Goal: Information Seeking & Learning: Learn about a topic

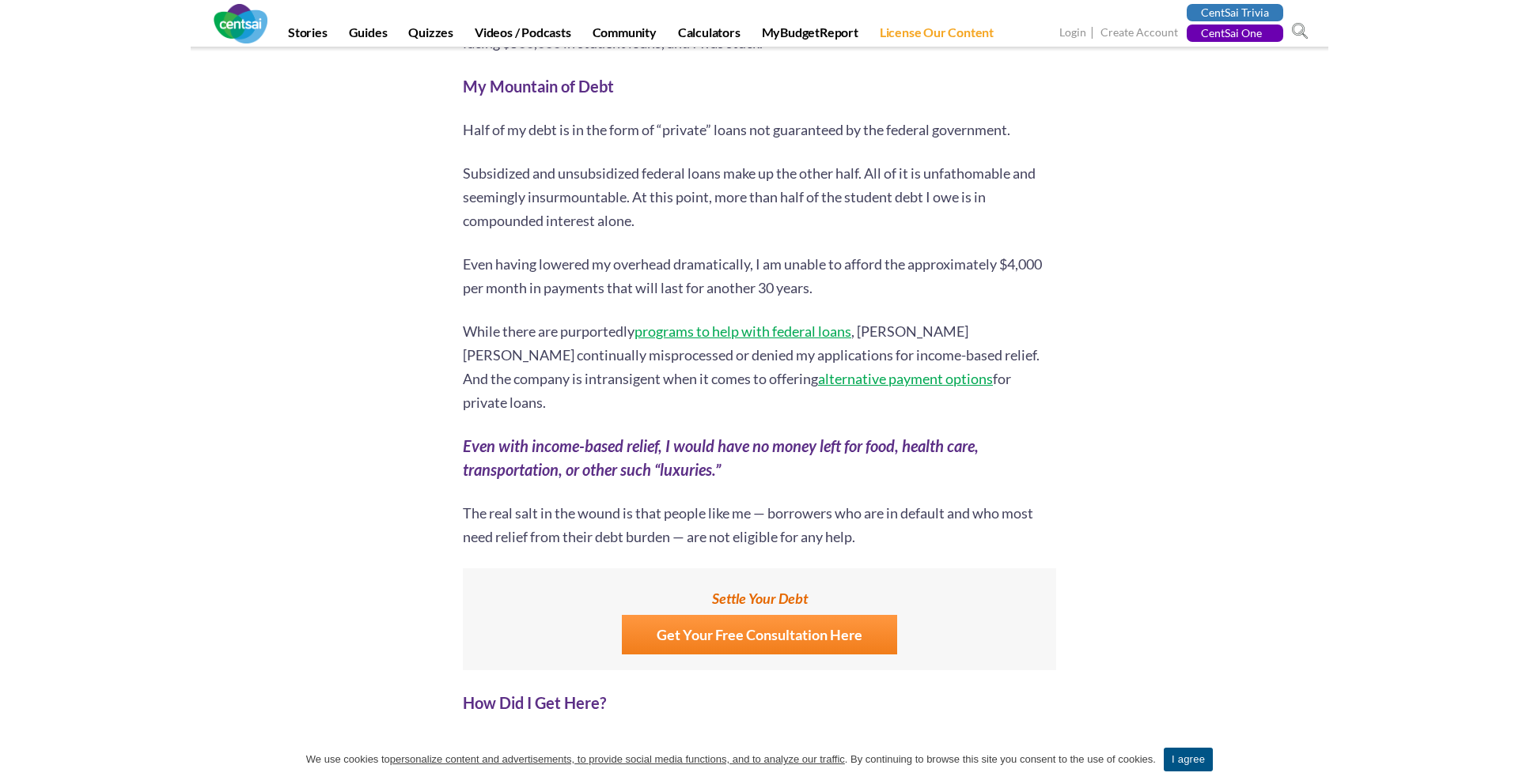
scroll to position [904, 0]
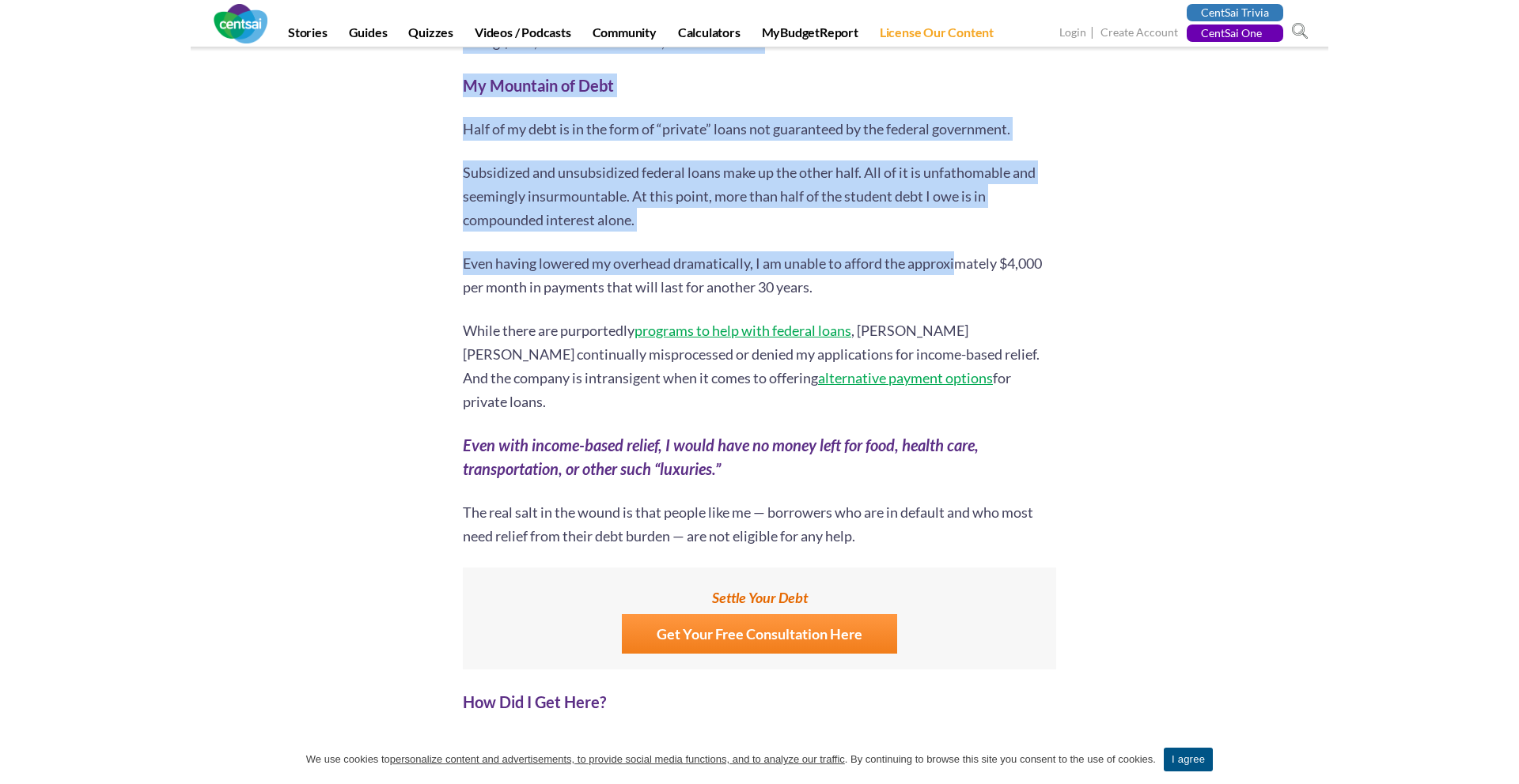
drag, startPoint x: 977, startPoint y: 275, endPoint x: 1139, endPoint y: 281, distance: 162.1
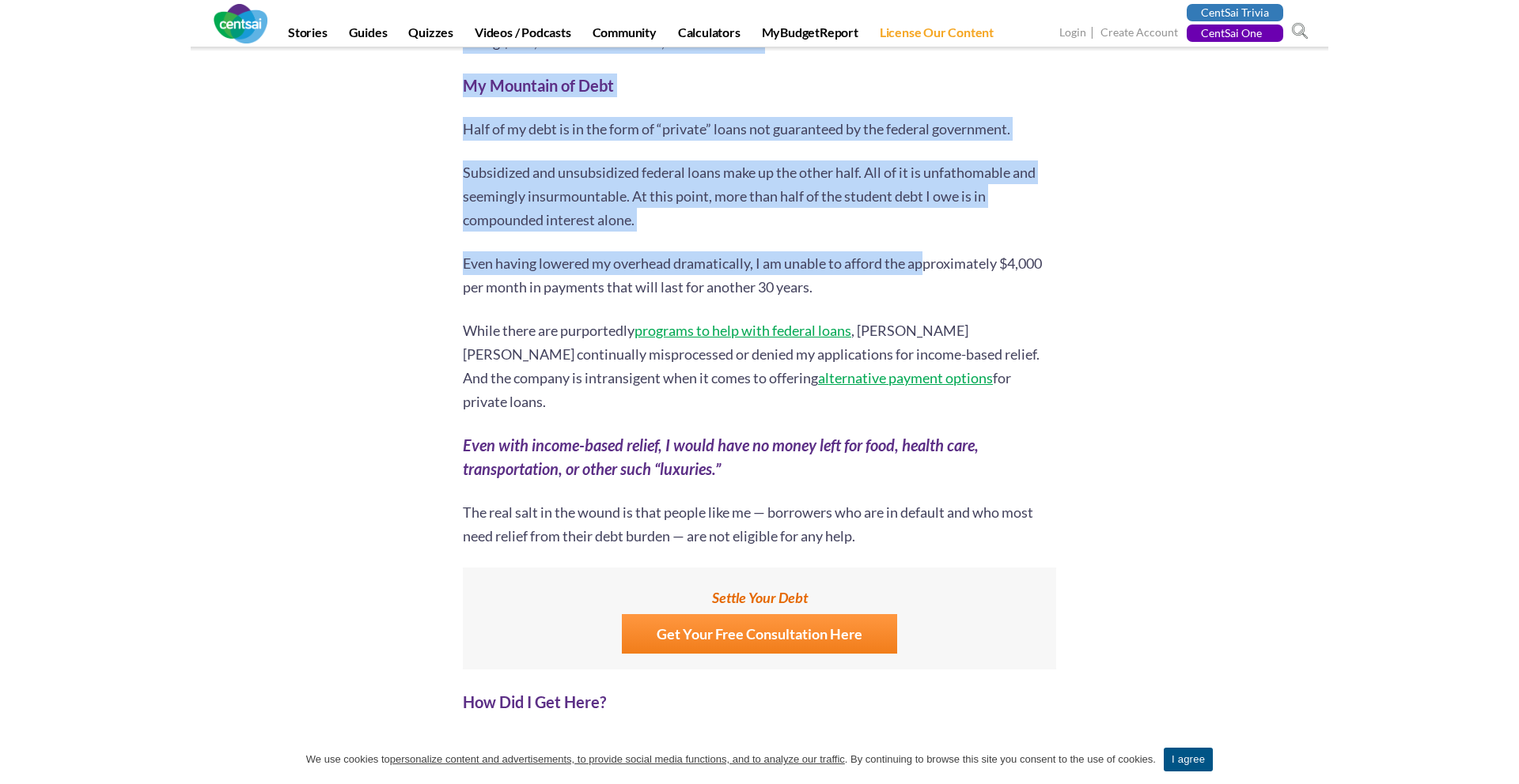
drag, startPoint x: 1059, startPoint y: 266, endPoint x: 850, endPoint y: 267, distance: 209.0
click at [850, 267] on p "Even having lowered my overhead dramatically, I am unable to afford the approxi…" at bounding box center [760, 275] width 593 height 47
drag, startPoint x: 850, startPoint y: 267, endPoint x: 1099, endPoint y: 267, distance: 249.0
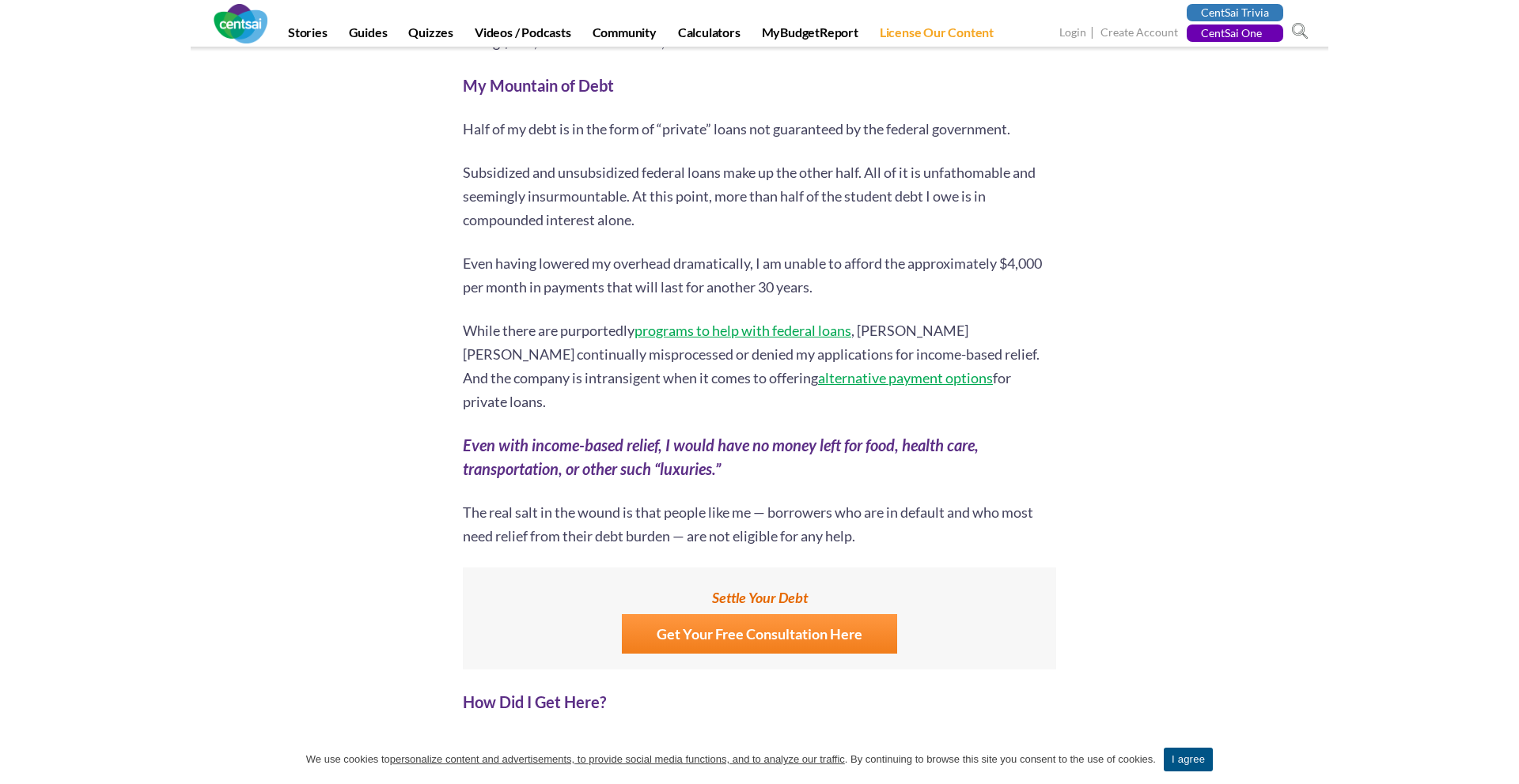
click at [1009, 260] on p "Even having lowered my overhead dramatically, I am unable to afford the approxi…" at bounding box center [760, 275] width 593 height 47
drag, startPoint x: 1008, startPoint y: 260, endPoint x: 1053, endPoint y: 271, distance: 46.3
click at [1053, 271] on p "Even having lowered my overhead dramatically, I am unable to afford the approxi…" at bounding box center [760, 275] width 593 height 47
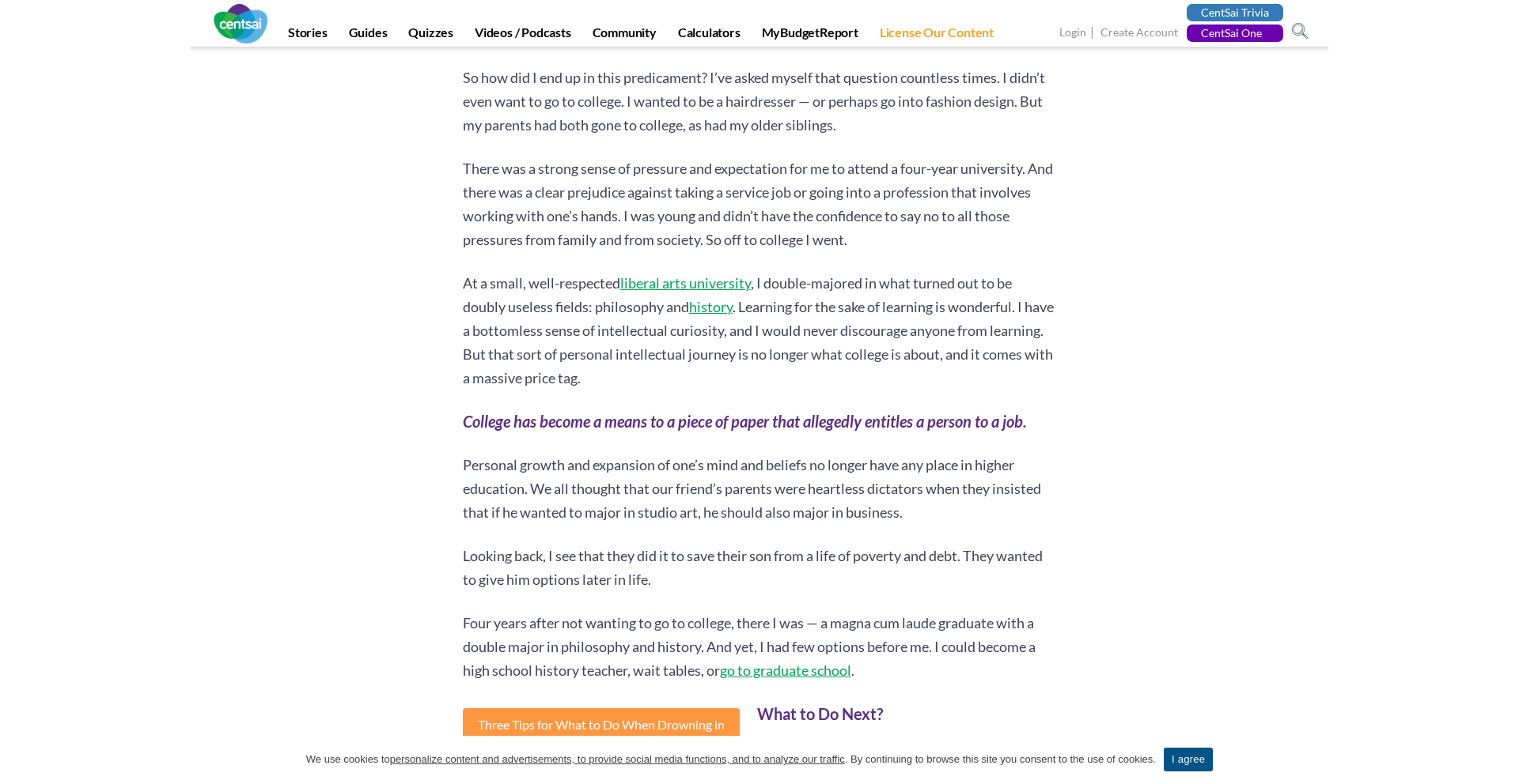
scroll to position [1574, 0]
drag, startPoint x: 892, startPoint y: 292, endPoint x: 1014, endPoint y: 290, distance: 122.0
click at [992, 292] on p "At a small, well-respected liberal arts university , I double-majored in what t…" at bounding box center [760, 329] width 593 height 119
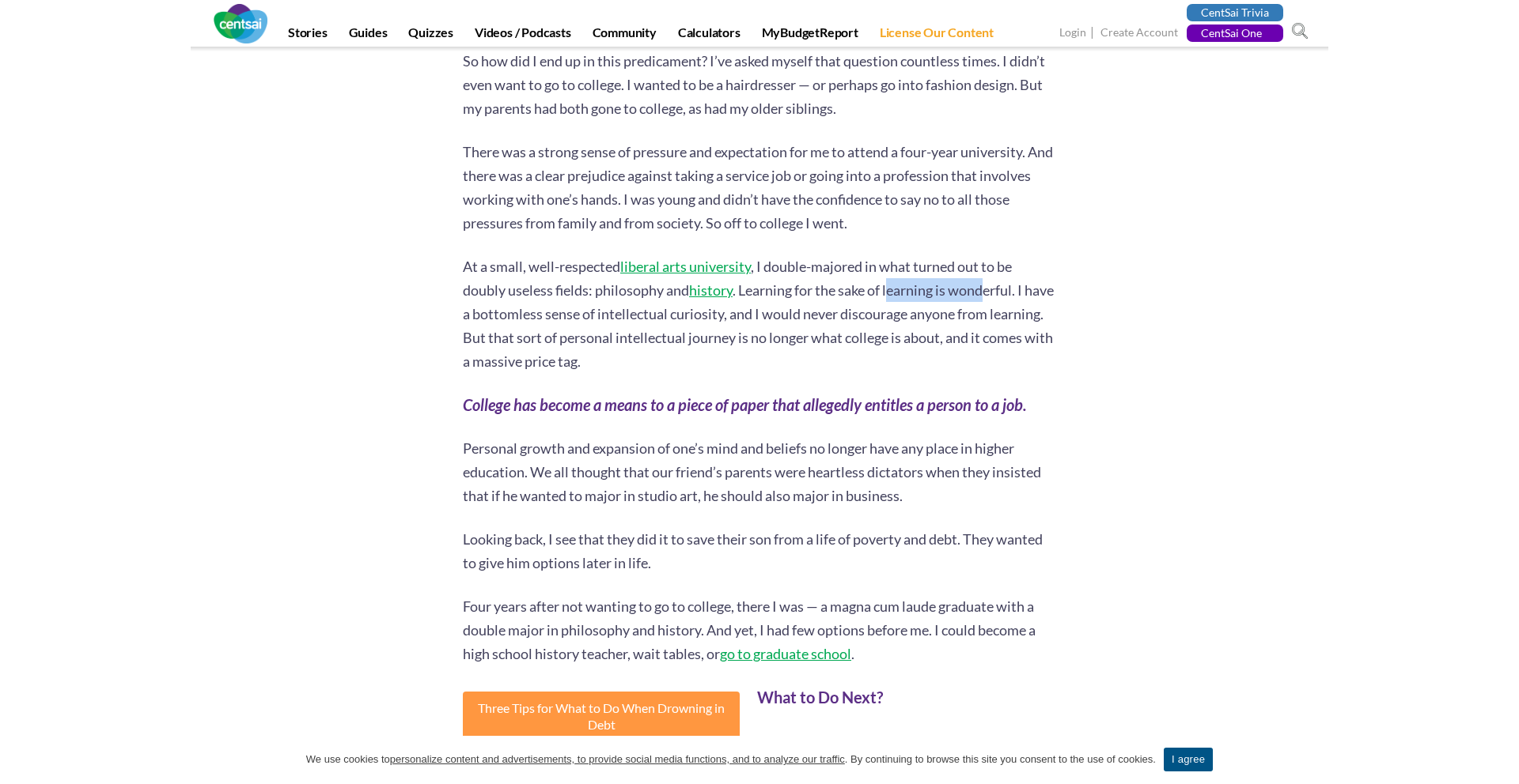
scroll to position [1590, 0]
drag, startPoint x: 1006, startPoint y: 290, endPoint x: 1023, endPoint y: 304, distance: 22.0
click at [1022, 304] on p "At a small, well-respected liberal arts university , I double-majored in what t…" at bounding box center [760, 312] width 593 height 119
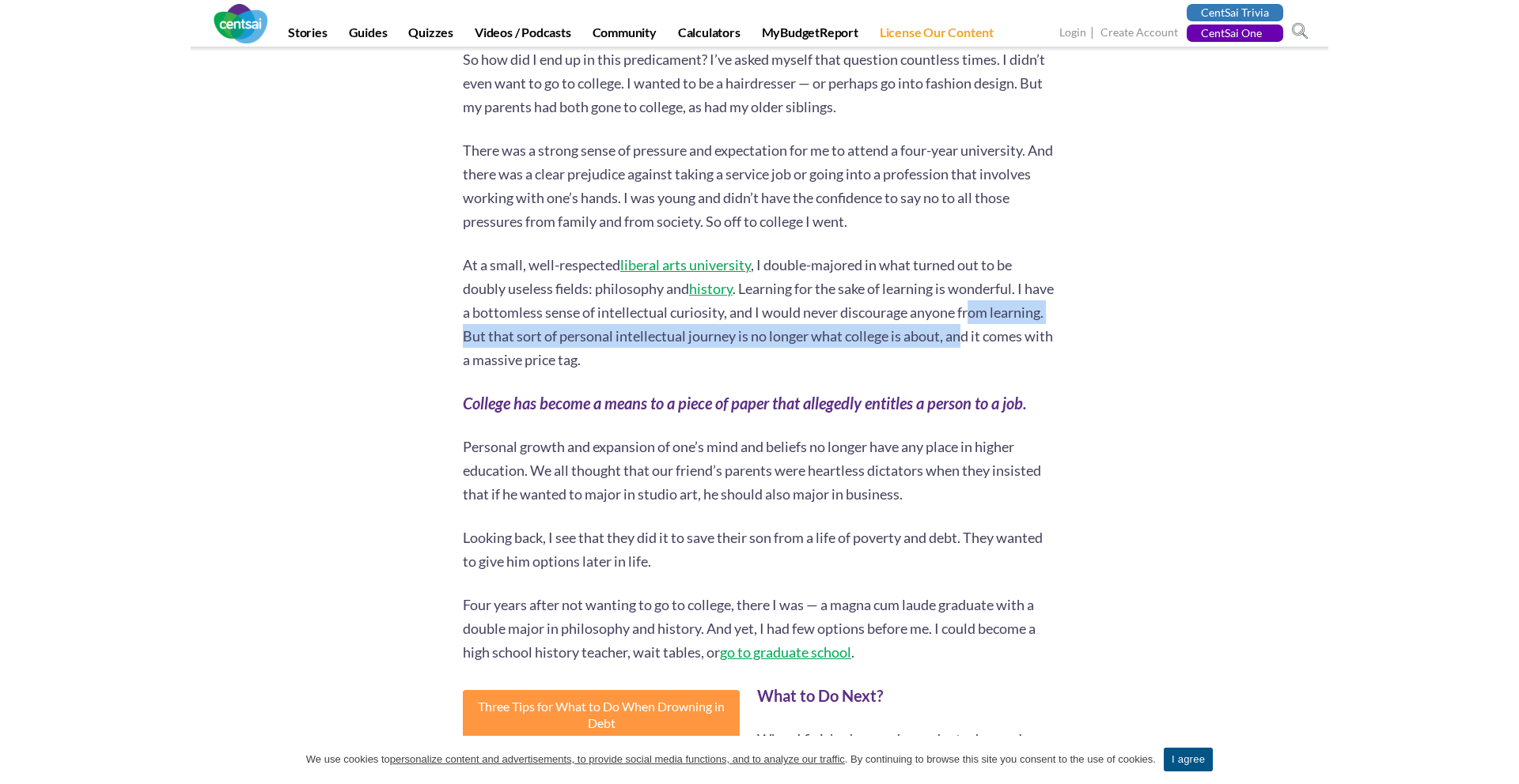
click at [1023, 304] on p "At a small, well-respected liberal arts university , I double-majored in what t…" at bounding box center [760, 312] width 593 height 119
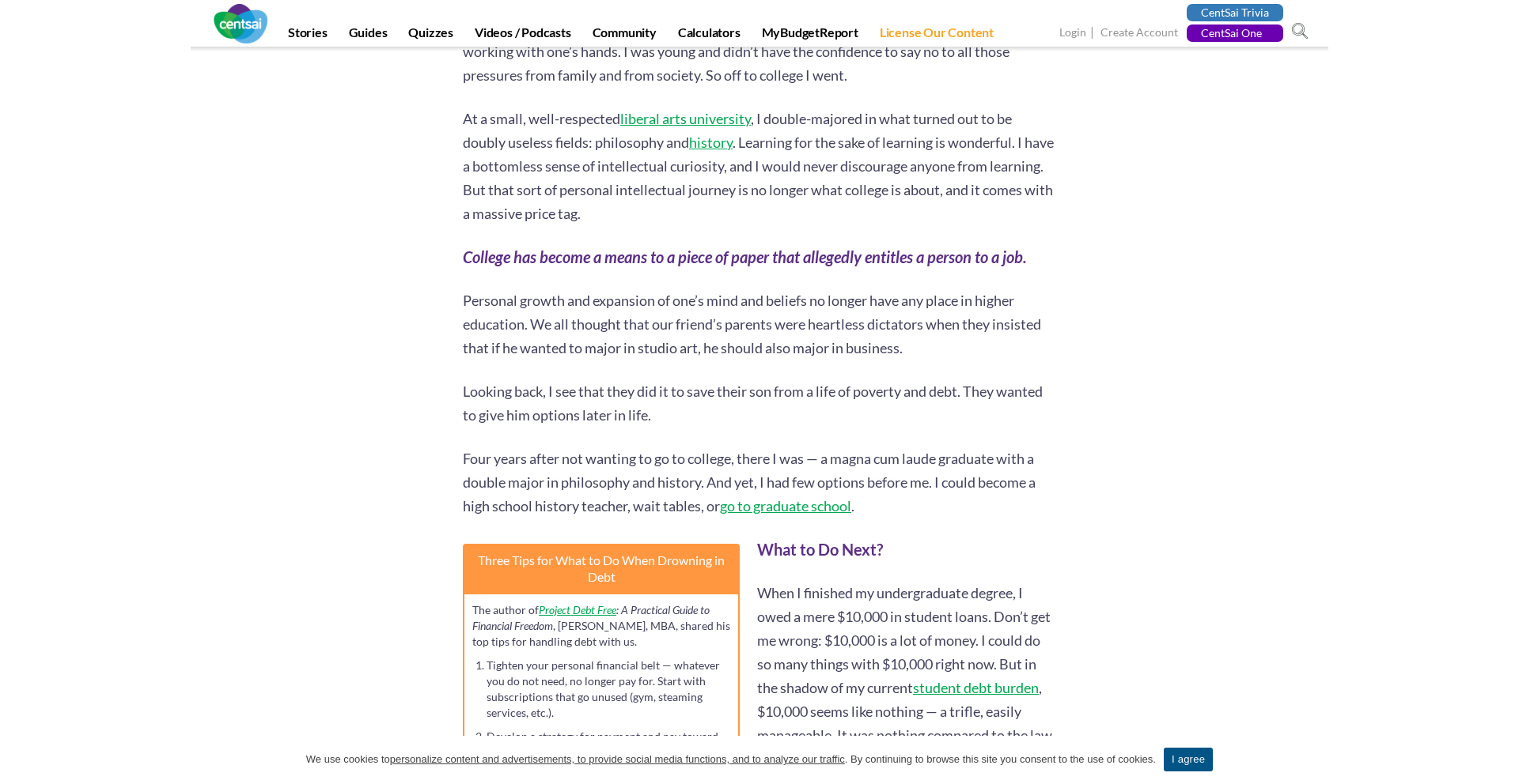
scroll to position [1728, 0]
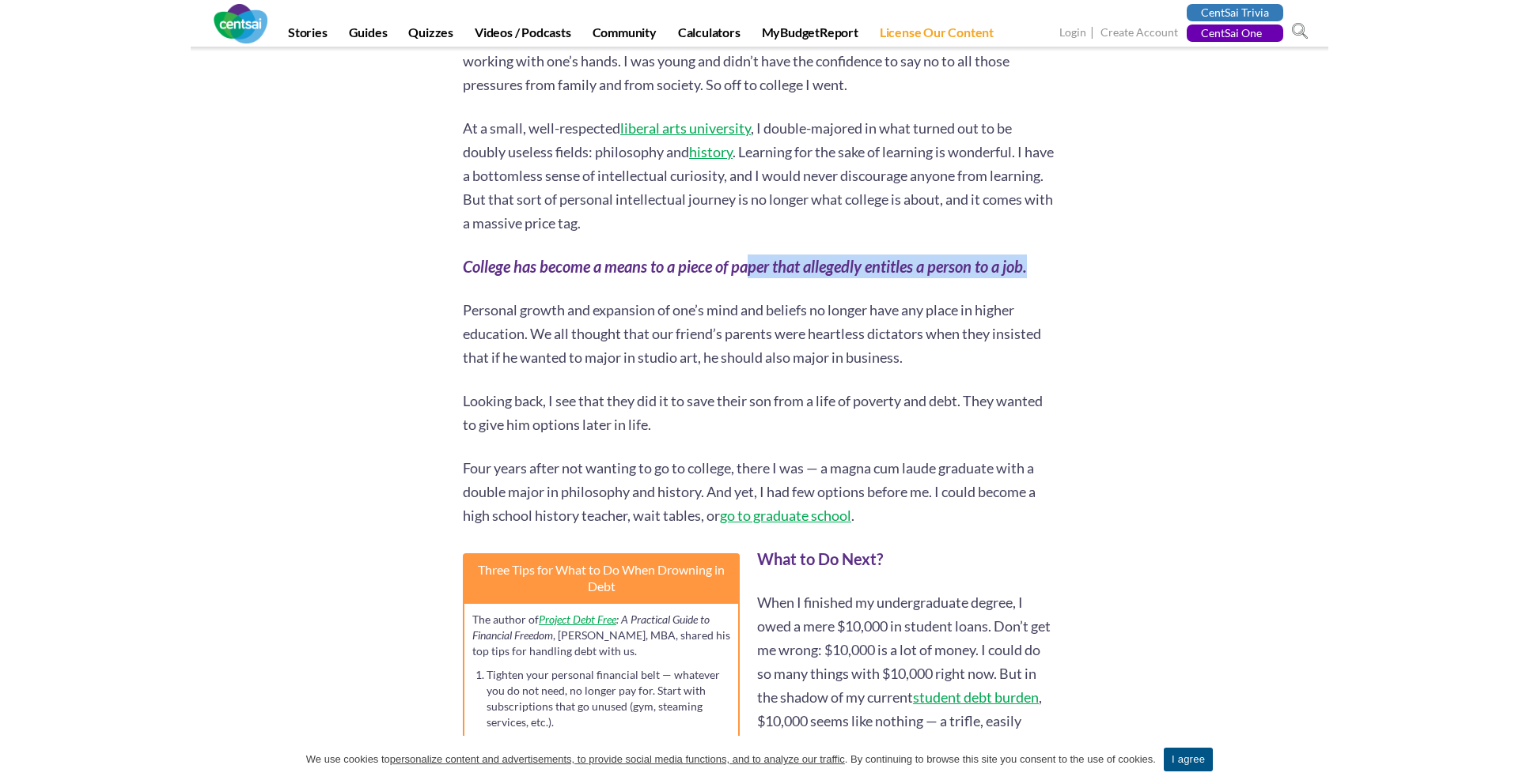
drag, startPoint x: 1042, startPoint y: 231, endPoint x: 534, endPoint y: 224, distance: 508.0
drag, startPoint x: 936, startPoint y: 245, endPoint x: 997, endPoint y: 245, distance: 61.0
click at [997, 257] on strong "College has become a means to a piece of paper that allegedly entitles a person…" at bounding box center [745, 267] width 564 height 19
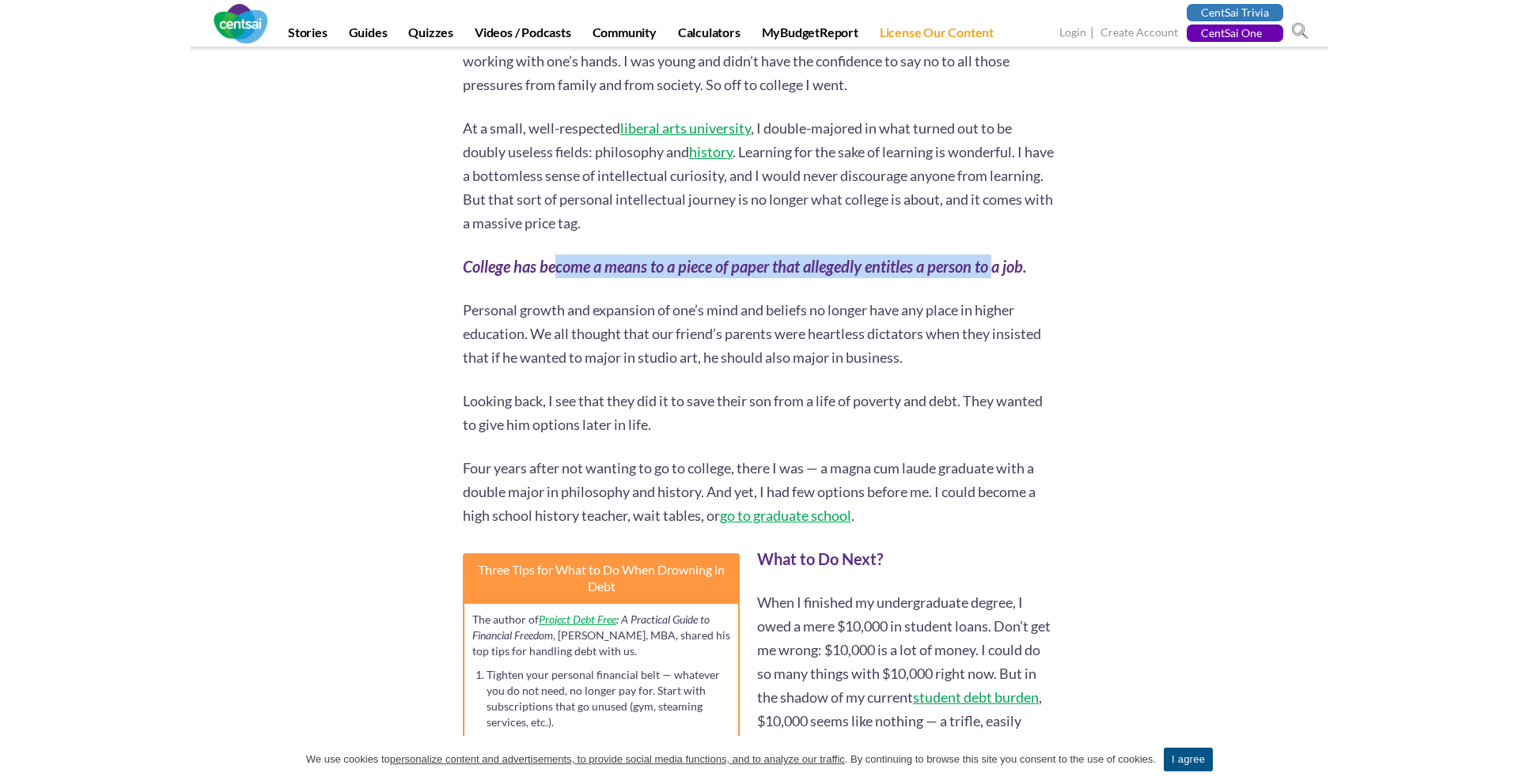
click at [997, 257] on strong "College has become a means to a piece of paper that allegedly entitles a person…" at bounding box center [745, 267] width 564 height 19
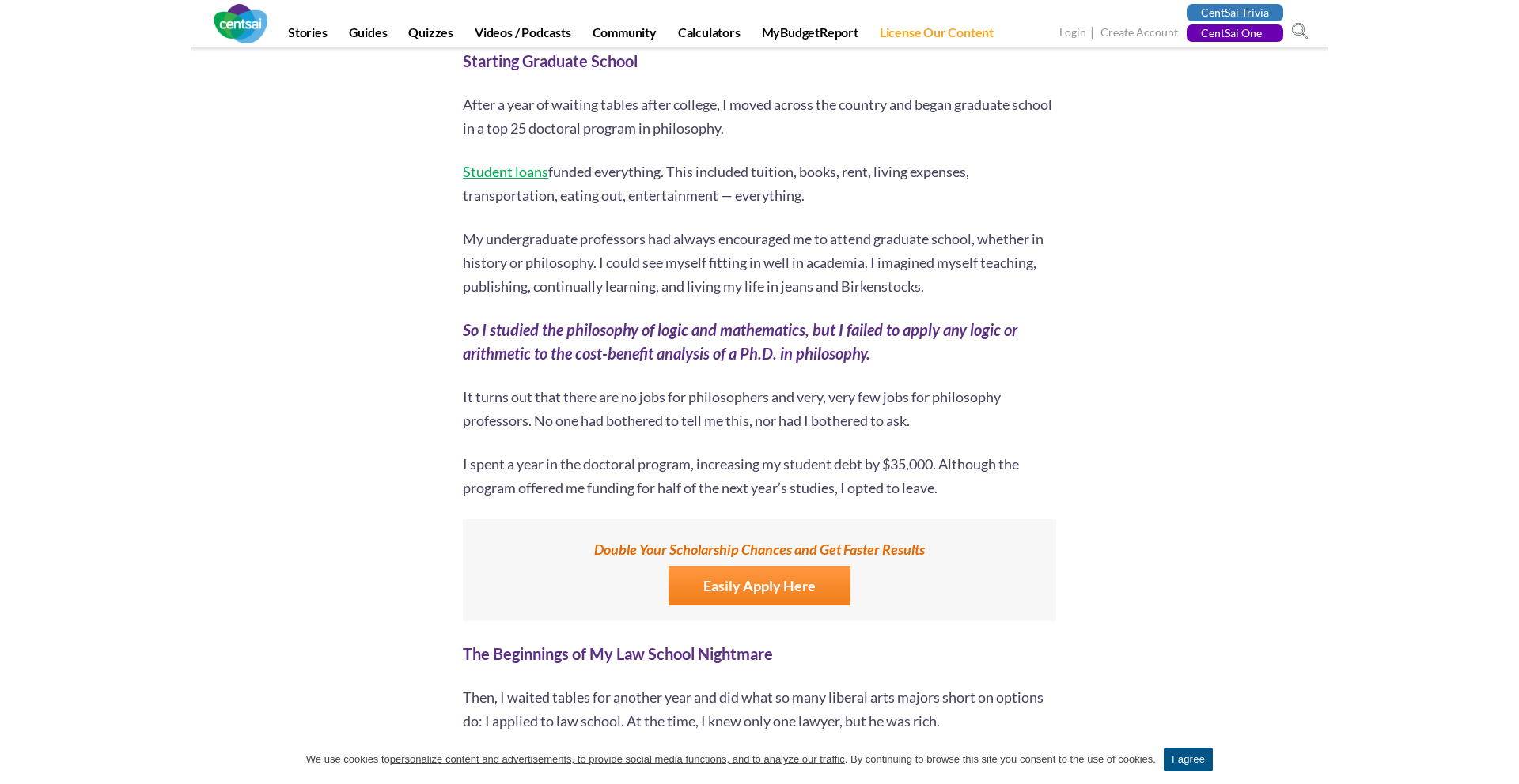
scroll to position [2643, 0]
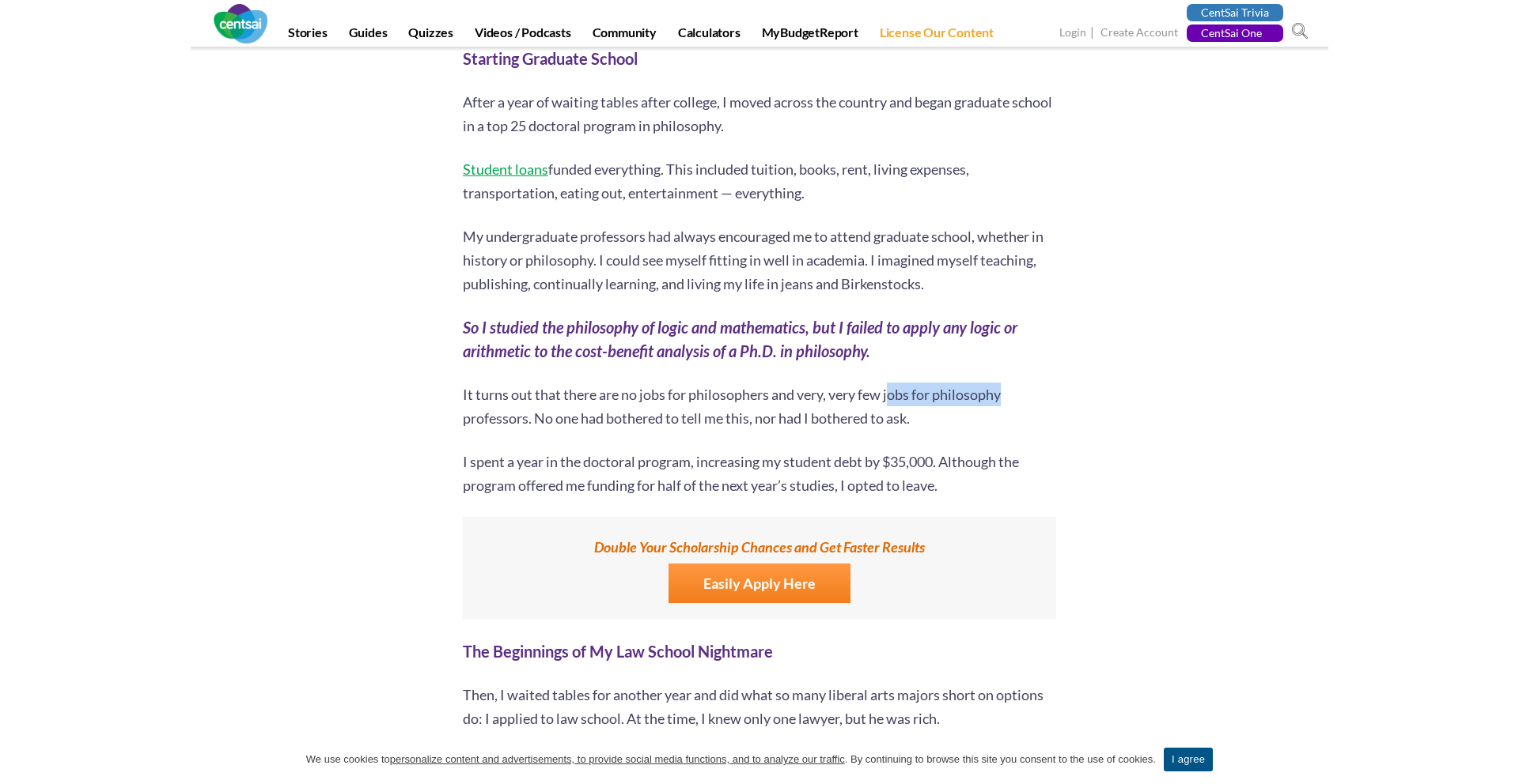
drag, startPoint x: 893, startPoint y: 368, endPoint x: 1045, endPoint y: 380, distance: 152.5
click at [1045, 382] on p "It turns out that there are no jobs for philosophers and very, very few jobs fo…" at bounding box center [760, 406] width 593 height 47
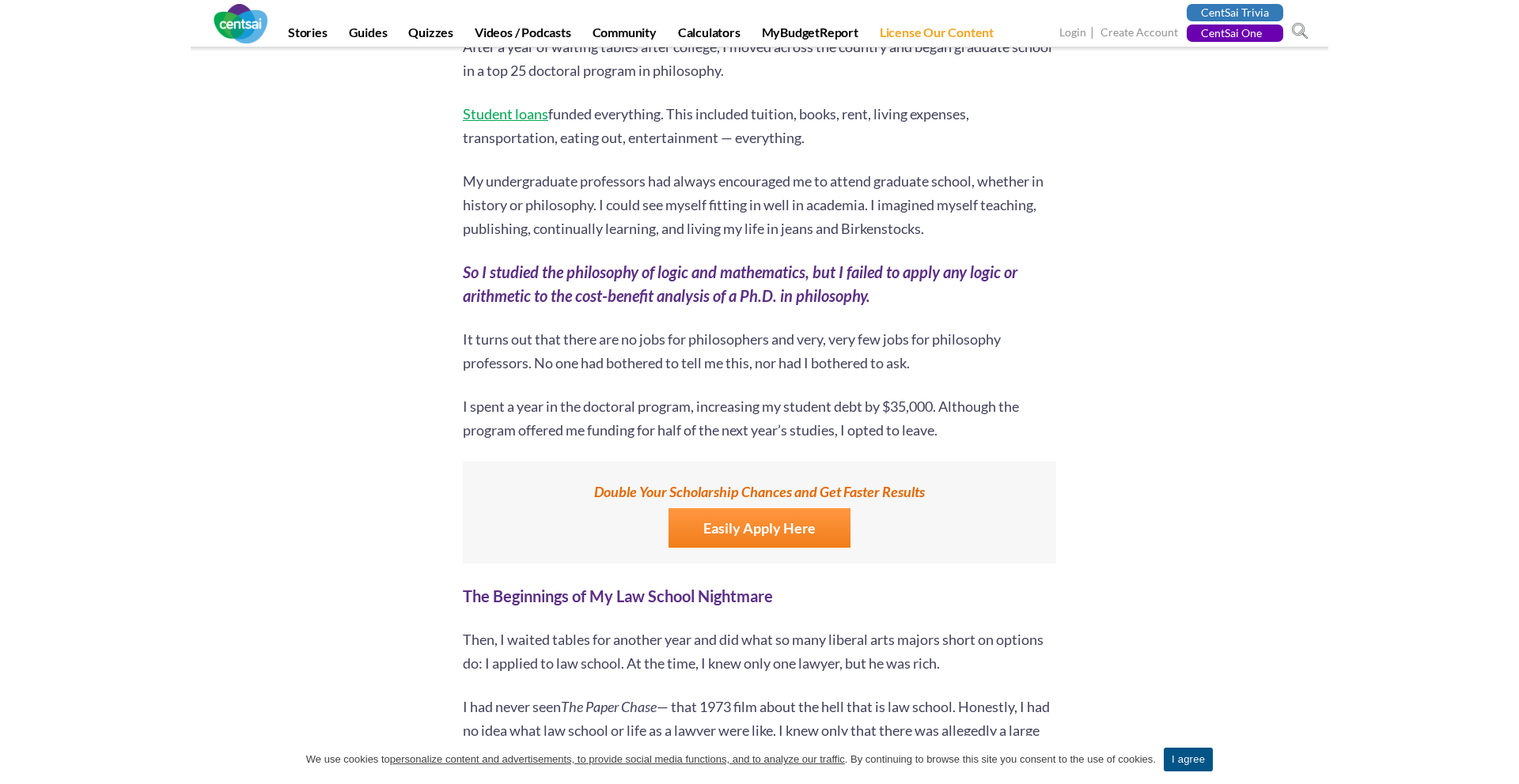
scroll to position [2701, 0]
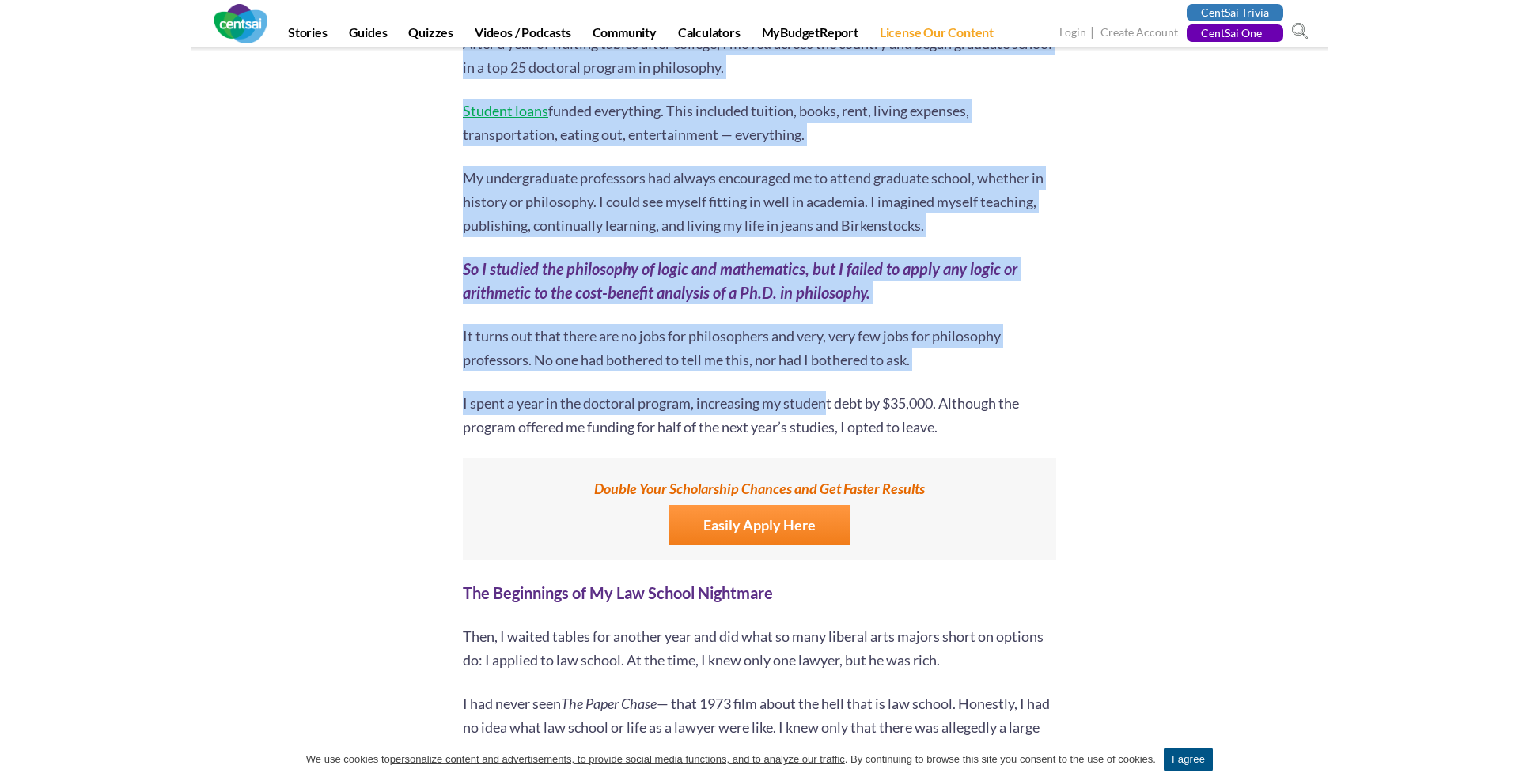
drag, startPoint x: 829, startPoint y: 376, endPoint x: 1060, endPoint y: 376, distance: 231.0
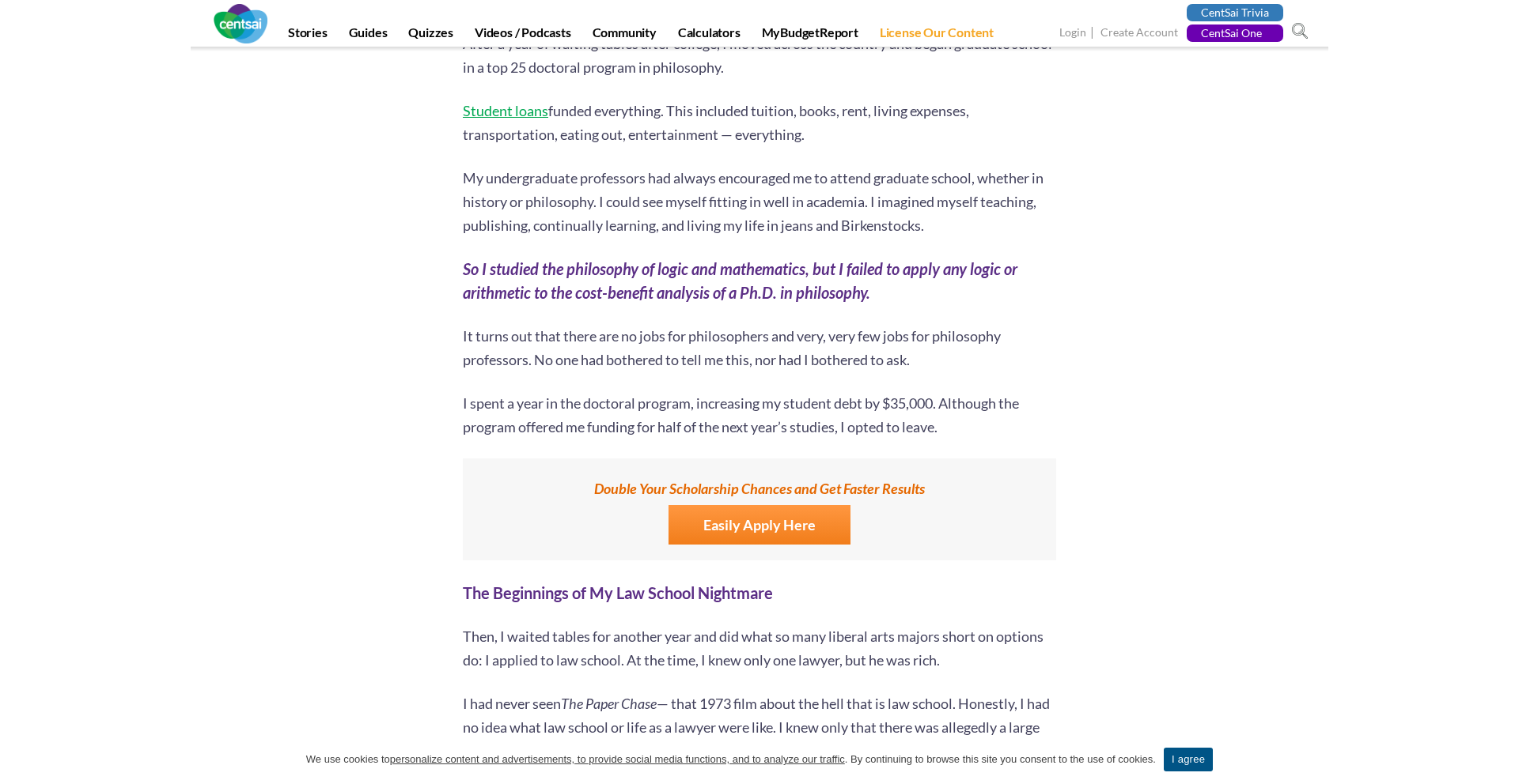
drag, startPoint x: 993, startPoint y: 376, endPoint x: 792, endPoint y: 376, distance: 201.0
click at [792, 391] on p "I spent a year in the doctoral program, increasing my student debt by $35,000. …" at bounding box center [760, 414] width 593 height 47
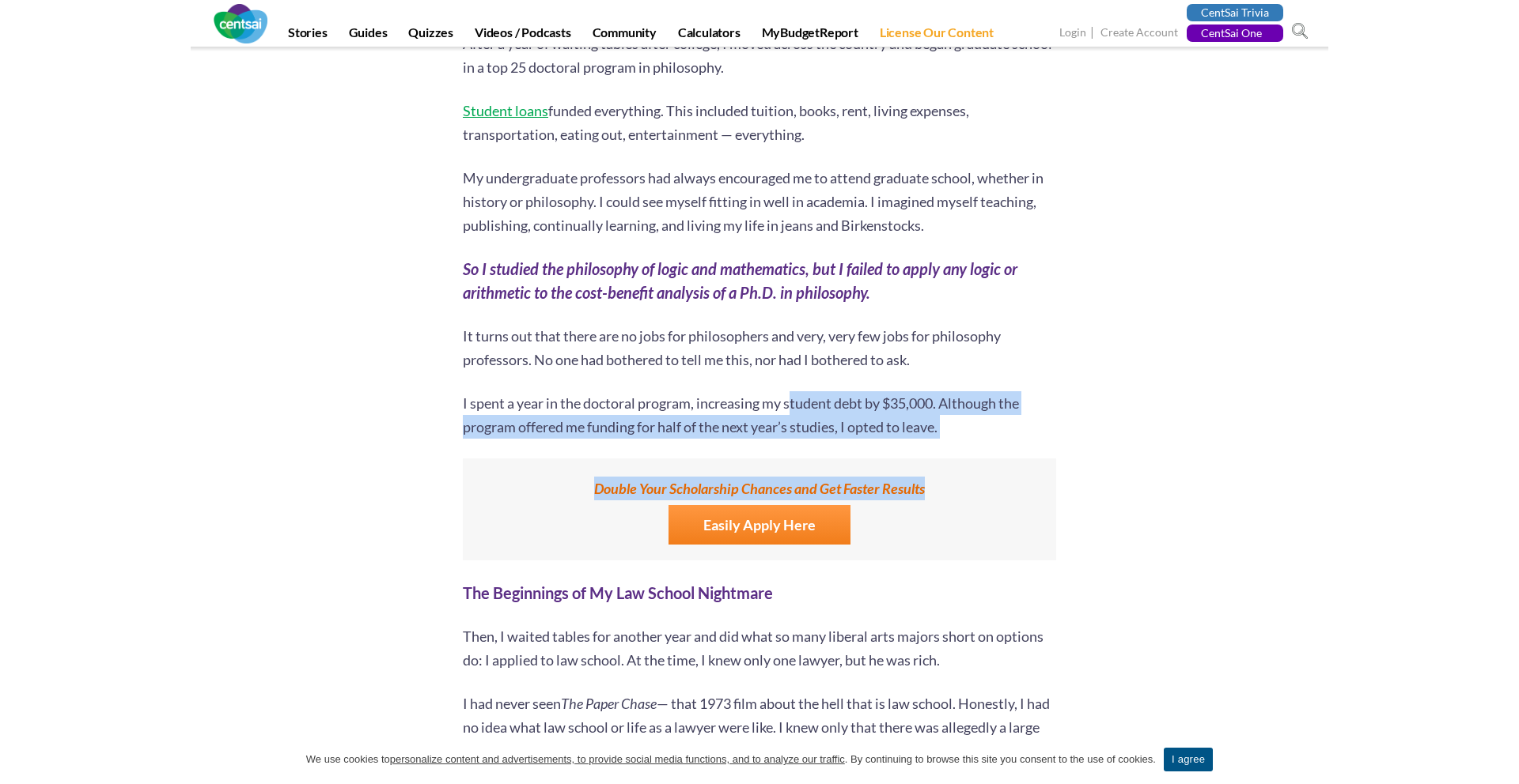
drag, startPoint x: 792, startPoint y: 376, endPoint x: 1050, endPoint y: 469, distance: 274.2
click at [909, 398] on p "I spent a year in the doctoral program, increasing my student debt by $35,000. …" at bounding box center [760, 414] width 593 height 47
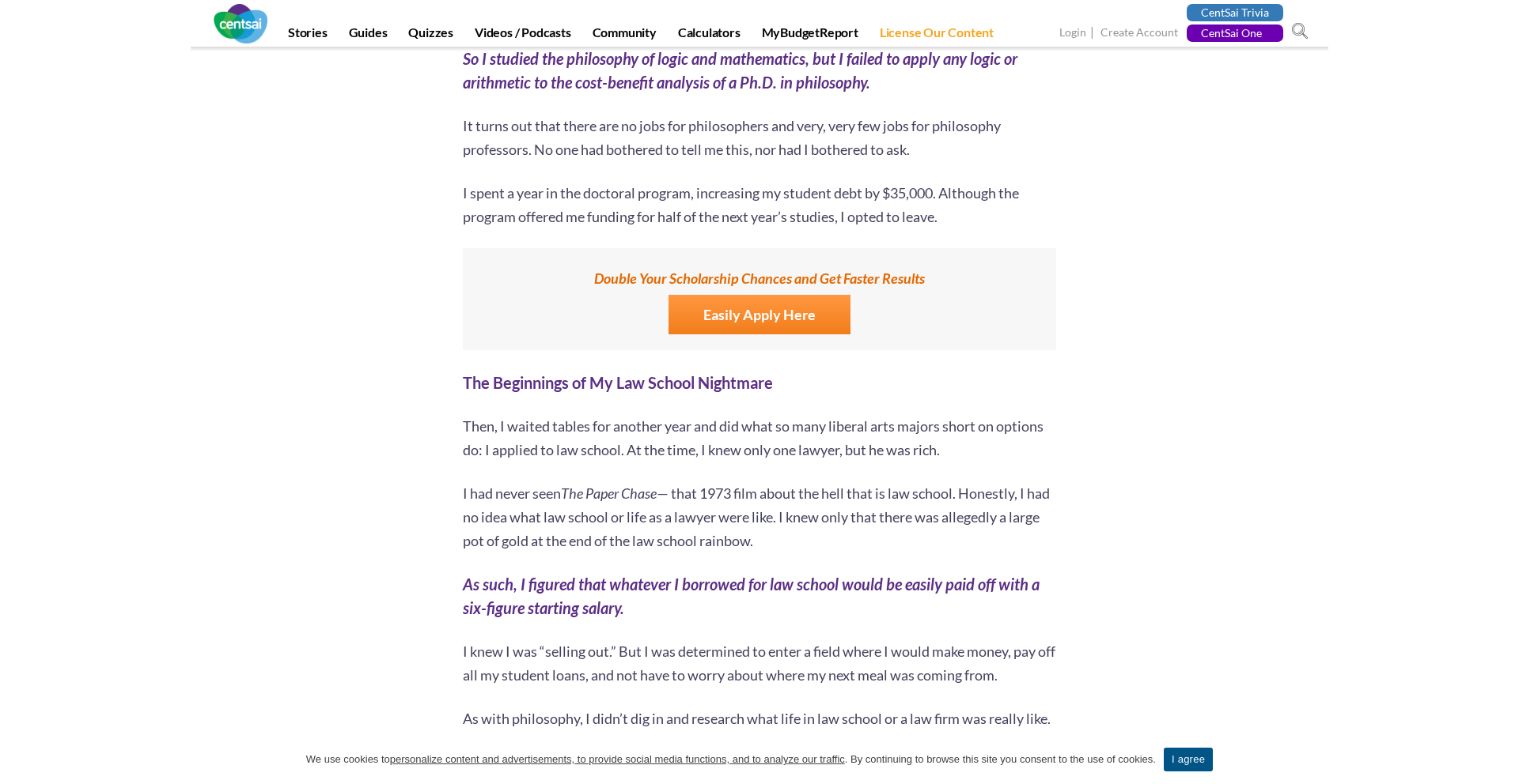
scroll to position [2914, 0]
drag, startPoint x: 992, startPoint y: 392, endPoint x: 1042, endPoint y: 398, distance: 50.4
click at [1042, 412] on p "Then, I waited tables for another year and did what so many liberal arts majors…" at bounding box center [760, 435] width 593 height 47
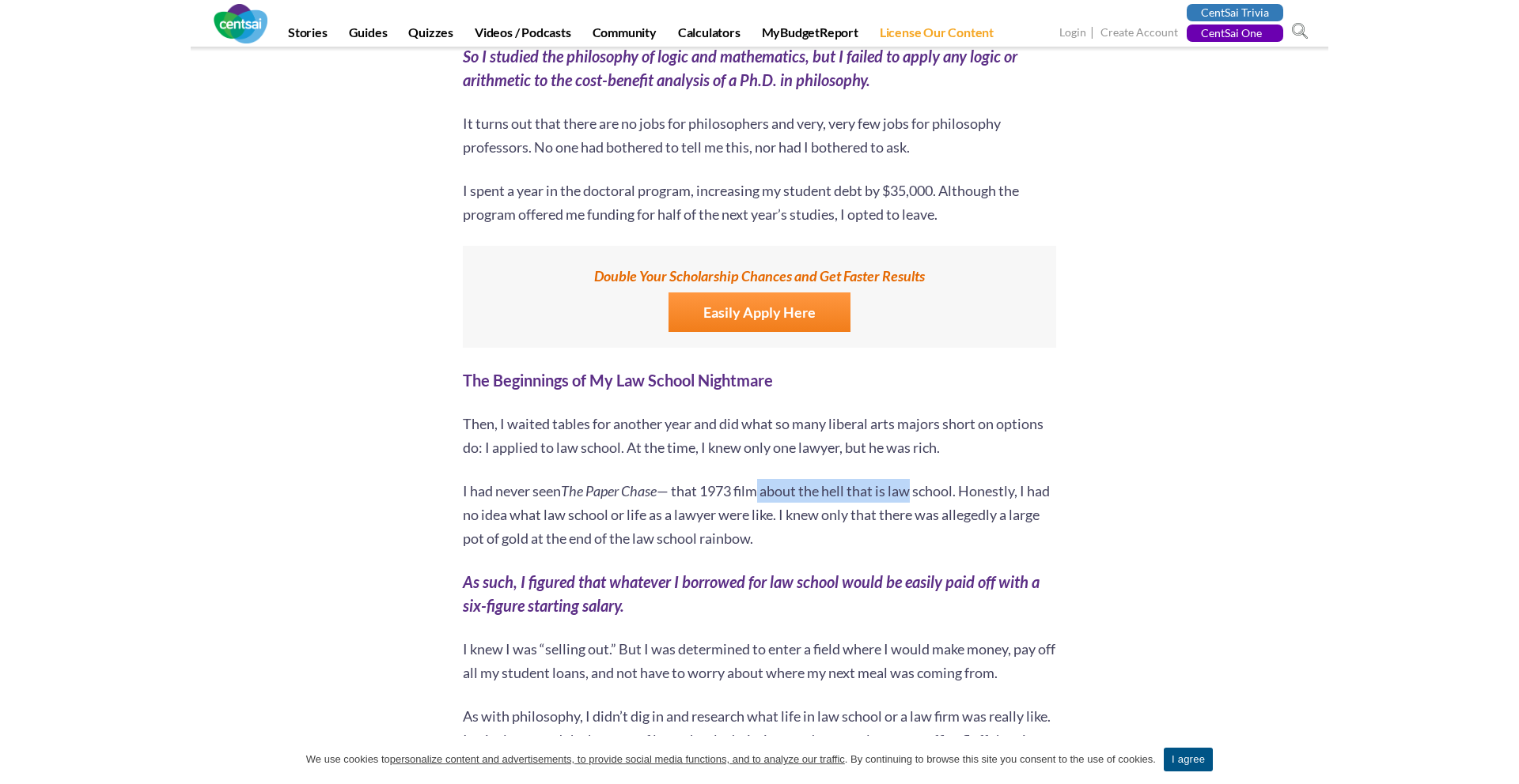
drag, startPoint x: 757, startPoint y: 456, endPoint x: 977, endPoint y: 456, distance: 220.0
click at [977, 479] on p "I had never seen The Paper Chase — that 1973 film about the hell that is law sc…" at bounding box center [760, 514] width 593 height 71
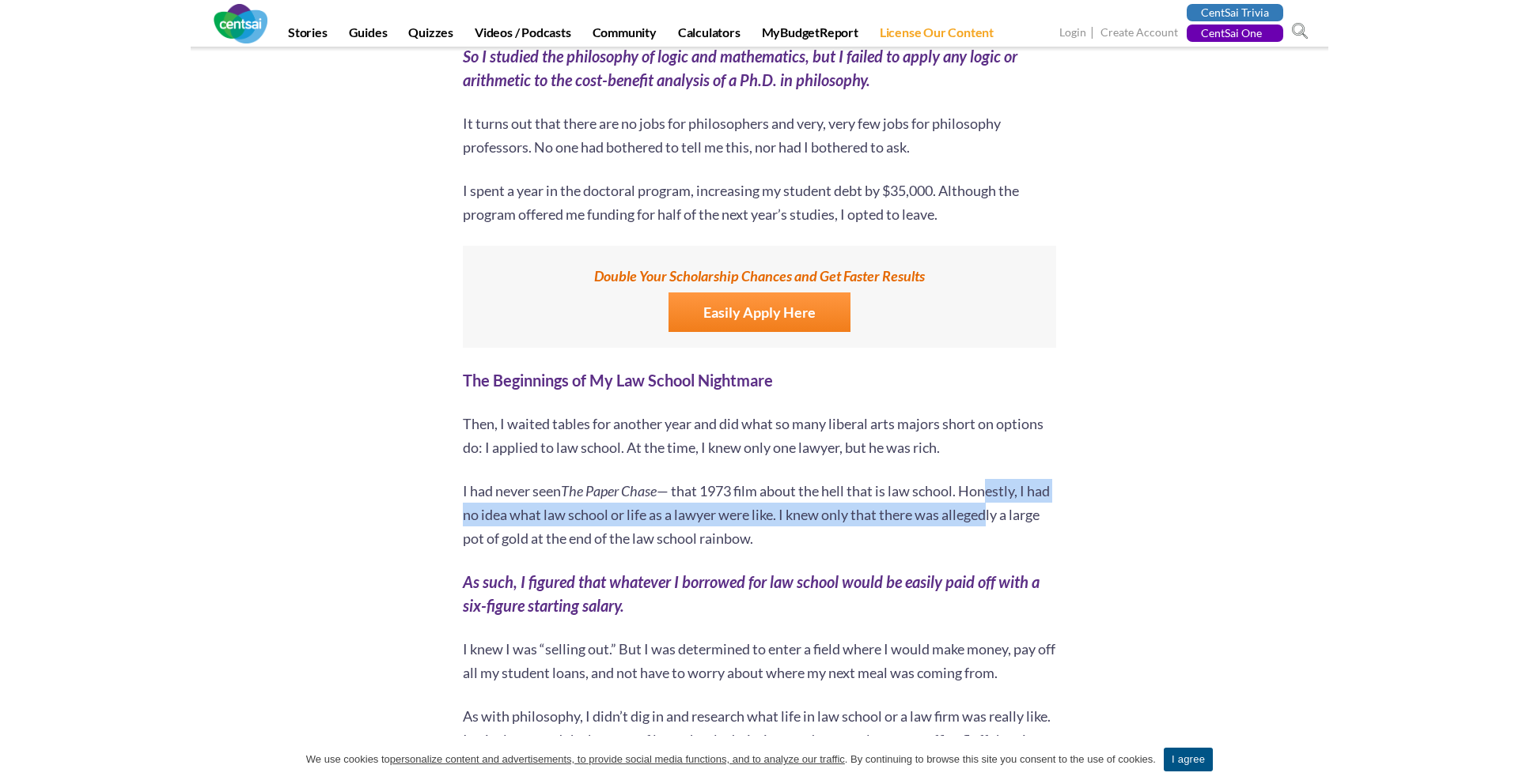
drag, startPoint x: 1009, startPoint y: 486, endPoint x: 1016, endPoint y: 492, distance: 9.2
click at [1016, 492] on p "I had never seen The Paper Chase — that 1973 film about the hell that is law sc…" at bounding box center [760, 514] width 593 height 71
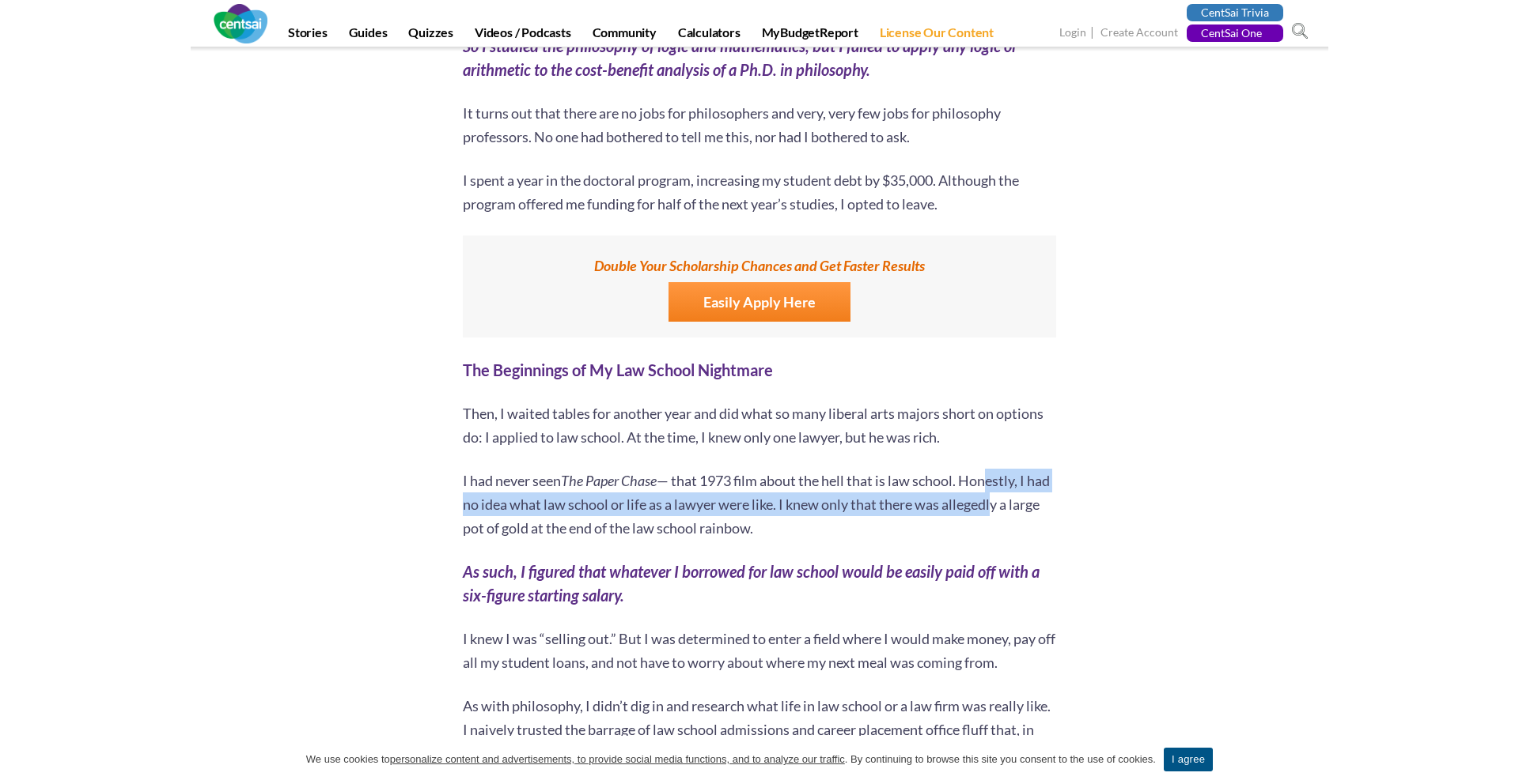
scroll to position [2927, 0]
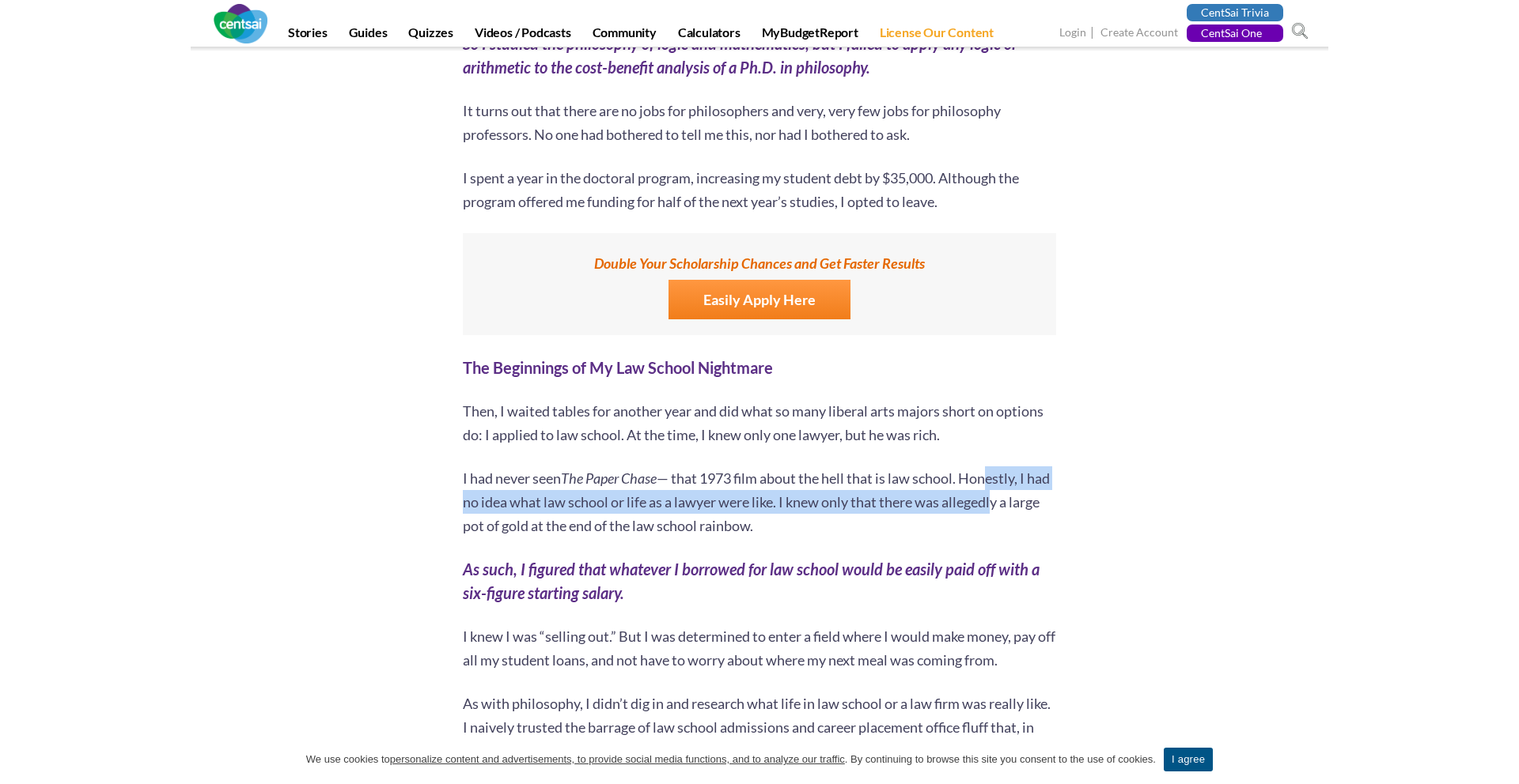
click at [1016, 492] on p "I had never seen The Paper Chase — that 1973 film about the hell that is law sc…" at bounding box center [760, 502] width 593 height 71
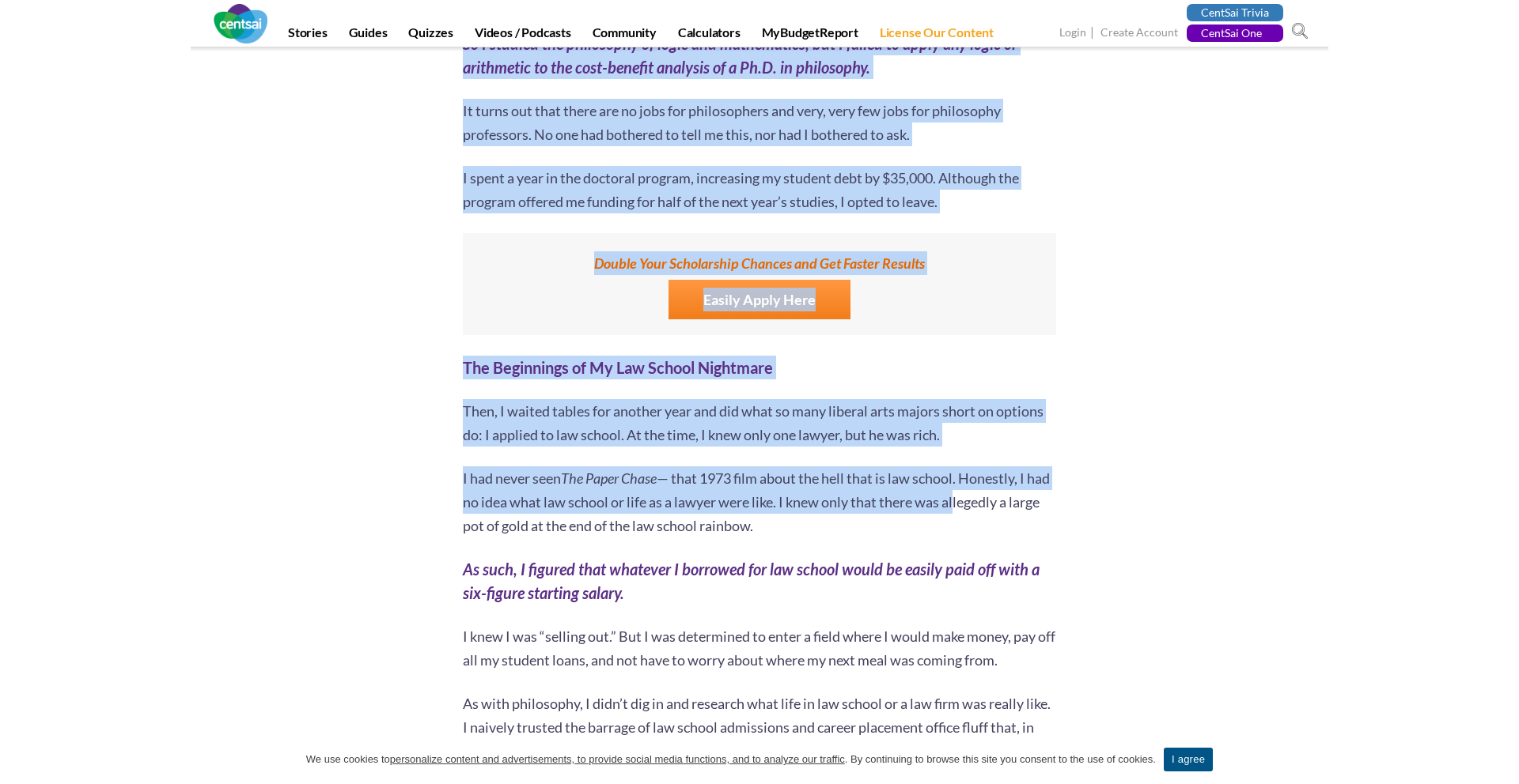
drag, startPoint x: 979, startPoint y: 482, endPoint x: 1093, endPoint y: 510, distance: 117.4
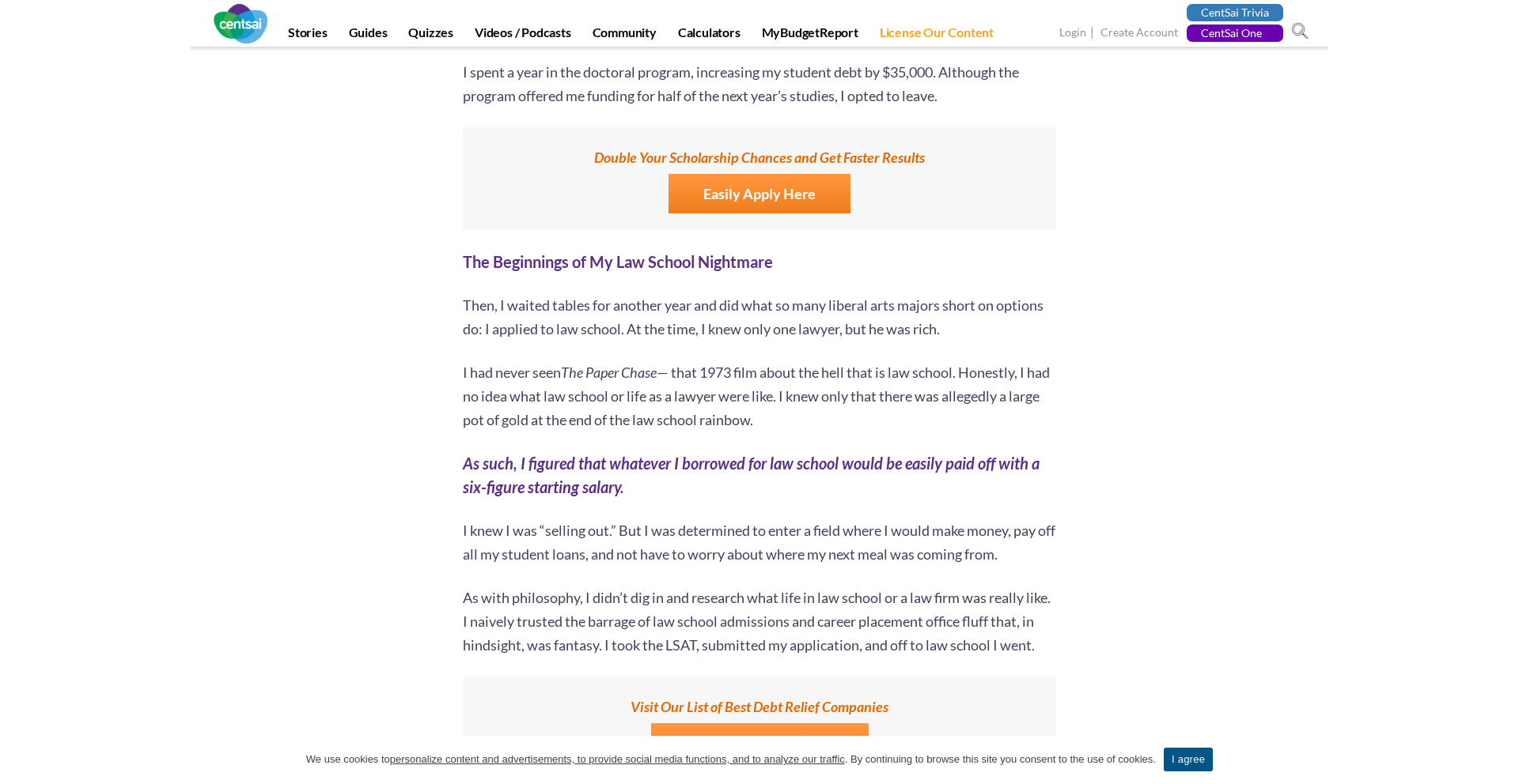
scroll to position [3036, 0]
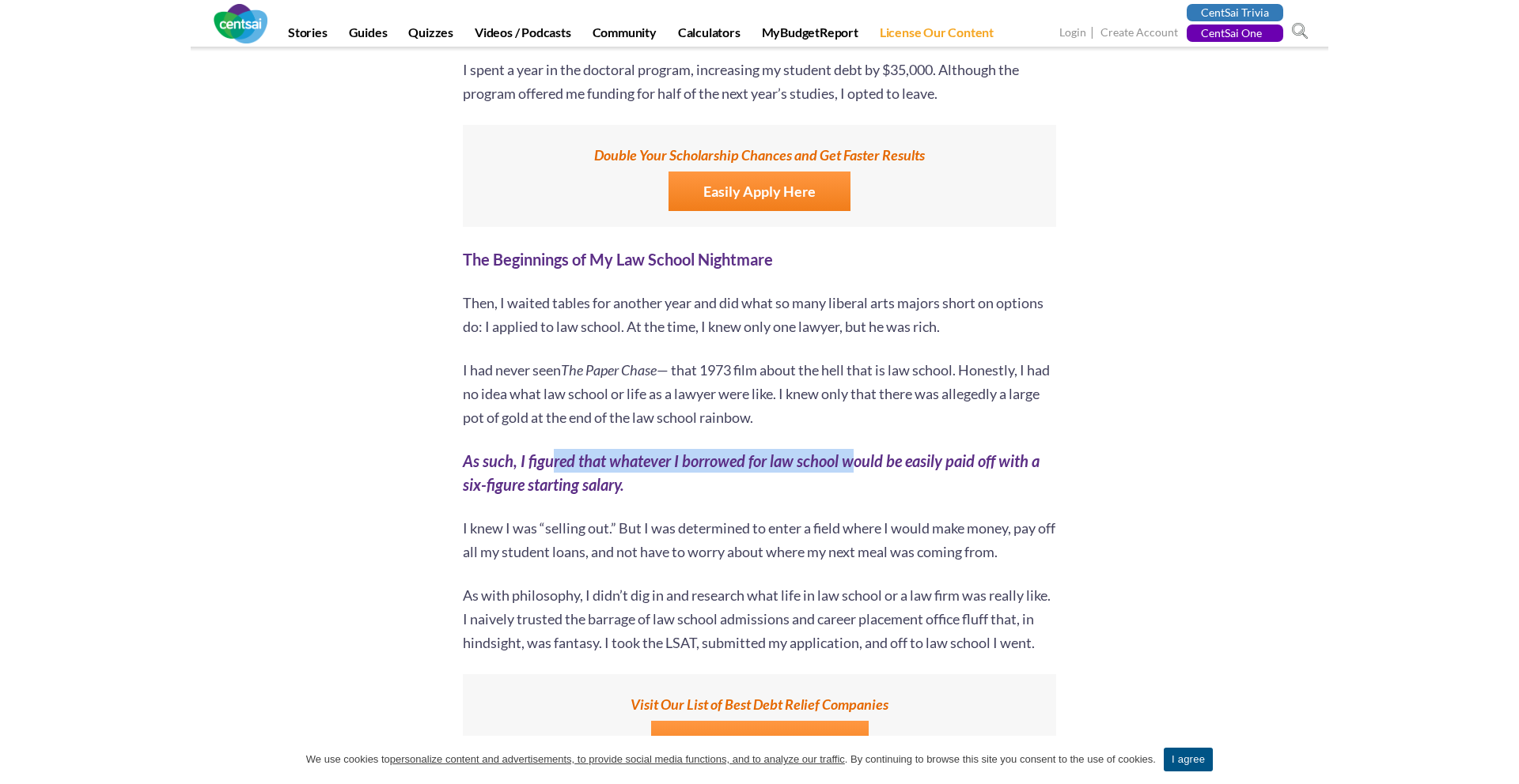
drag, startPoint x: 617, startPoint y: 436, endPoint x: 1102, endPoint y: 437, distance: 485.0
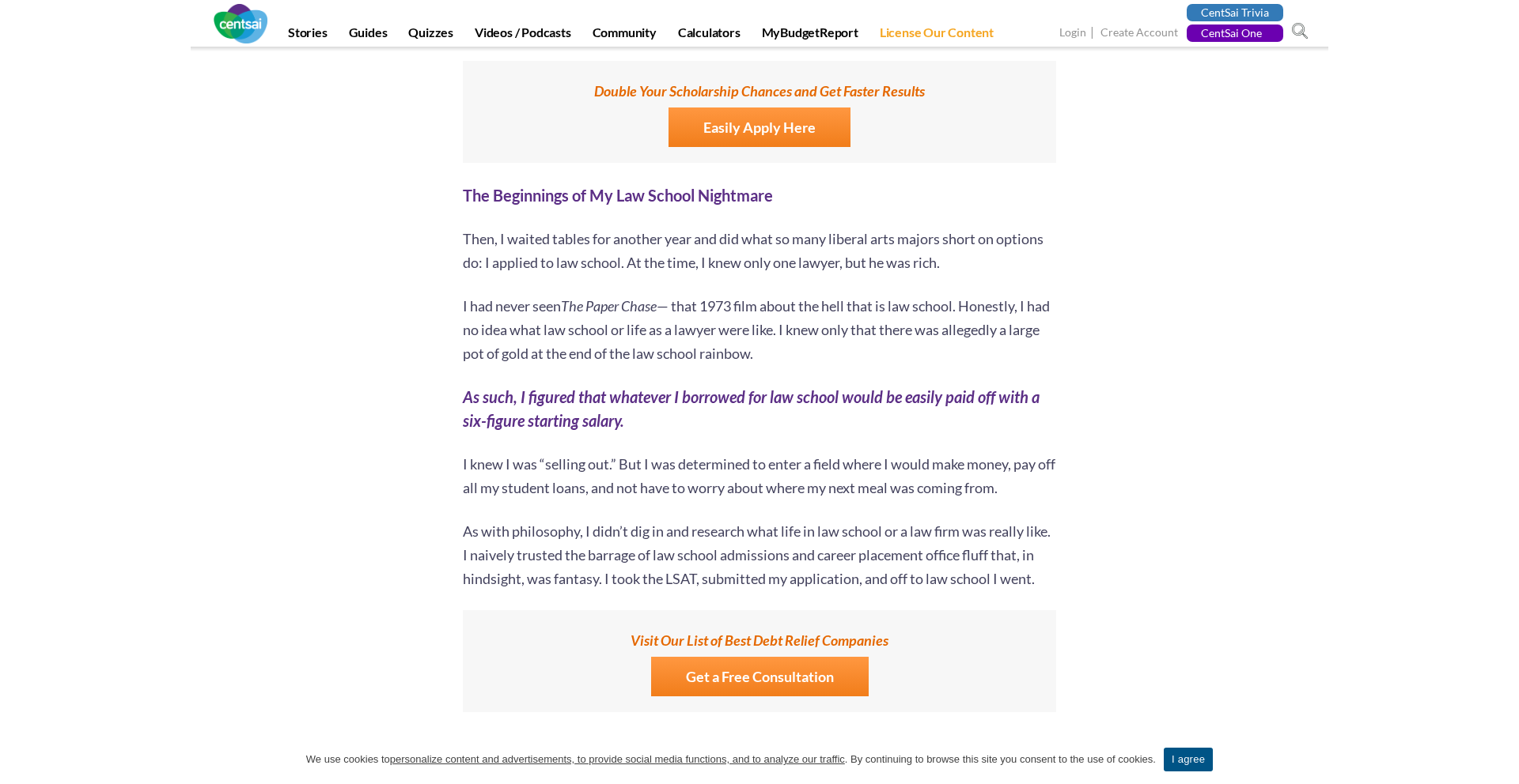
scroll to position [3103, 0]
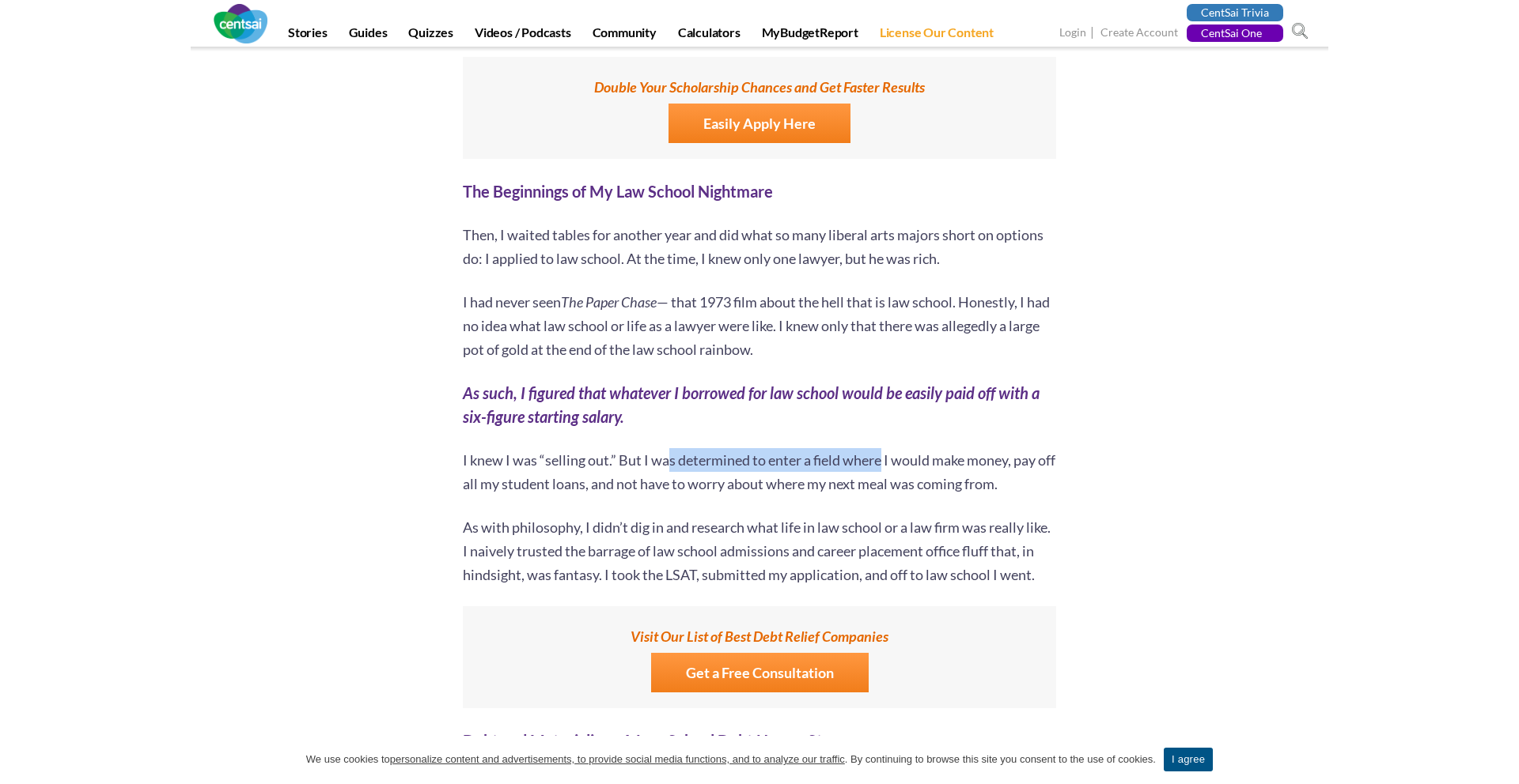
drag, startPoint x: 666, startPoint y: 436, endPoint x: 938, endPoint y: 436, distance: 272.0
click at [937, 448] on p "I knew I was “selling out.” But I was determined to enter a field where I would…" at bounding box center [760, 472] width 593 height 47
drag, startPoint x: 938, startPoint y: 436, endPoint x: 1057, endPoint y: 436, distance: 119.0
click at [1027, 448] on p "I knew I was “selling out.” But I was determined to enter a field where I would…" at bounding box center [760, 472] width 593 height 47
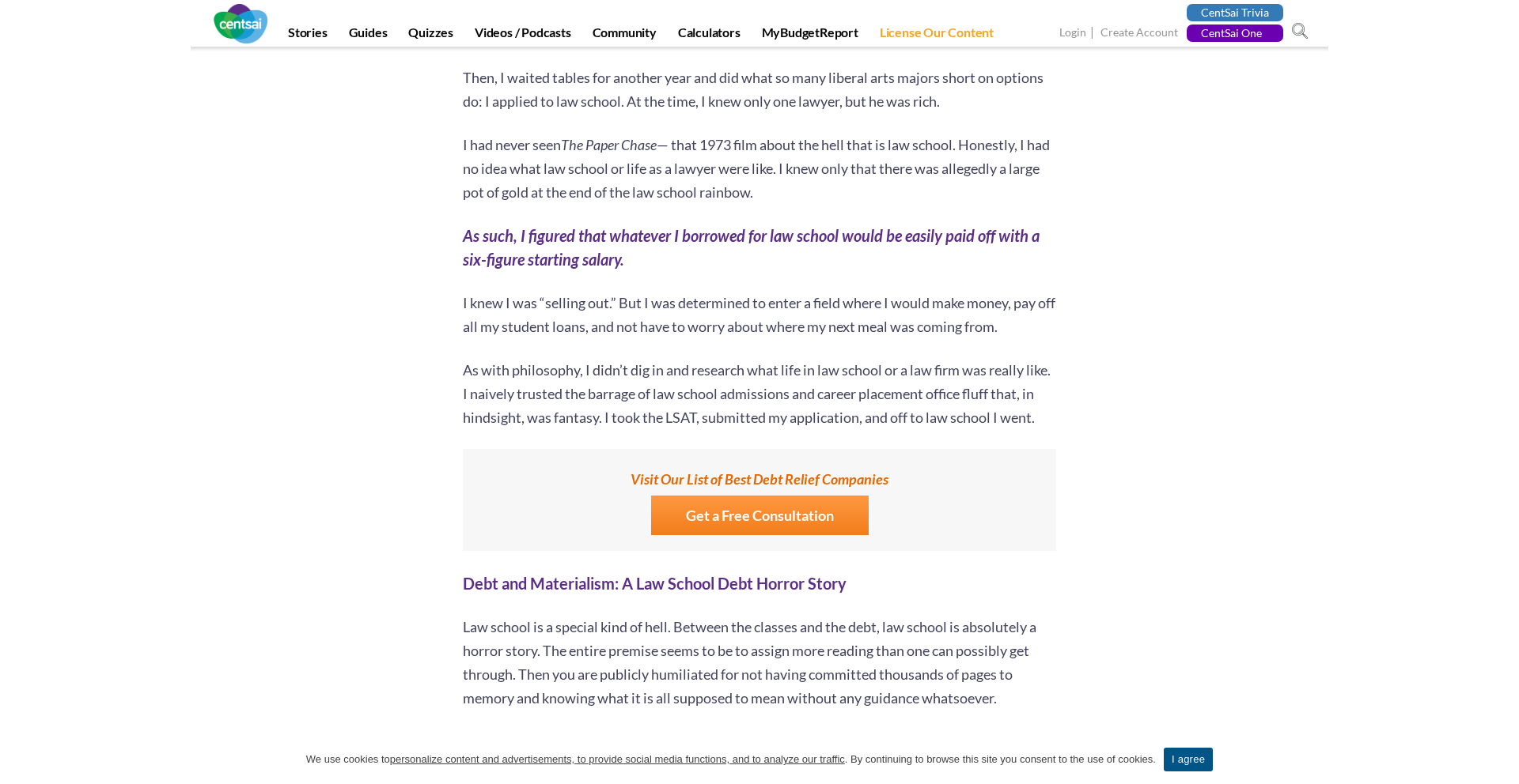
scroll to position [3262, 0]
drag, startPoint x: 669, startPoint y: 346, endPoint x: 890, endPoint y: 346, distance: 221.0
click at [791, 357] on p "As with philosophy, I didn’t dig in and research what life in law school or a l…" at bounding box center [760, 392] width 593 height 71
drag, startPoint x: 914, startPoint y: 346, endPoint x: 978, endPoint y: 346, distance: 64.0
click at [978, 357] on p "As with philosophy, I didn’t dig in and research what life in law school or a l…" at bounding box center [760, 392] width 593 height 71
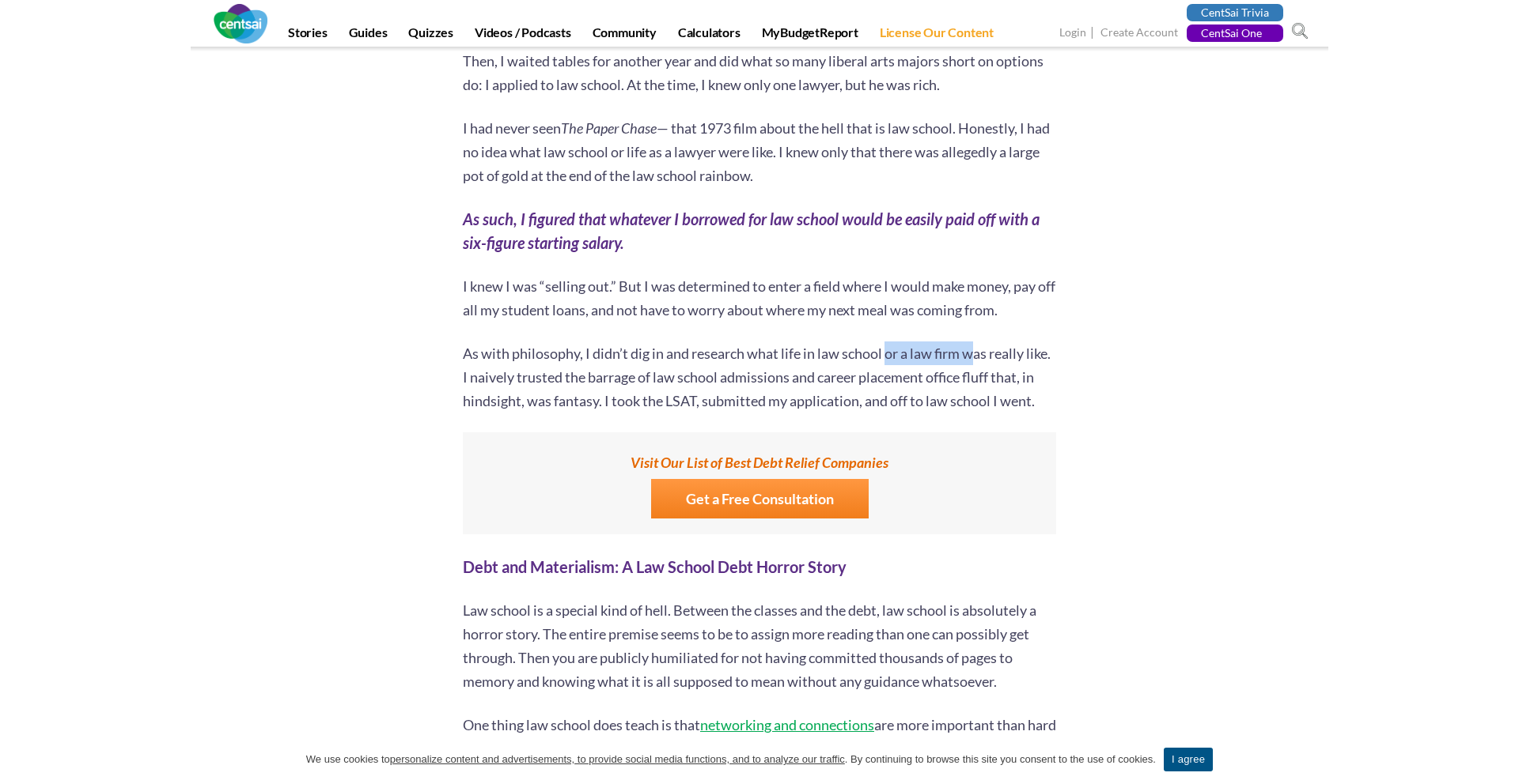
scroll to position [3281, 0]
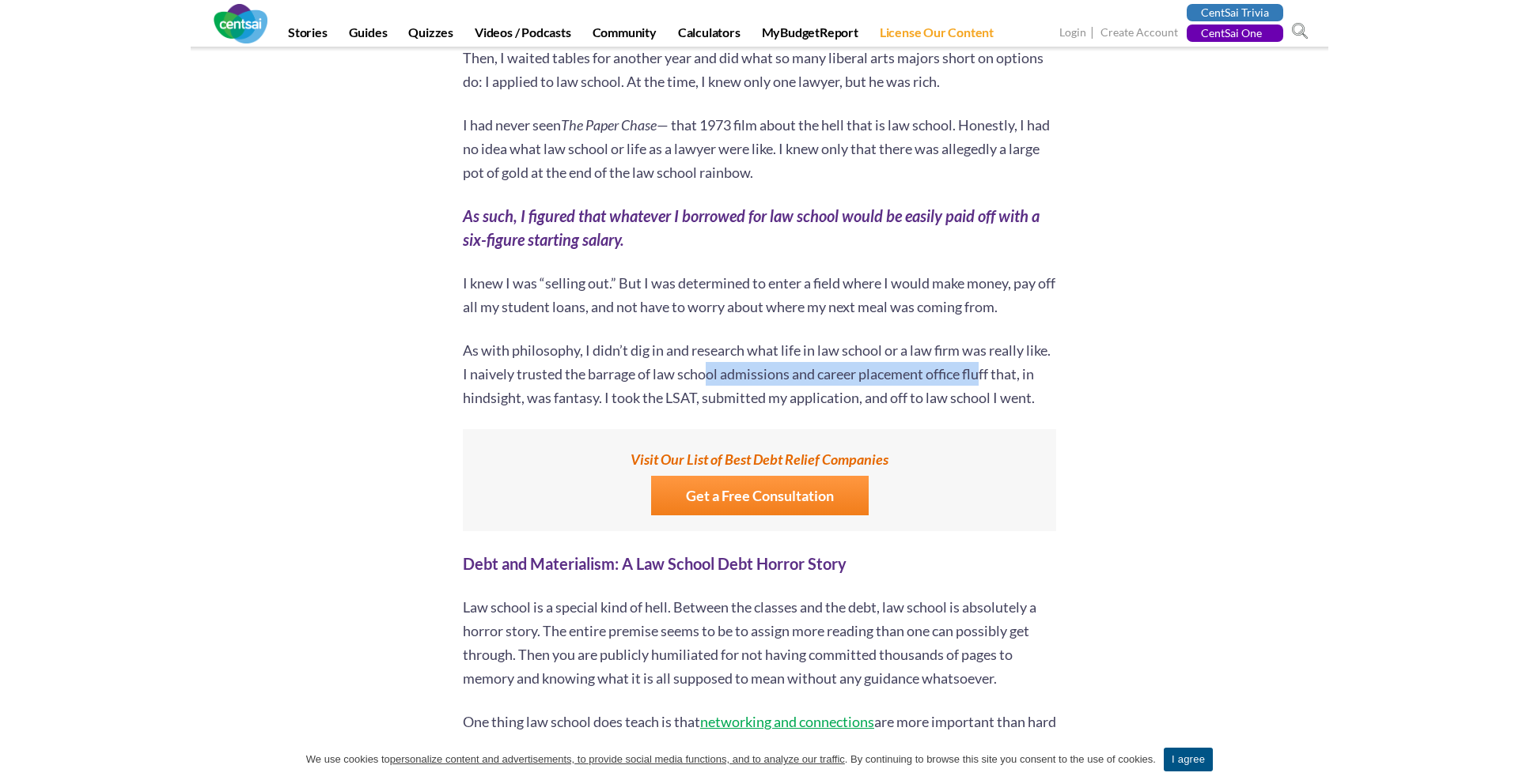
drag, startPoint x: 709, startPoint y: 345, endPoint x: 1079, endPoint y: 342, distance: 370.0
click at [1015, 349] on p "As with philosophy, I didn’t dig in and research what life in law school or a l…" at bounding box center [760, 374] width 593 height 71
drag, startPoint x: 1017, startPoint y: 349, endPoint x: 733, endPoint y: 357, distance: 284.1
click at [736, 357] on p "As with philosophy, I didn’t dig in and research what life in law school or a l…" at bounding box center [760, 374] width 593 height 71
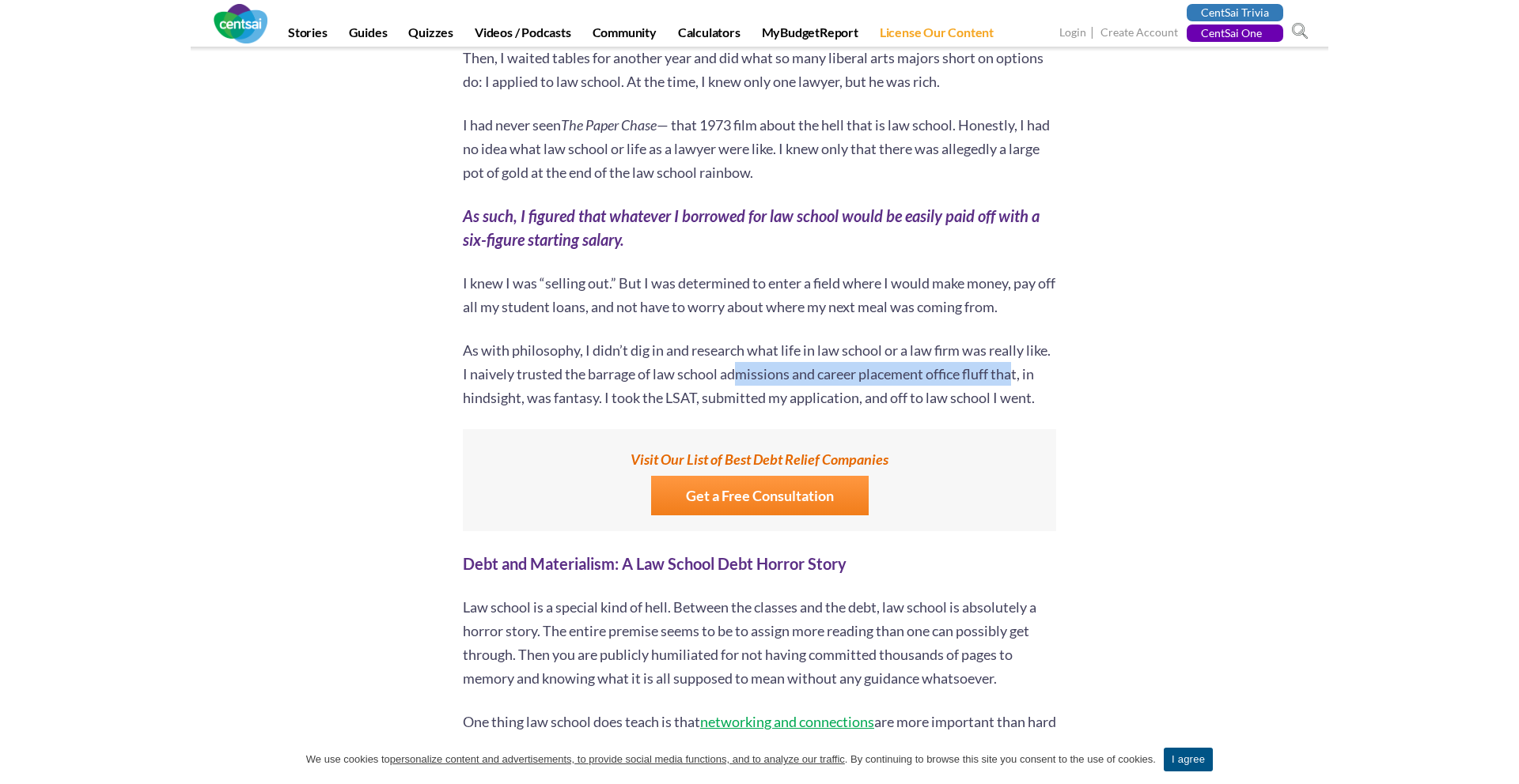
click at [733, 357] on p "As with philosophy, I didn’t dig in and research what life in law school or a l…" at bounding box center [760, 374] width 593 height 71
drag, startPoint x: 594, startPoint y: 371, endPoint x: 978, endPoint y: 371, distance: 384.0
click at [972, 371] on p "As with philosophy, I didn’t dig in and research what life in law school or a l…" at bounding box center [760, 374] width 593 height 71
click at [964, 338] on p "As with philosophy, I didn’t dig in and research what life in law school or a l…" at bounding box center [760, 374] width 593 height 71
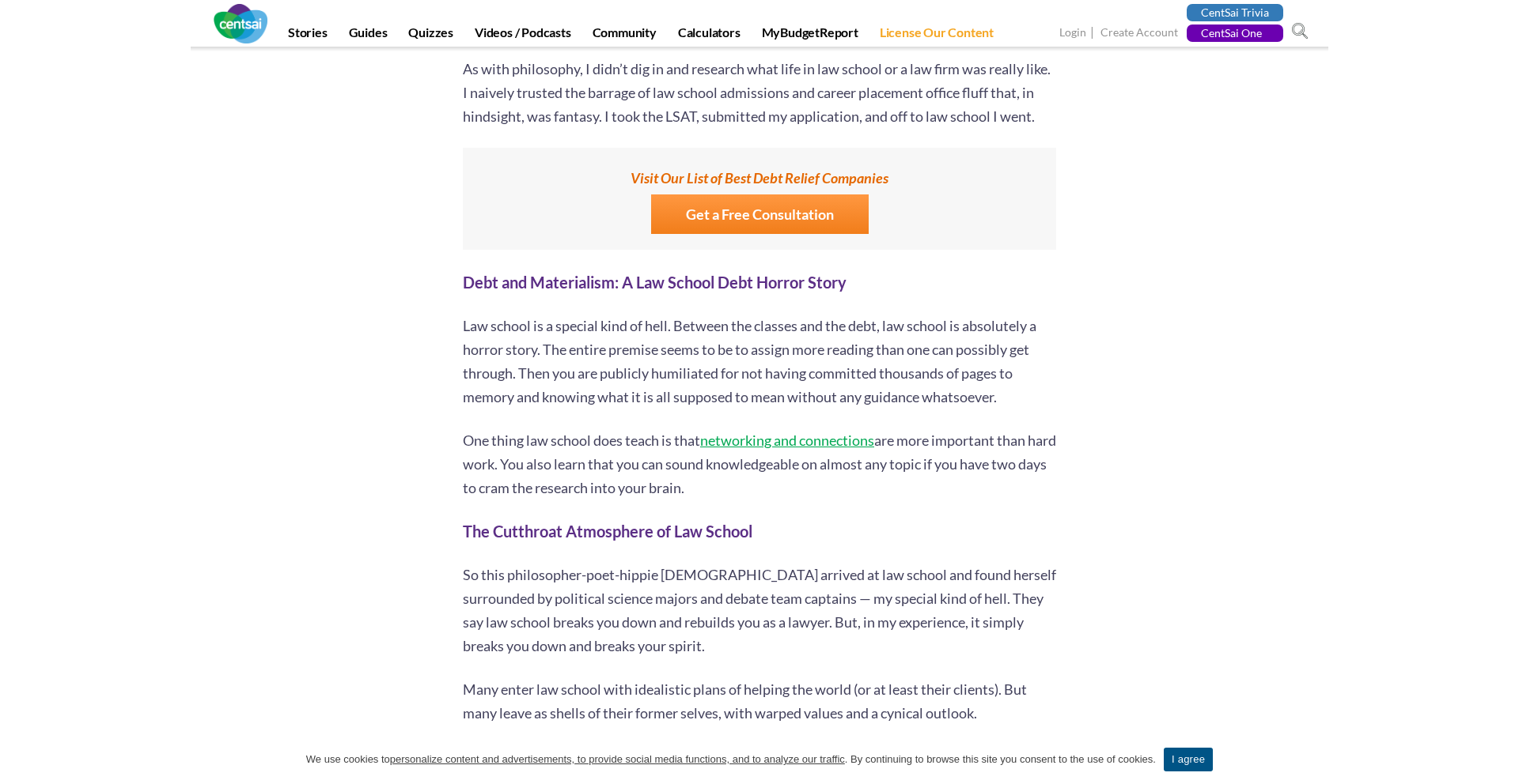
scroll to position [3563, 0]
drag, startPoint x: 921, startPoint y: 298, endPoint x: 993, endPoint y: 298, distance: 72.0
click at [993, 312] on p "Law school is a special kind of hell. Between the classes and the debt, law sch…" at bounding box center [760, 360] width 593 height 95
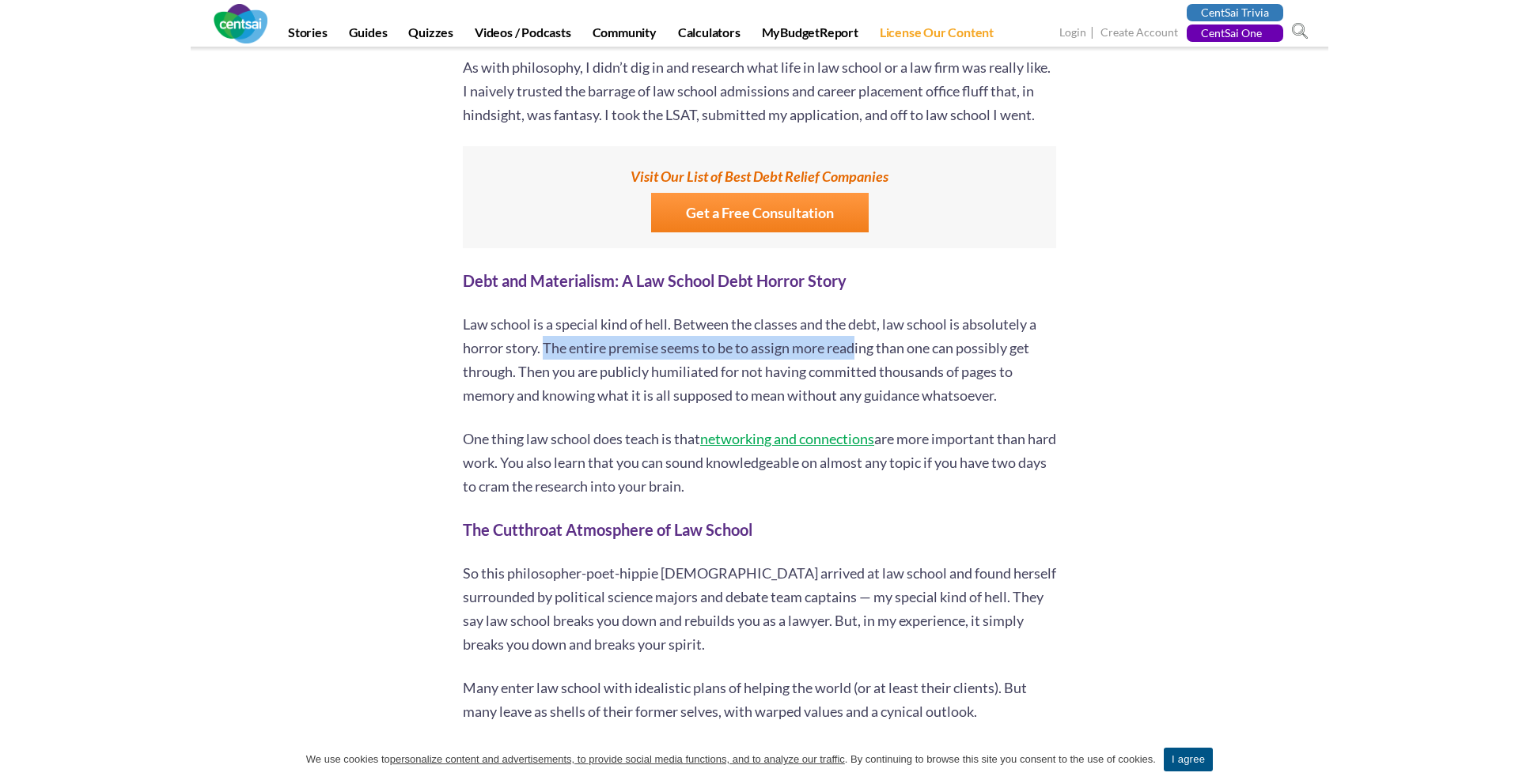
drag, startPoint x: 544, startPoint y: 321, endPoint x: 957, endPoint y: 320, distance: 413.0
click at [957, 321] on p "Law school is a special kind of hell. Between the classes and the debt, law sch…" at bounding box center [760, 360] width 593 height 95
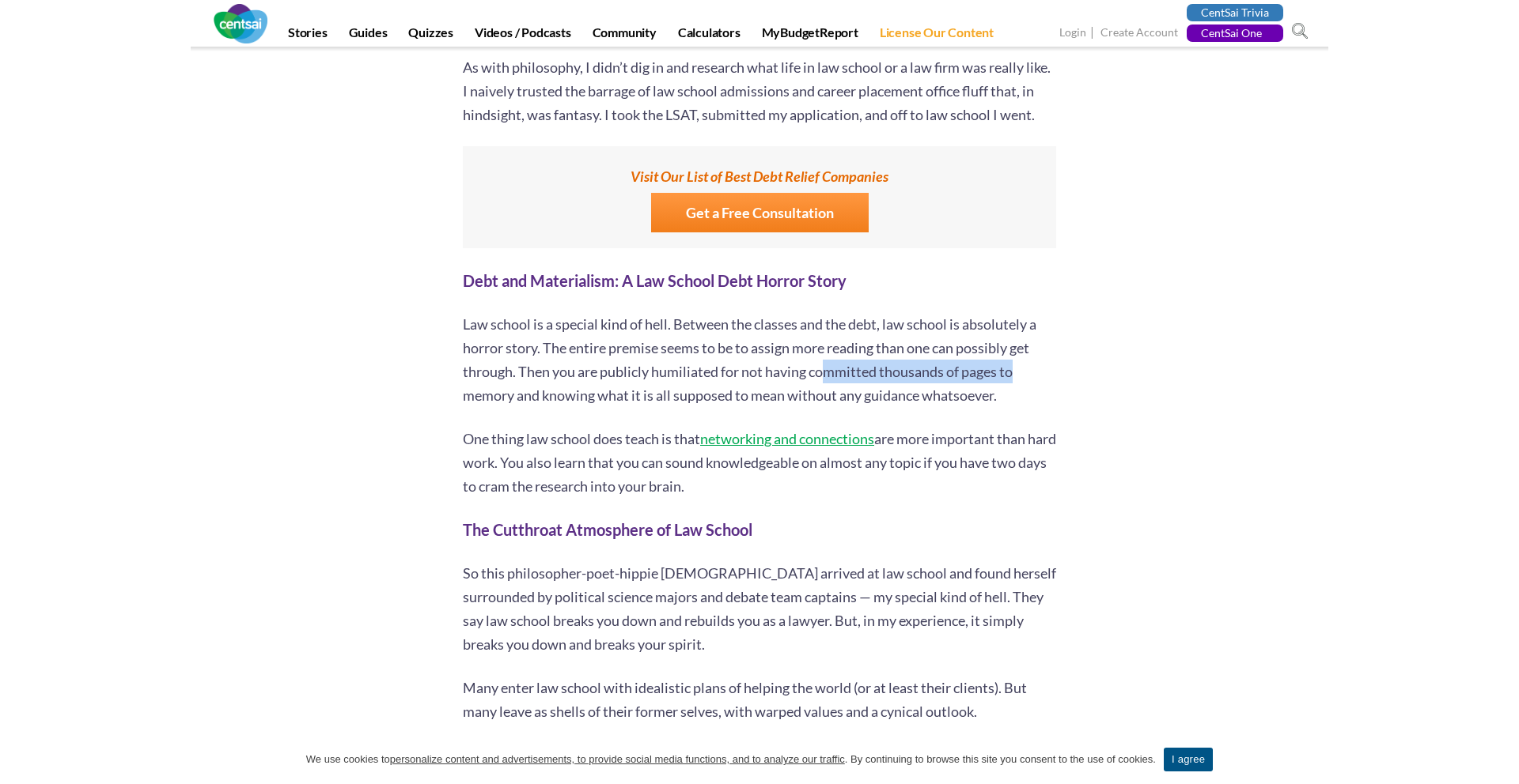
drag, startPoint x: 823, startPoint y: 342, endPoint x: 1083, endPoint y: 347, distance: 260.0
click at [1016, 349] on p "Law school is a special kind of hell. Between the classes and the debt, law sch…" at bounding box center [760, 360] width 593 height 95
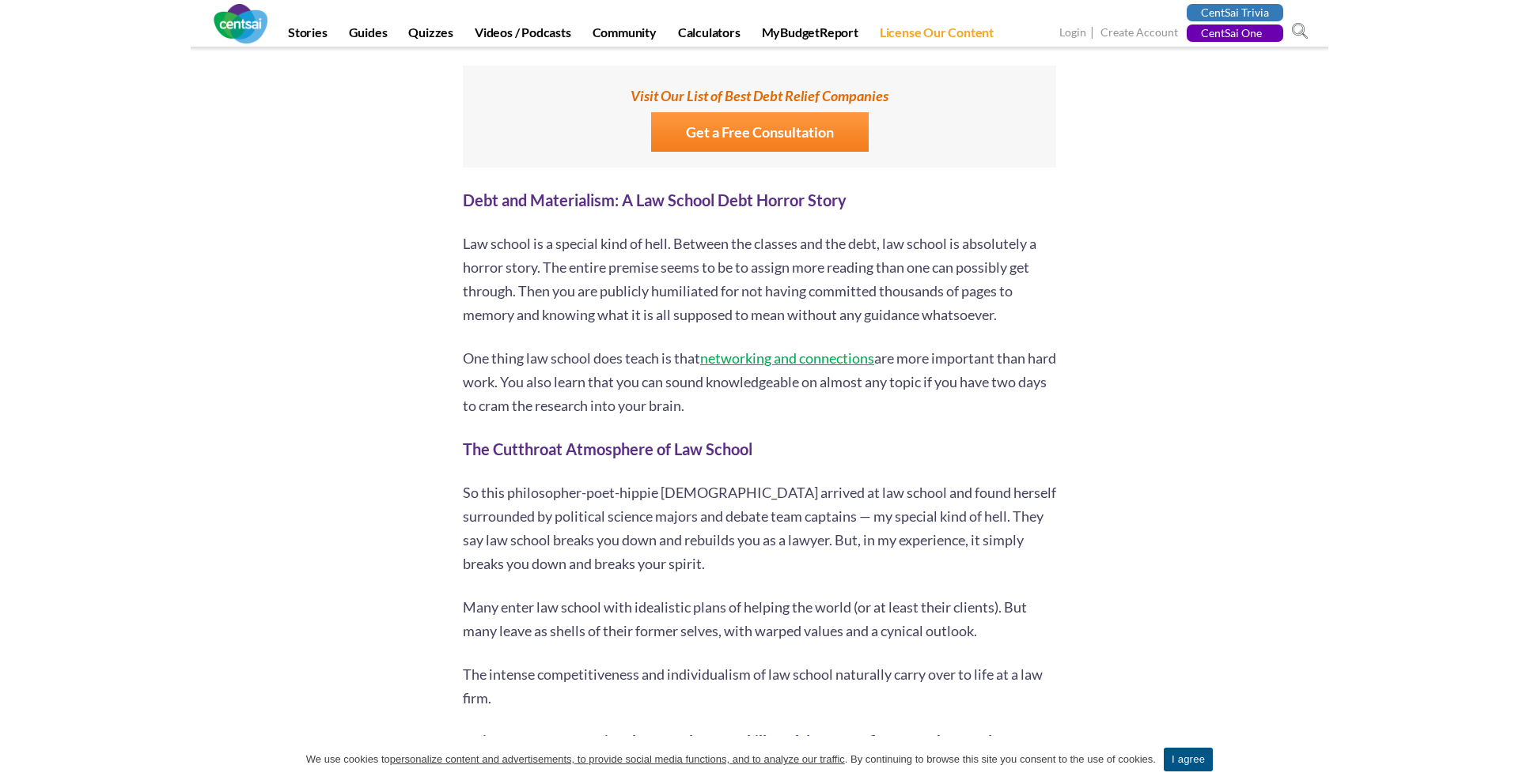
scroll to position [3648, 0]
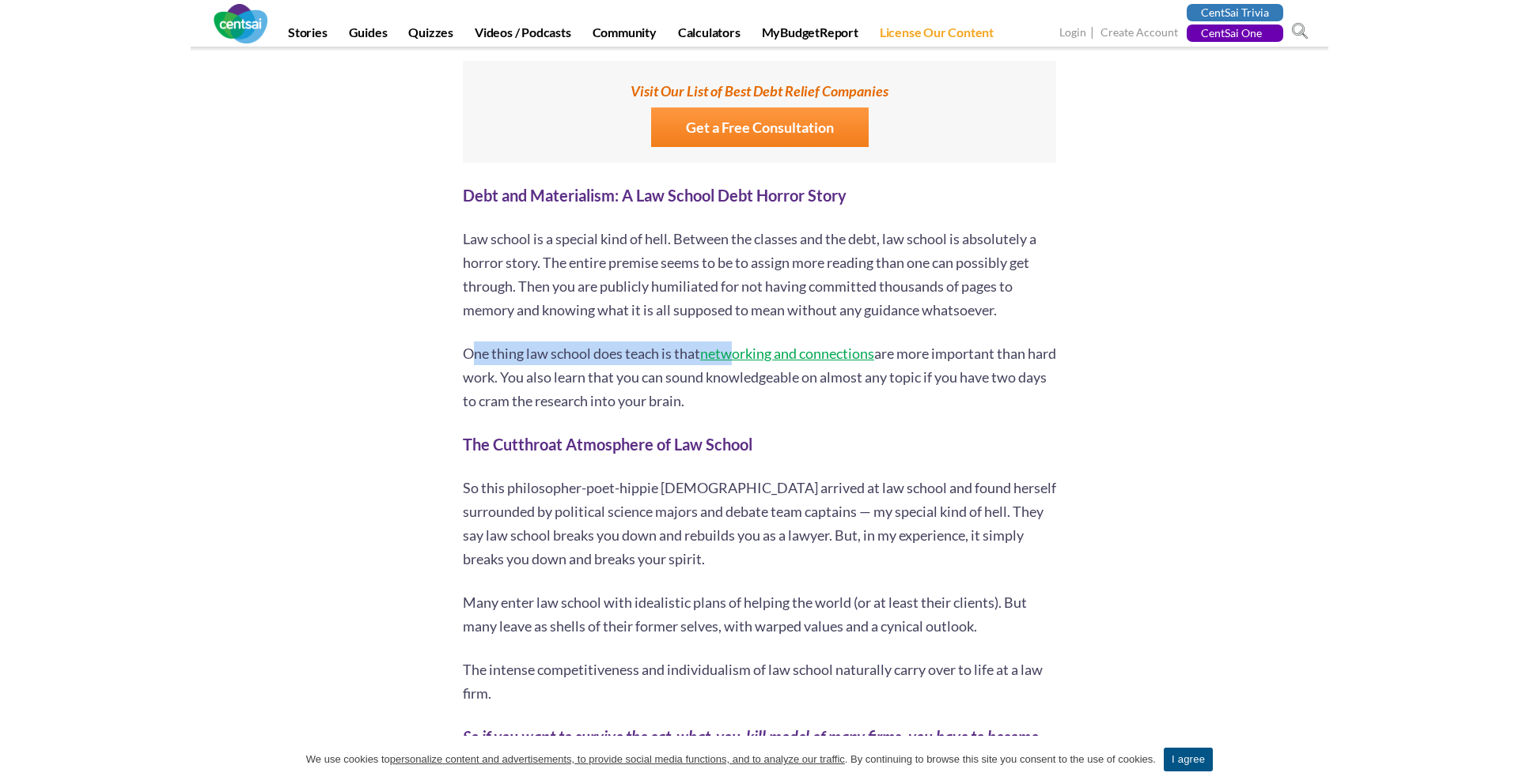
drag, startPoint x: 473, startPoint y: 330, endPoint x: 757, endPoint y: 330, distance: 284.0
click at [757, 341] on p "One thing law school does teach is that networking and connections are more imp…" at bounding box center [760, 377] width 593 height 71
drag, startPoint x: 896, startPoint y: 323, endPoint x: 973, endPoint y: 340, distance: 78.9
click at [957, 341] on p "One thing law school does teach is that networking and connections are more imp…" at bounding box center [760, 377] width 593 height 71
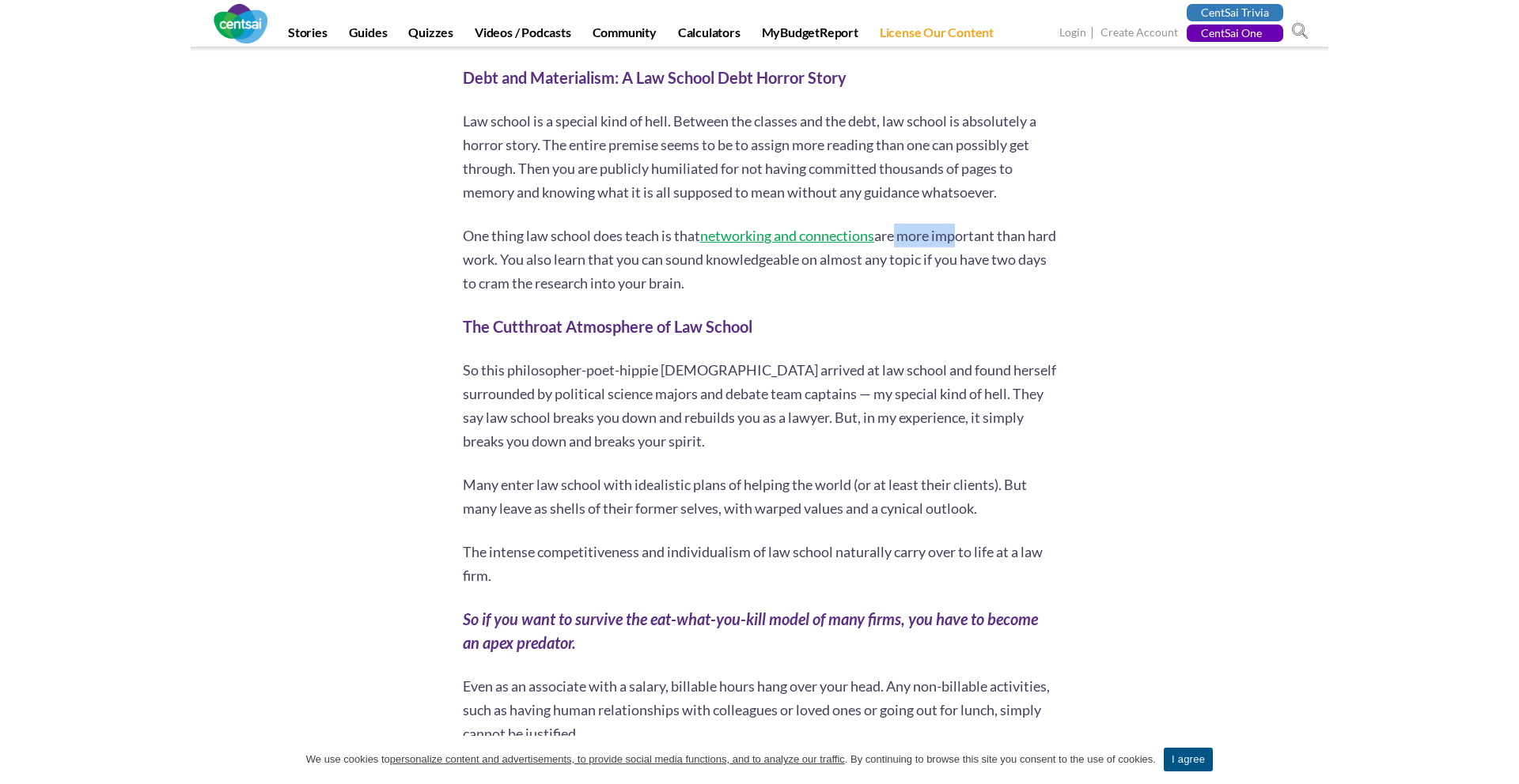
scroll to position [3765, 0]
drag, startPoint x: 742, startPoint y: 354, endPoint x: 815, endPoint y: 354, distance: 73.0
click at [815, 360] on p "So this philosopher-poet-hippie [DEMOGRAPHIC_DATA] arrived at law school and fo…" at bounding box center [760, 407] width 593 height 95
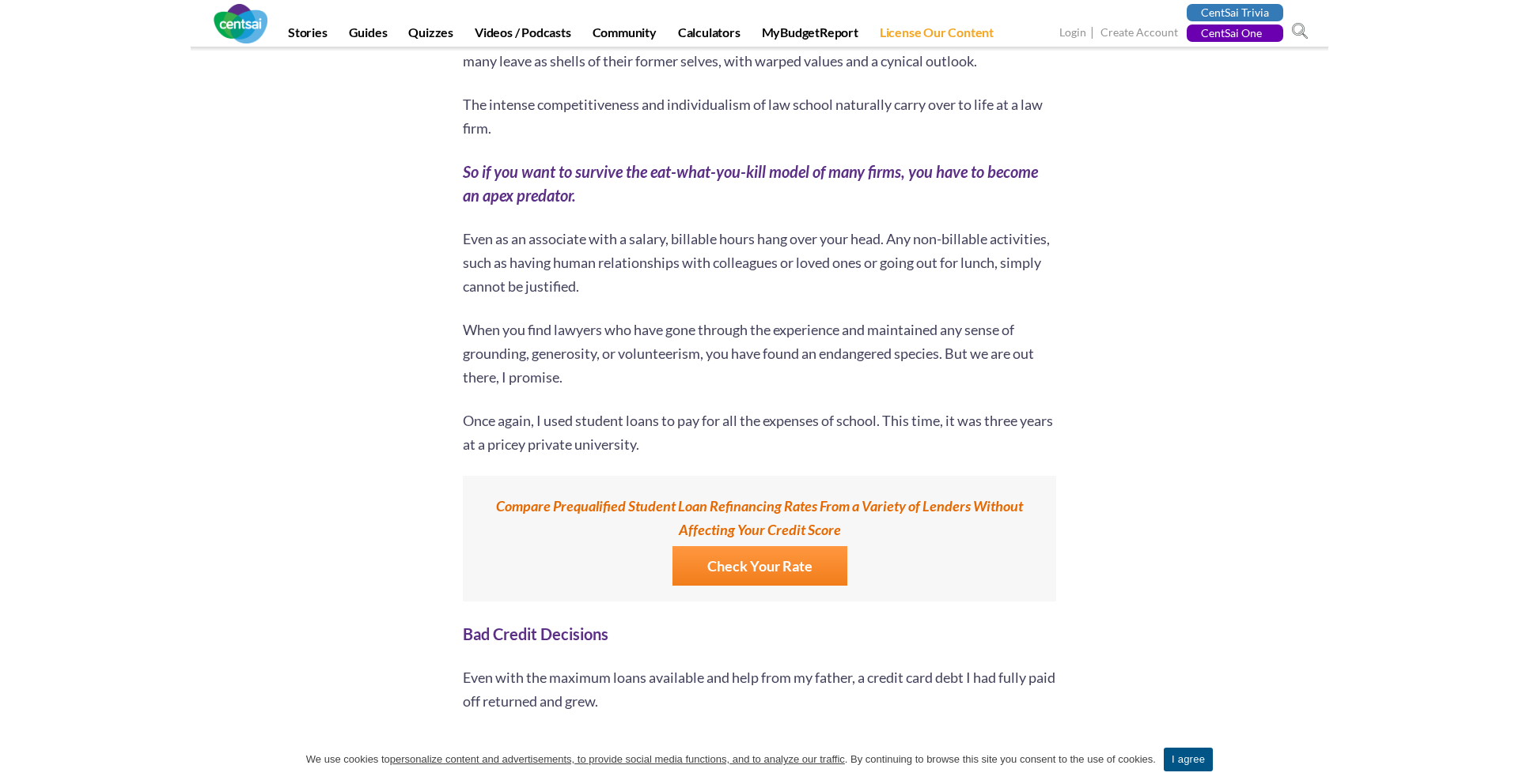
scroll to position [4176, 0]
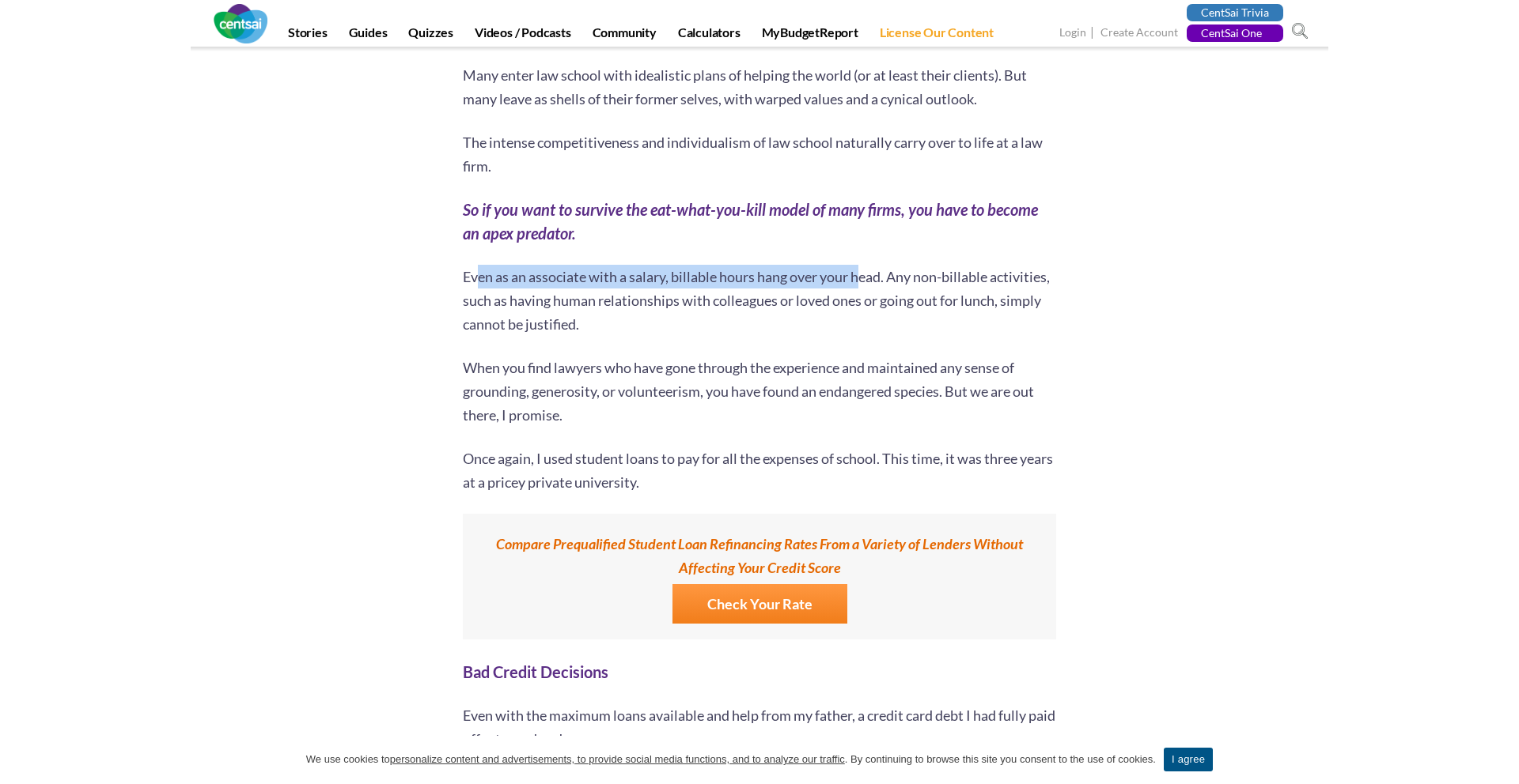
drag, startPoint x: 477, startPoint y: 250, endPoint x: 973, endPoint y: 249, distance: 496.0
click at [962, 265] on p "Even as an associate with a salary, billable hours hang over your head. Any non…" at bounding box center [760, 300] width 593 height 71
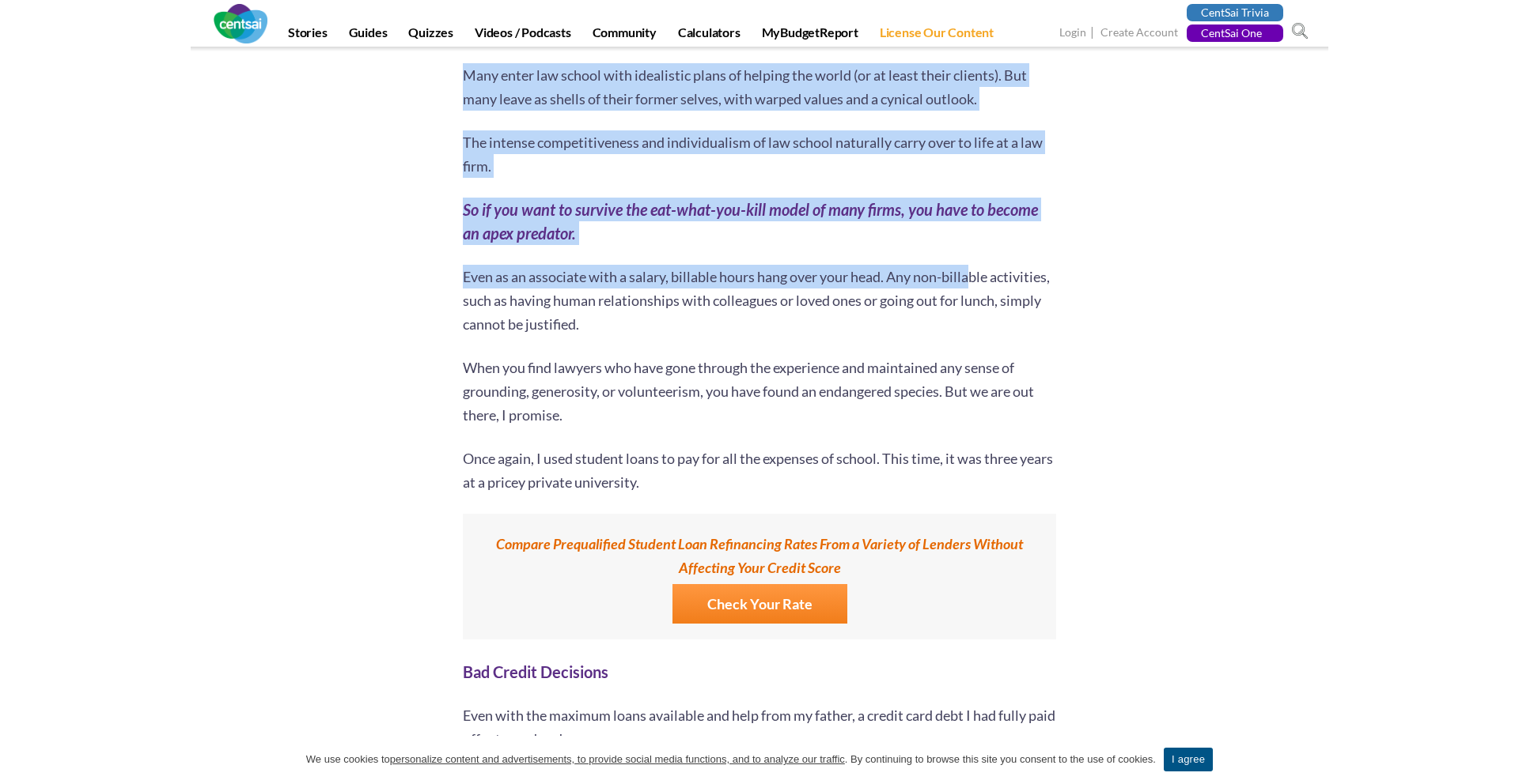
drag, startPoint x: 973, startPoint y: 249, endPoint x: 1097, endPoint y: 260, distance: 124.5
click at [1097, 260] on div "6 second take: [PERSON_NAME]* is saddled with a huge amount of student loan deb…" at bounding box center [760, 462] width 926 height 8683
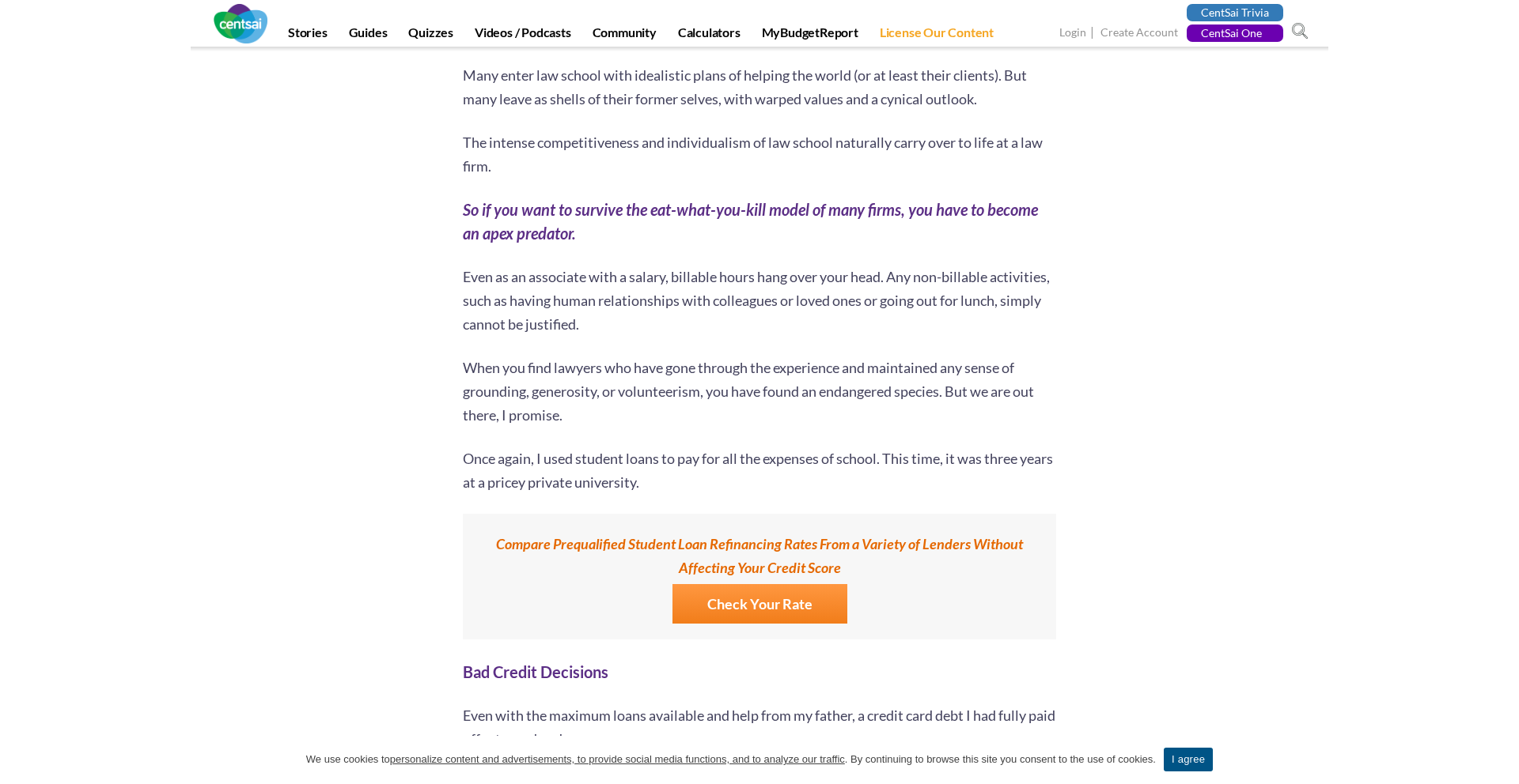
click at [1047, 265] on p "Even as an associate with a salary, billable hours hang over your head. Any non…" at bounding box center [760, 300] width 593 height 71
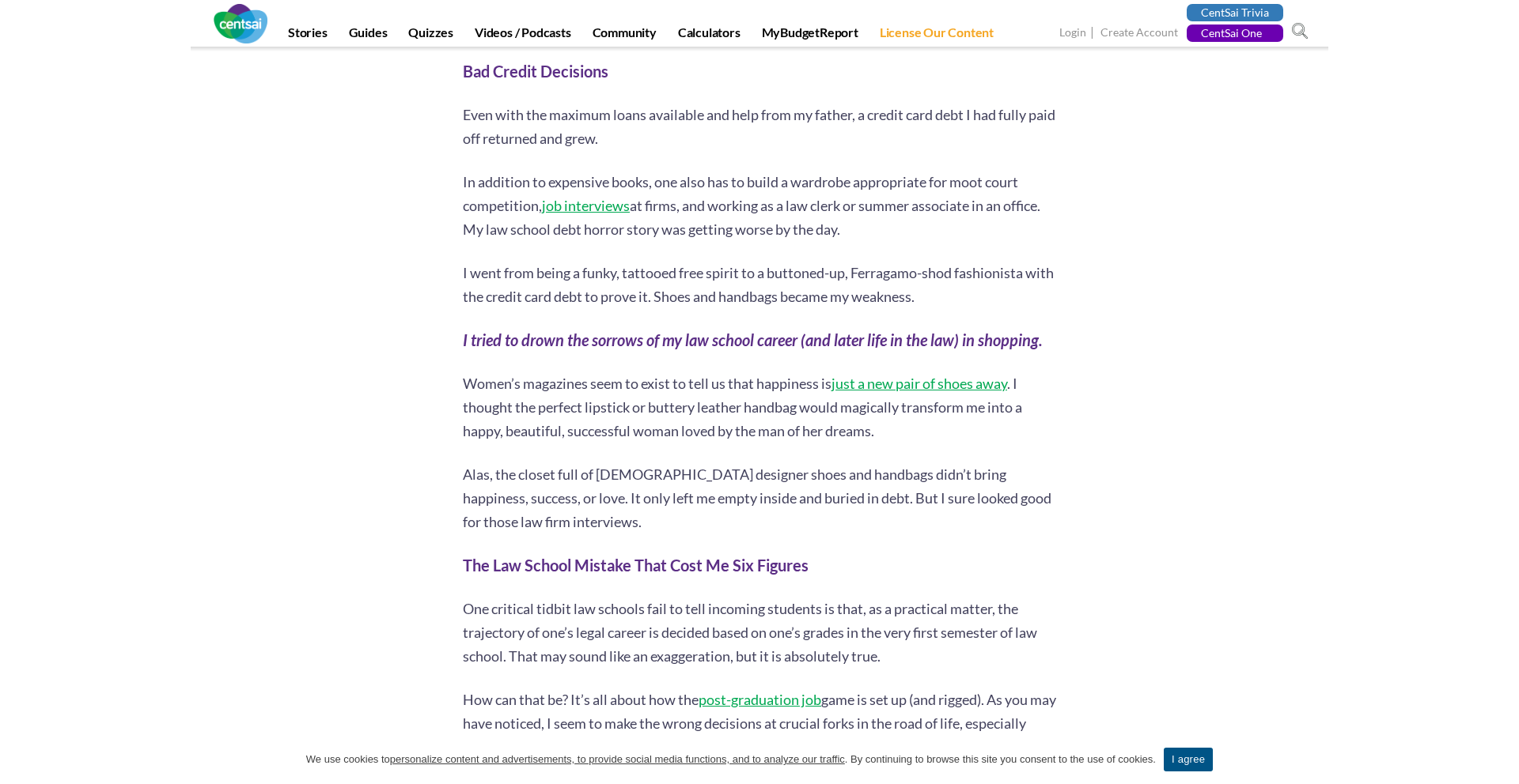
scroll to position [4791, 0]
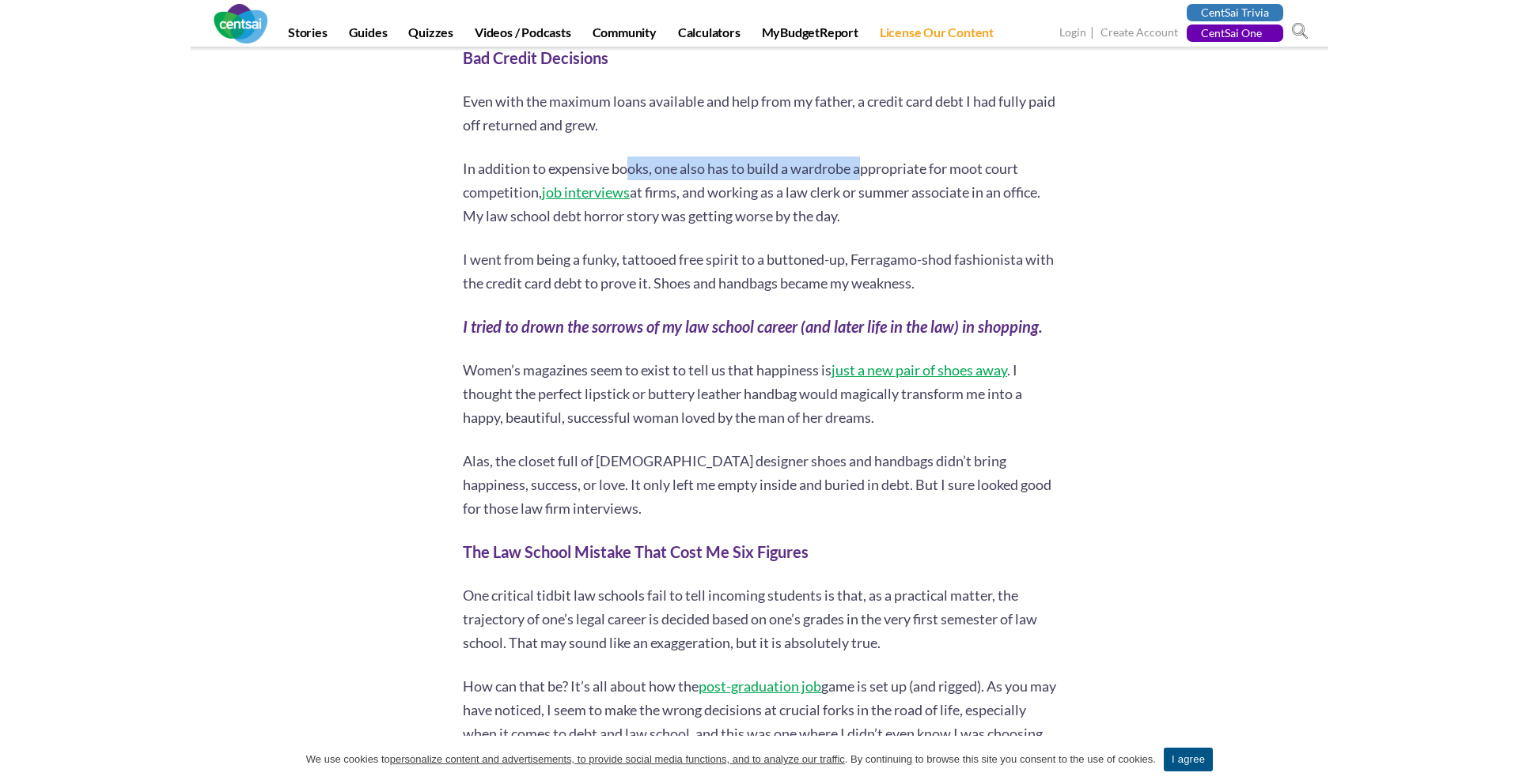
drag, startPoint x: 628, startPoint y: 137, endPoint x: 979, endPoint y: 149, distance: 351.2
click at [973, 157] on p "In addition to expensive books, one also has to build a wardrobe appropriate fo…" at bounding box center [760, 192] width 593 height 71
drag, startPoint x: 767, startPoint y: 169, endPoint x: 862, endPoint y: 169, distance: 95.0
click at [862, 169] on p "In addition to expensive books, one also has to build a wardrobe appropriate fo…" at bounding box center [760, 192] width 593 height 71
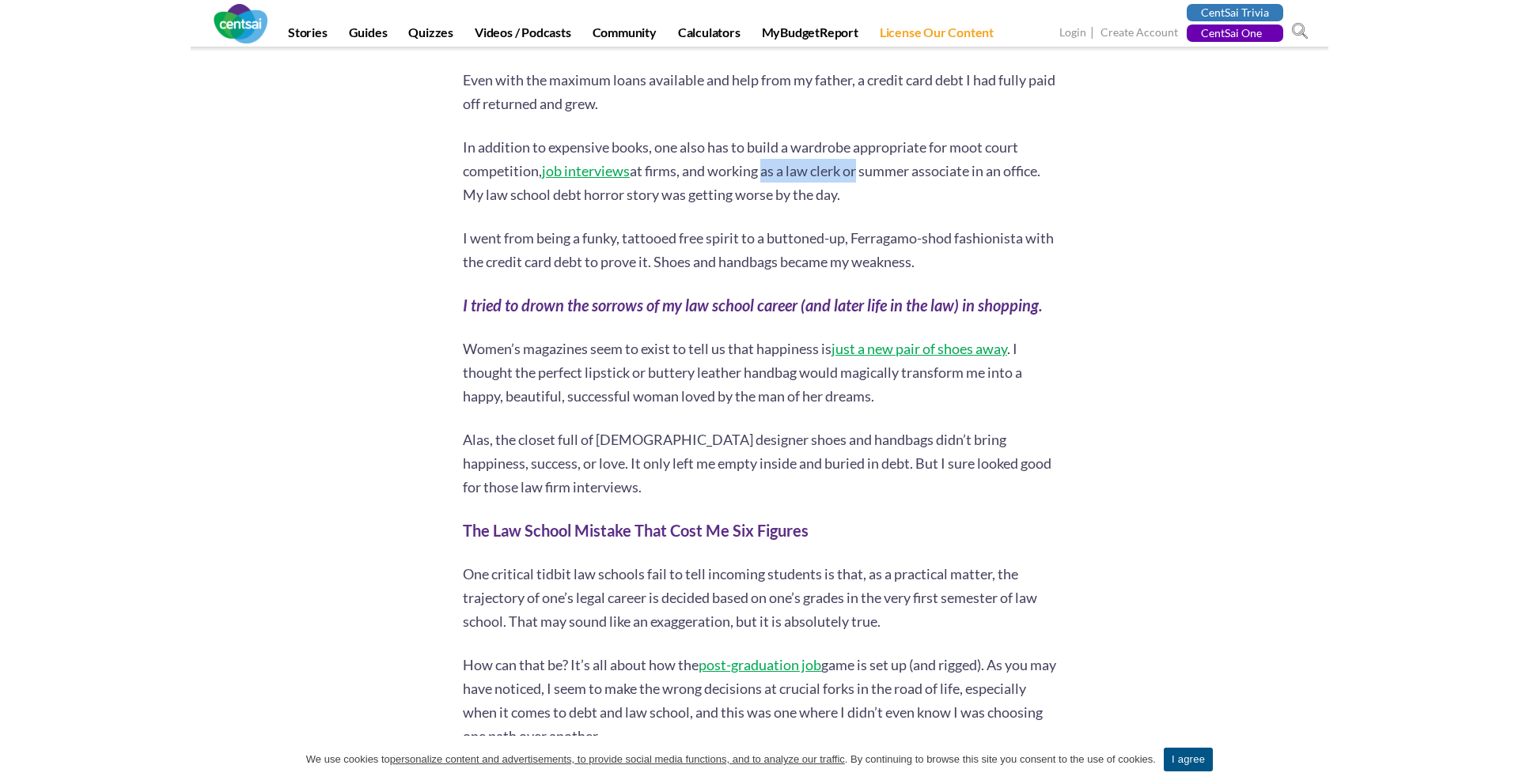
scroll to position [4812, 0]
drag, startPoint x: 886, startPoint y: 212, endPoint x: 527, endPoint y: 226, distance: 359.3
click at [529, 226] on p "I went from being a funky, tattooed free spirit to a buttoned-up, Ferragamo-sho…" at bounding box center [760, 249] width 593 height 47
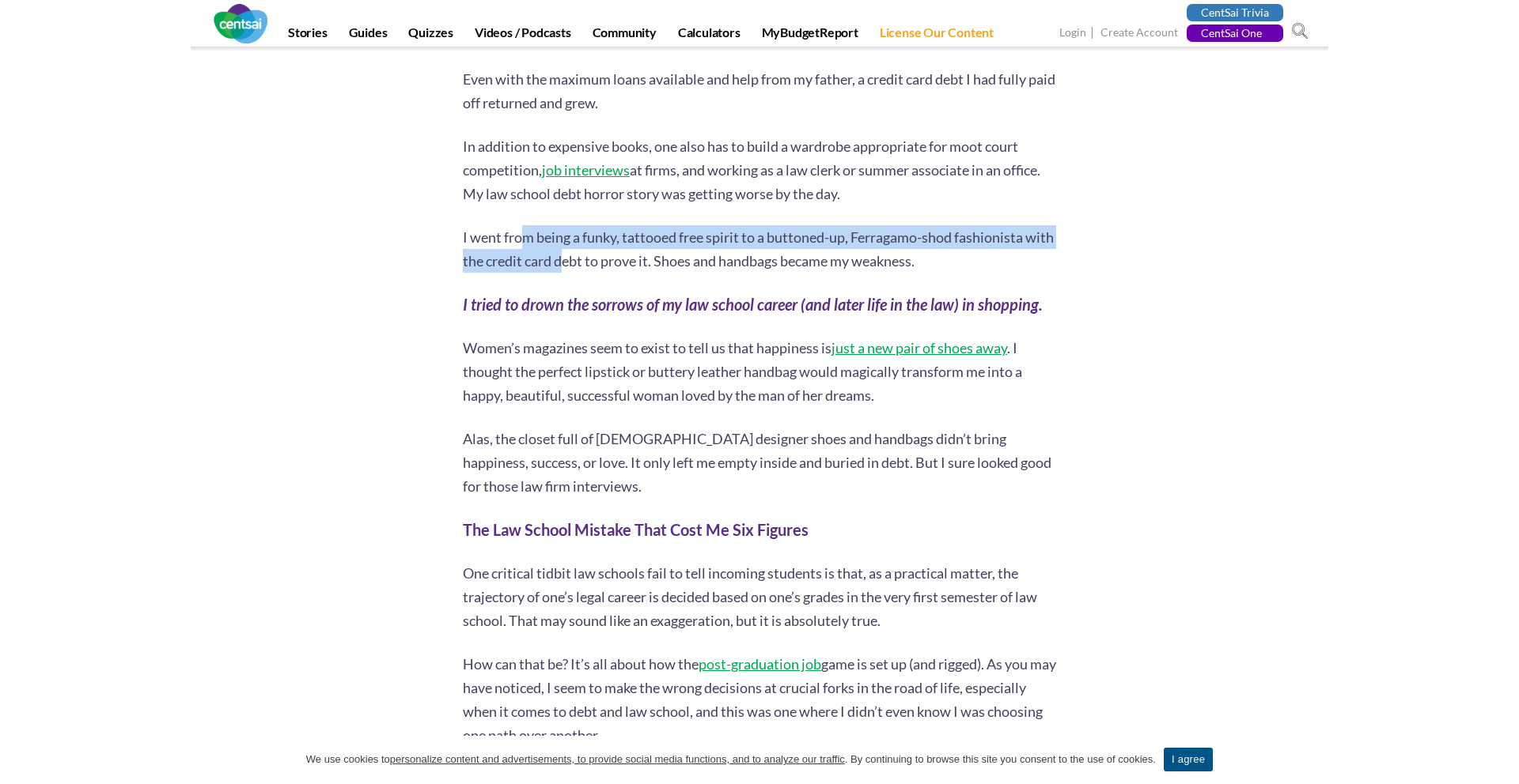
drag, startPoint x: 521, startPoint y: 221, endPoint x: 648, endPoint y: 247, distance: 129.6
click at [648, 247] on p "I went from being a funky, tattooed free spirit to a buttoned-up, Ferragamo-sho…" at bounding box center [760, 249] width 593 height 47
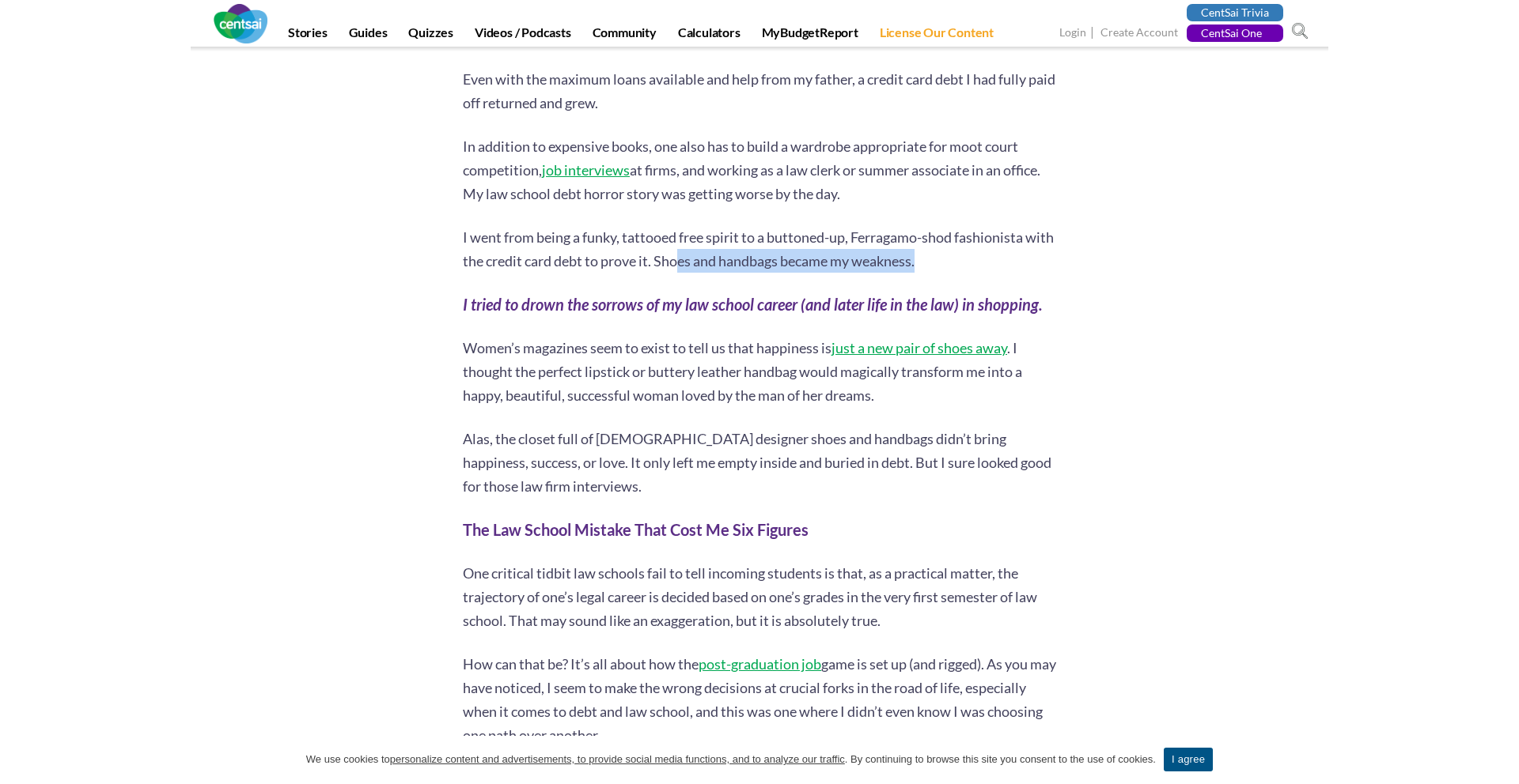
drag, startPoint x: 710, startPoint y: 231, endPoint x: 968, endPoint y: 254, distance: 259.0
click at [905, 229] on p "I went from being a funky, tattooed free spirit to a buttoned-up, Ferragamo-sho…" at bounding box center [760, 249] width 593 height 47
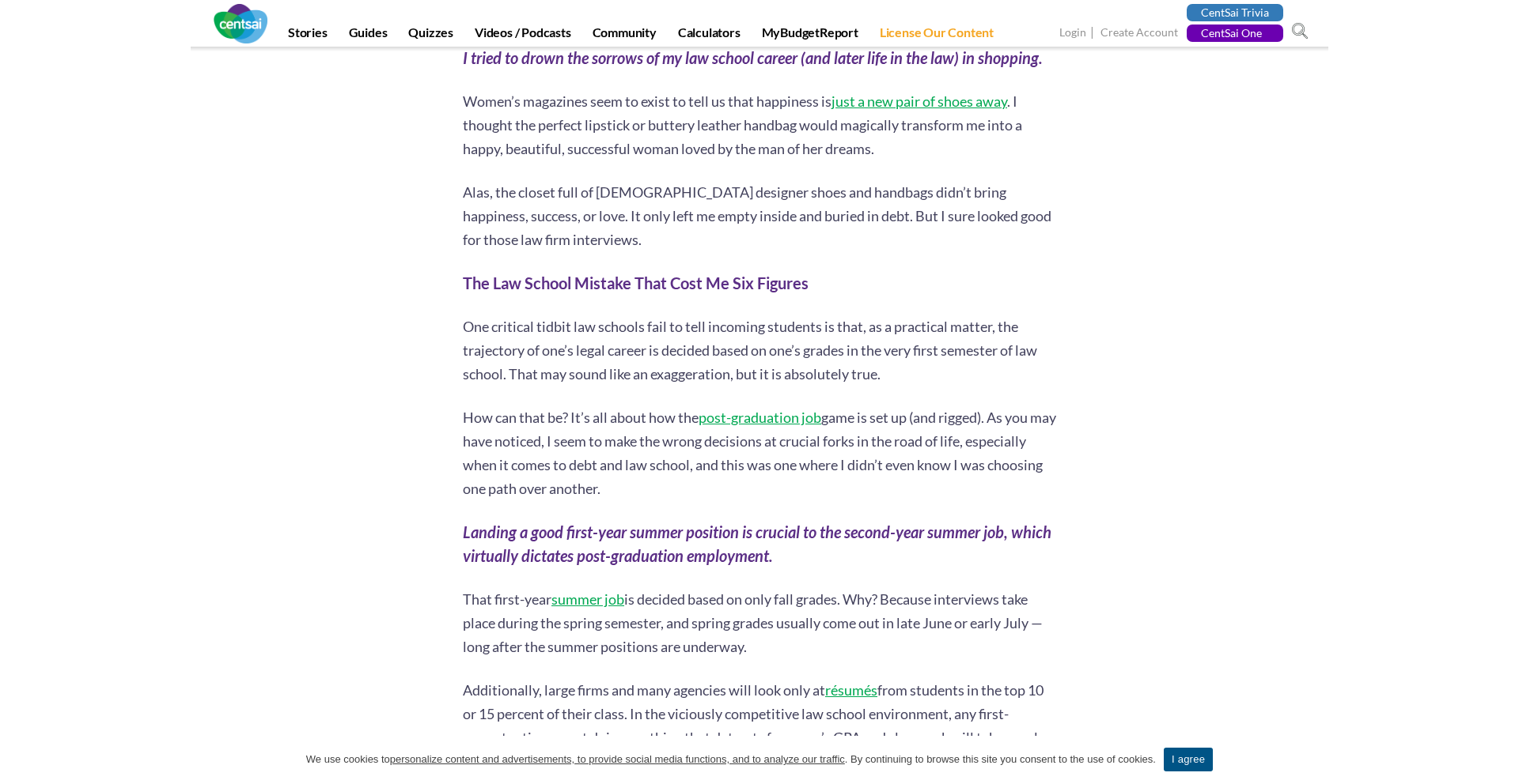
scroll to position [5051, 0]
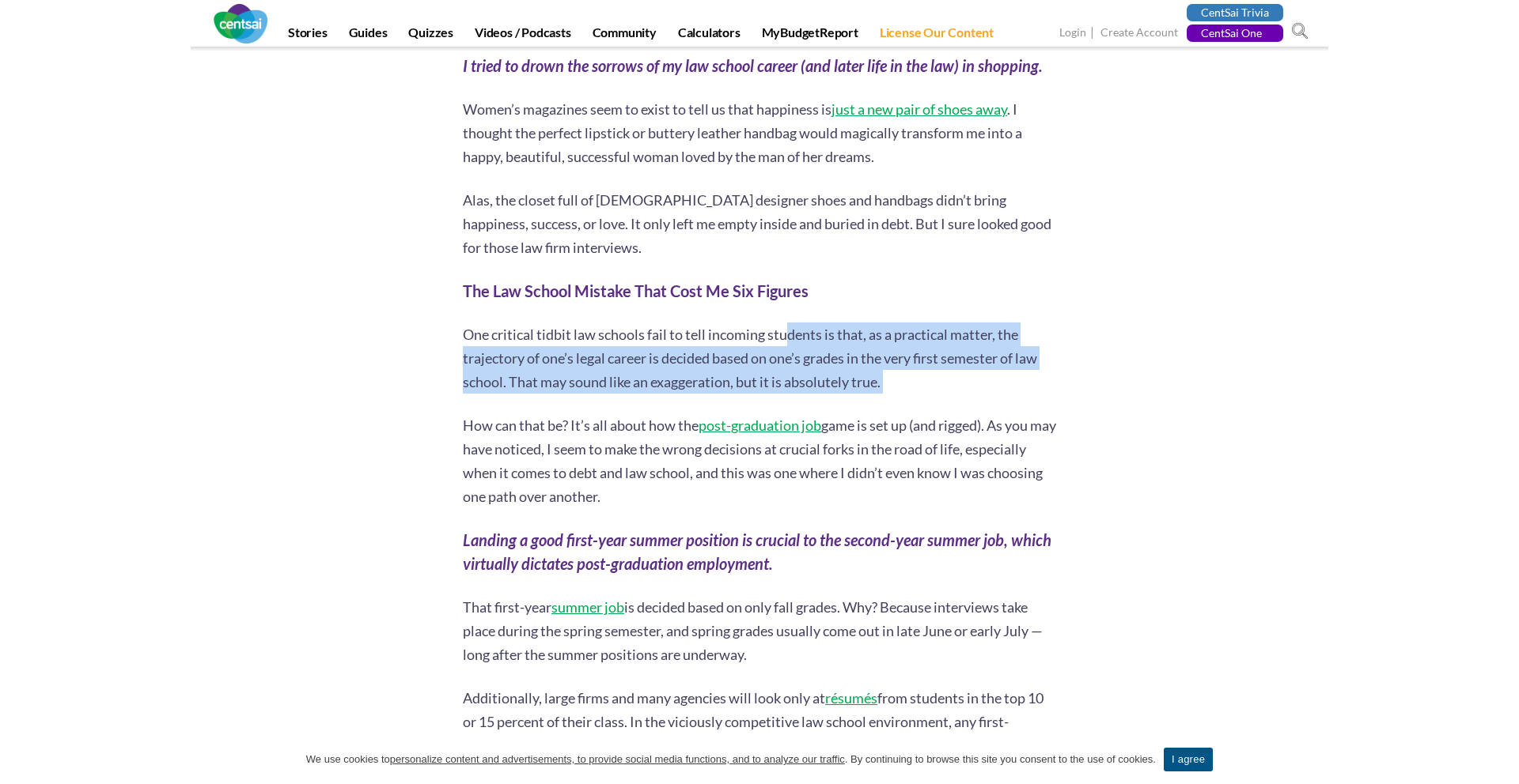
drag, startPoint x: 787, startPoint y: 314, endPoint x: 927, endPoint y: 404, distance: 166.4
click at [927, 414] on p "How can that be? It’s all about how the post-graduation job game is set up (and…" at bounding box center [760, 461] width 593 height 95
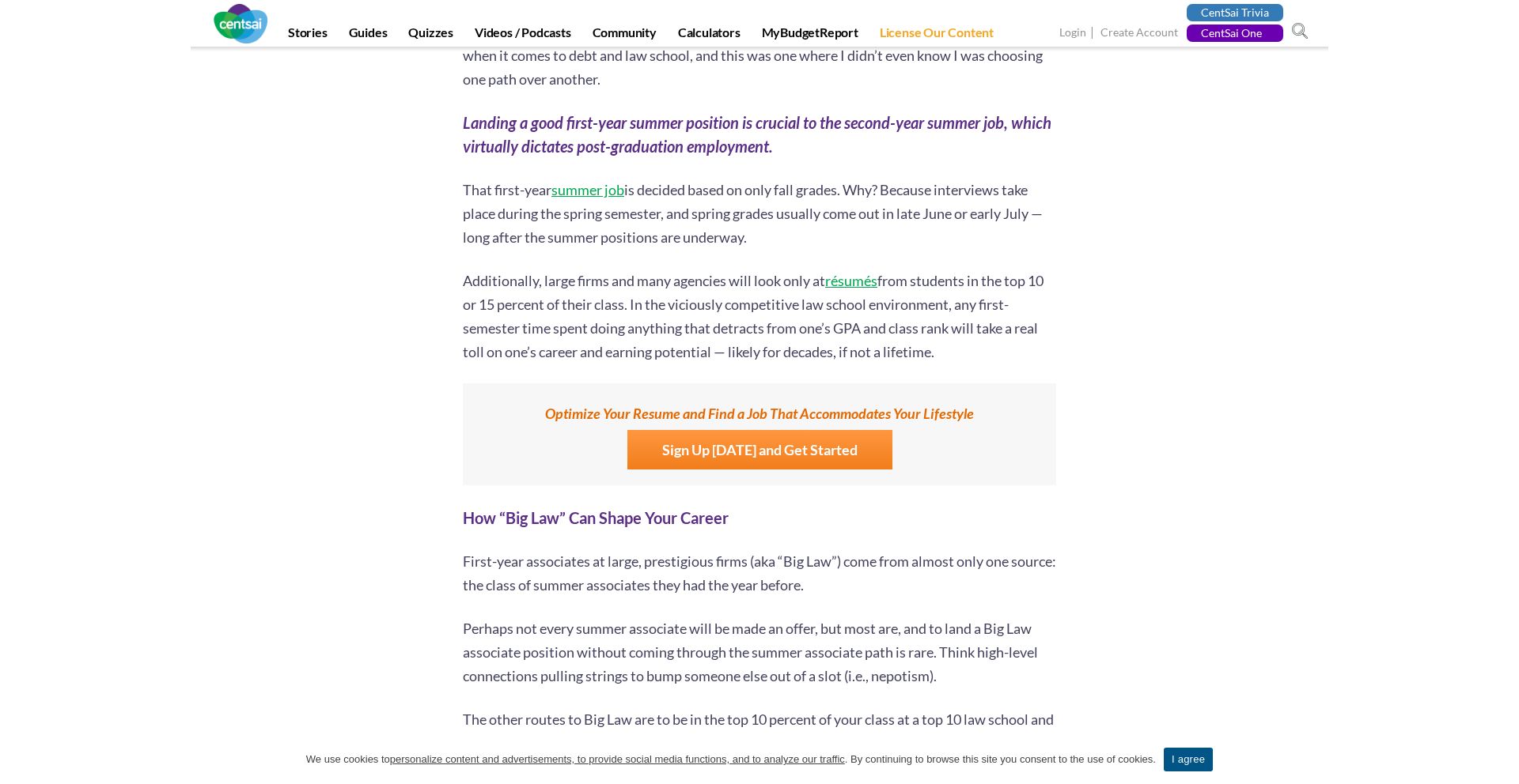
scroll to position [5467, 0]
drag, startPoint x: 581, startPoint y: 187, endPoint x: 797, endPoint y: 187, distance: 216.0
click at [797, 187] on p "That first-year summer job is decided based on only fall grades. Why? Because i…" at bounding box center [760, 214] width 593 height 71
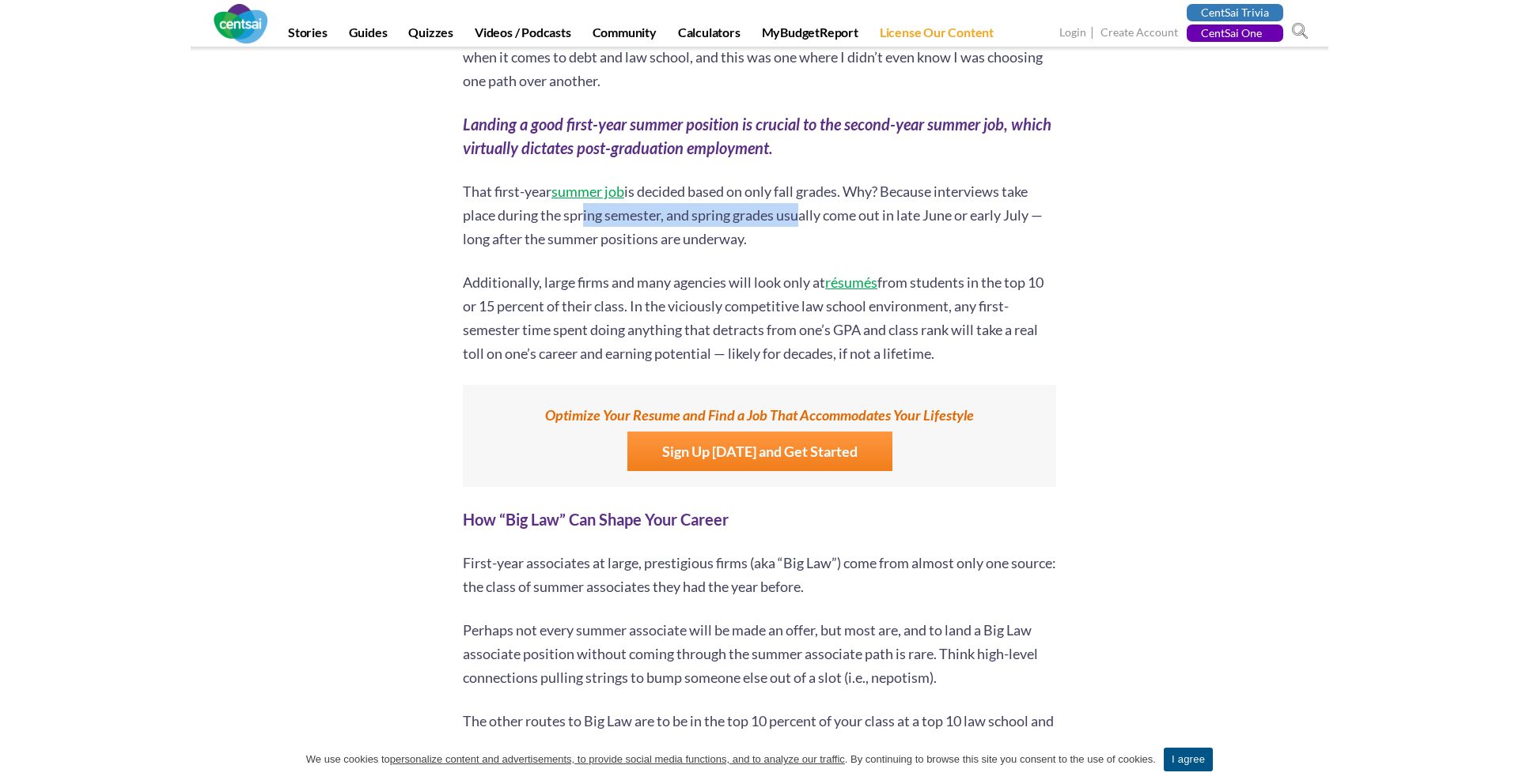
click at [797, 187] on p "That first-year summer job is decided based on only fall grades. Why? Because i…" at bounding box center [760, 214] width 593 height 71
drag, startPoint x: 787, startPoint y: 190, endPoint x: 1000, endPoint y: 190, distance: 213.0
click at [1000, 190] on p "That first-year summer job is decided based on only fall grades. Why? Because i…" at bounding box center [760, 214] width 593 height 71
drag, startPoint x: 899, startPoint y: 252, endPoint x: 963, endPoint y: 298, distance: 78.8
click at [963, 298] on p "Additionally, large firms and many agencies will look only at résumés from stud…" at bounding box center [760, 318] width 593 height 95
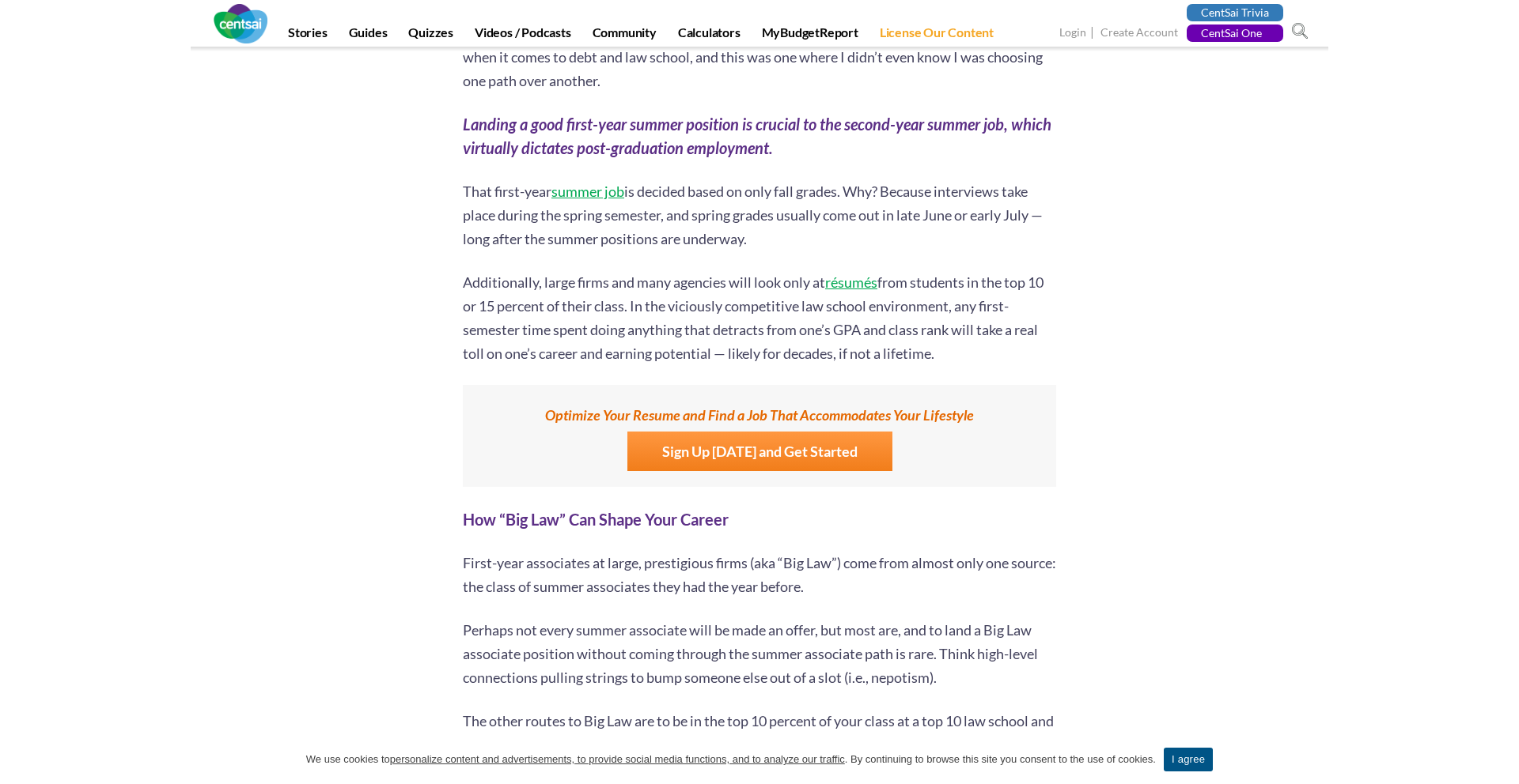
drag, startPoint x: 778, startPoint y: 279, endPoint x: 910, endPoint y: 306, distance: 134.7
click at [910, 306] on p "Additionally, large firms and many agencies will look only at résumés from stud…" at bounding box center [760, 318] width 593 height 95
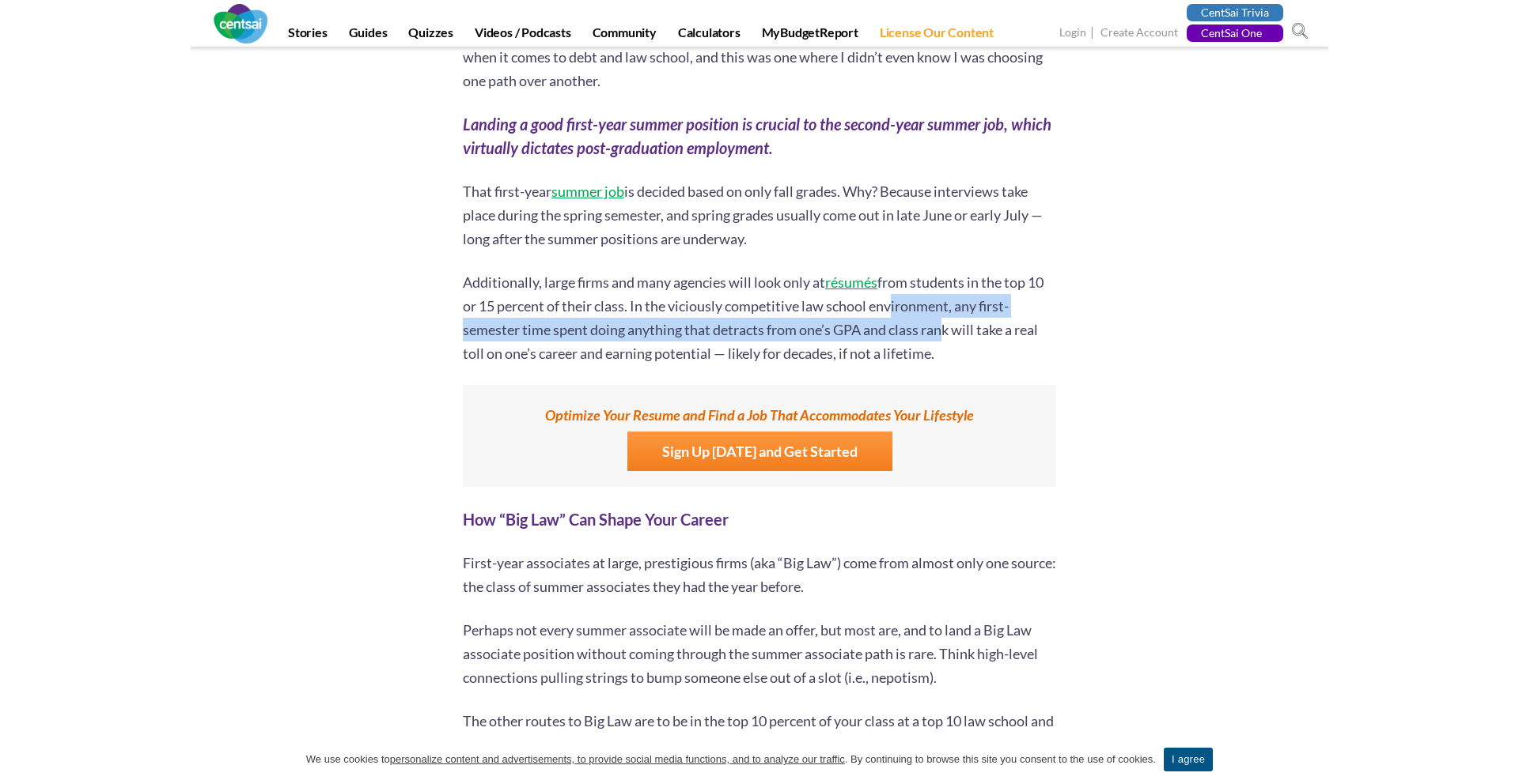
drag, startPoint x: 887, startPoint y: 288, endPoint x: 959, endPoint y: 306, distance: 74.2
click at [952, 304] on p "Additionally, large firms and many agencies will look only at résumés from stud…" at bounding box center [760, 318] width 593 height 95
click at [959, 306] on p "Additionally, large firms and many agencies will look only at résumés from stud…" at bounding box center [760, 318] width 593 height 95
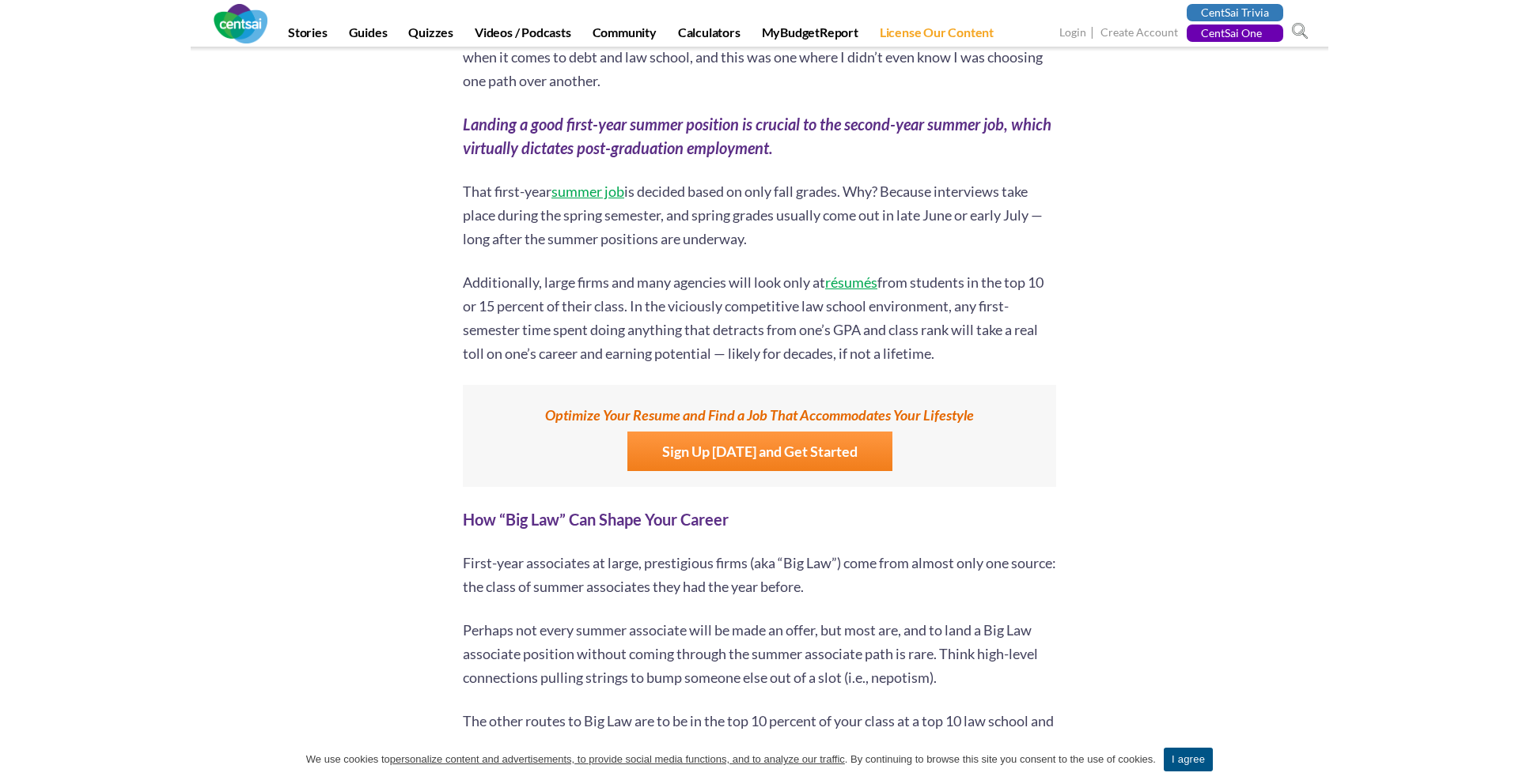
drag, startPoint x: 898, startPoint y: 306, endPoint x: 928, endPoint y: 311, distance: 30.4
click at [927, 311] on p "Additionally, large firms and many agencies will look only at résumés from stud…" at bounding box center [760, 318] width 593 height 95
click at [928, 311] on p "Additionally, large firms and many agencies will look only at résumés from stud…" at bounding box center [760, 318] width 593 height 95
drag, startPoint x: 928, startPoint y: 311, endPoint x: 1003, endPoint y: 316, distance: 75.2
click at [970, 316] on p "Additionally, large firms and many agencies will look only at résumés from stud…" at bounding box center [760, 318] width 593 height 95
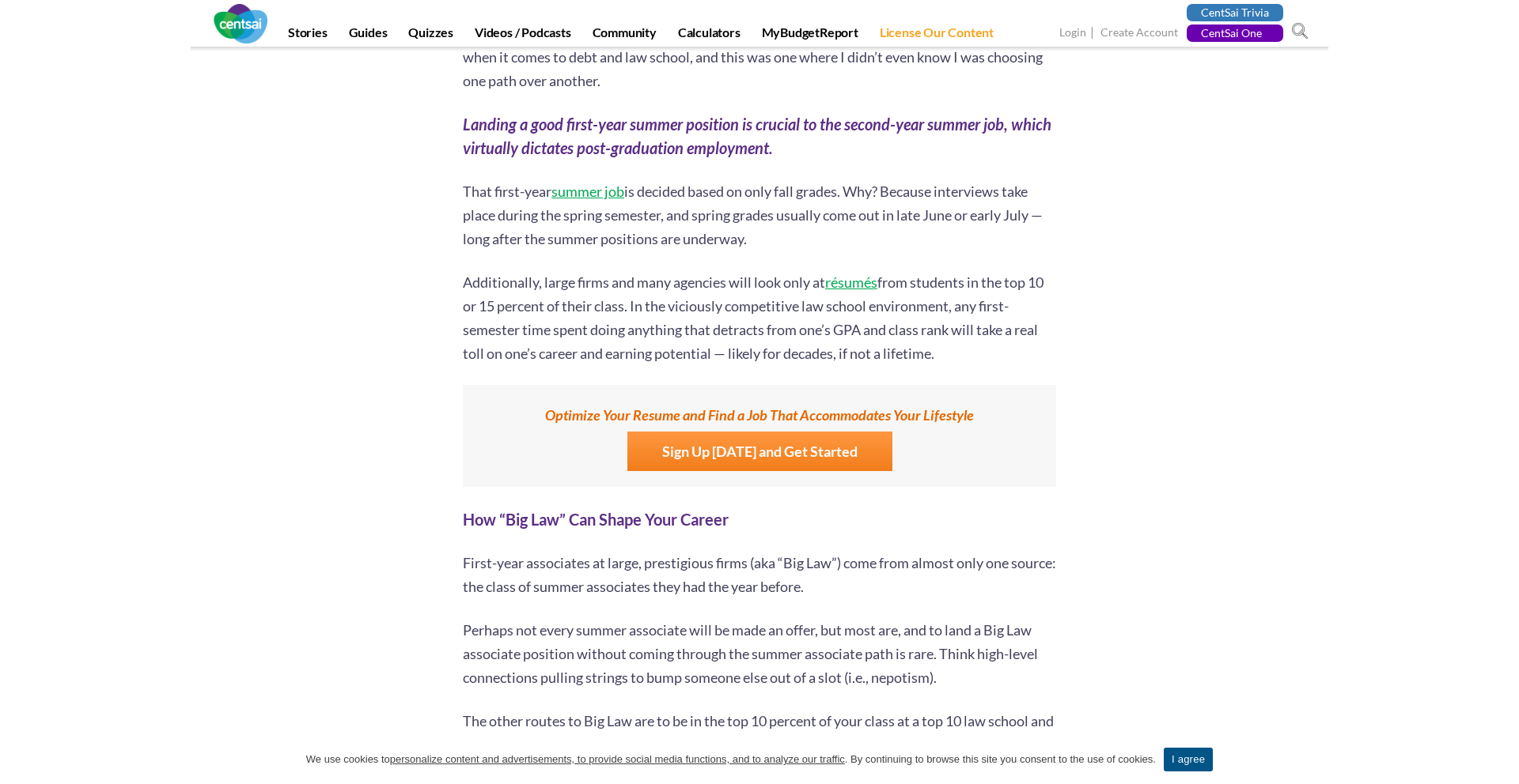
click at [1003, 316] on p "Additionally, large firms and many agencies will look only at résumés from stud…" at bounding box center [760, 318] width 593 height 95
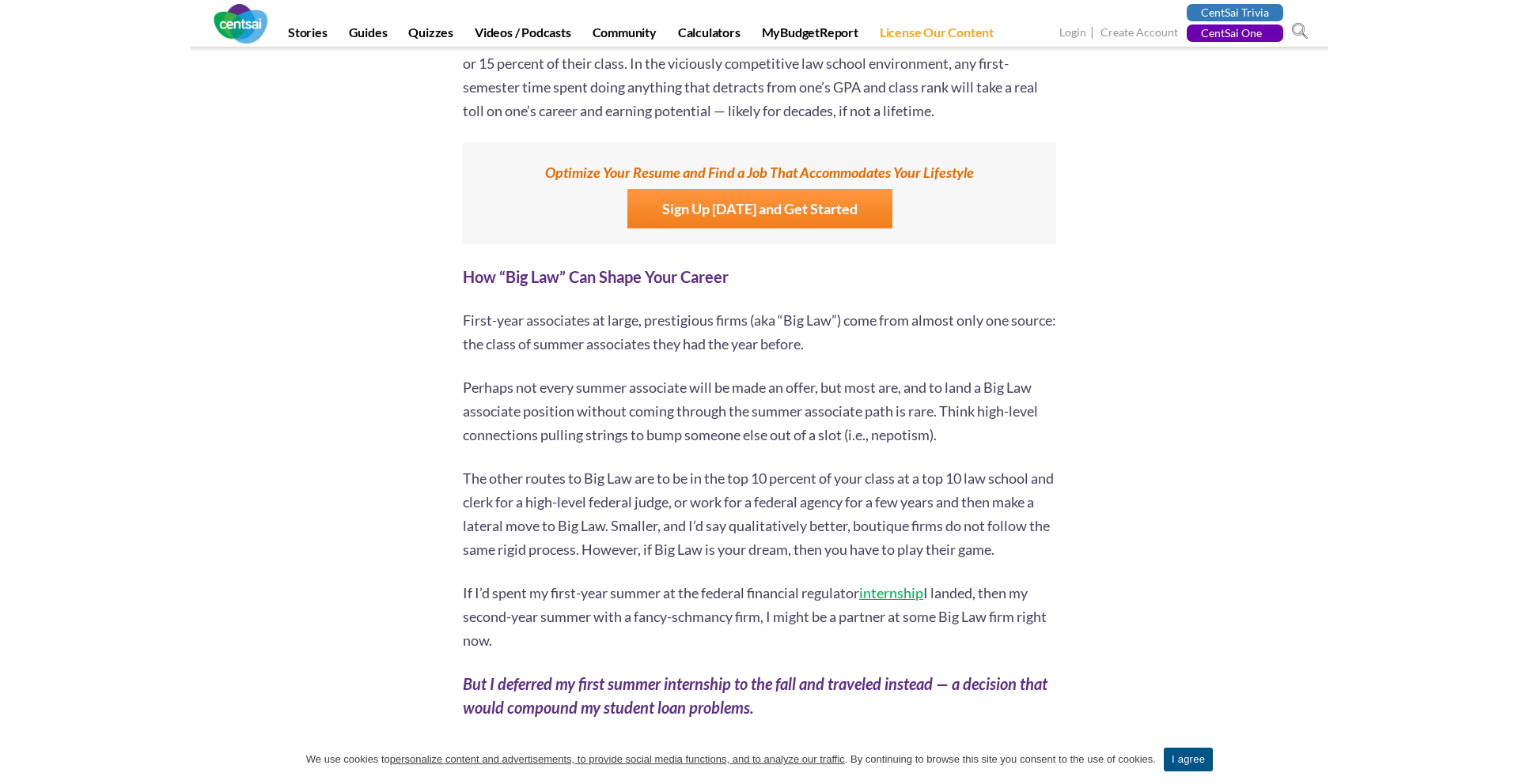
scroll to position [5715, 0]
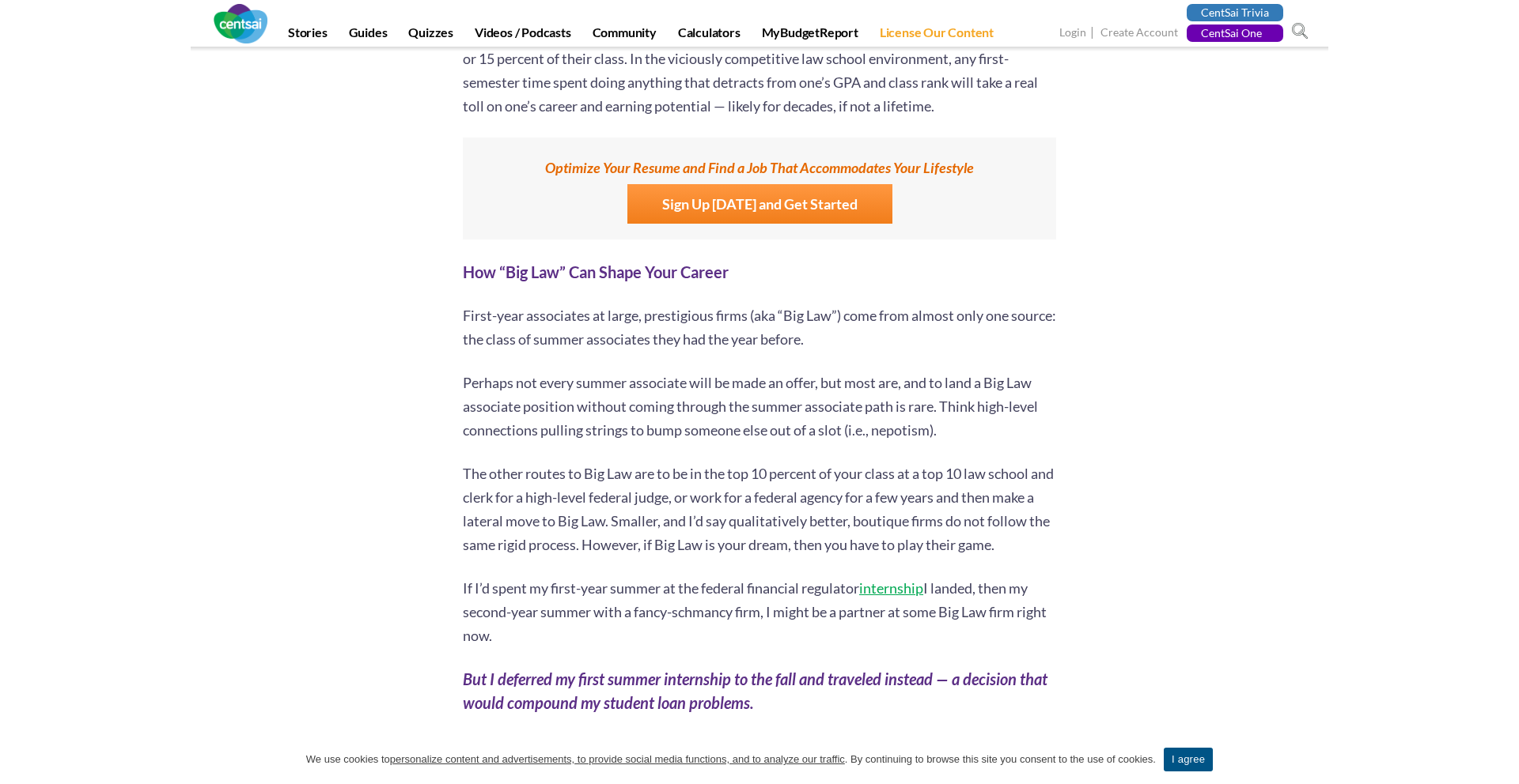
drag, startPoint x: 921, startPoint y: 292, endPoint x: 989, endPoint y: 292, distance: 68.0
click at [973, 304] on p "First-year associates at large, prestigious firms (aka “Big Law”) come from alm…" at bounding box center [760, 327] width 593 height 47
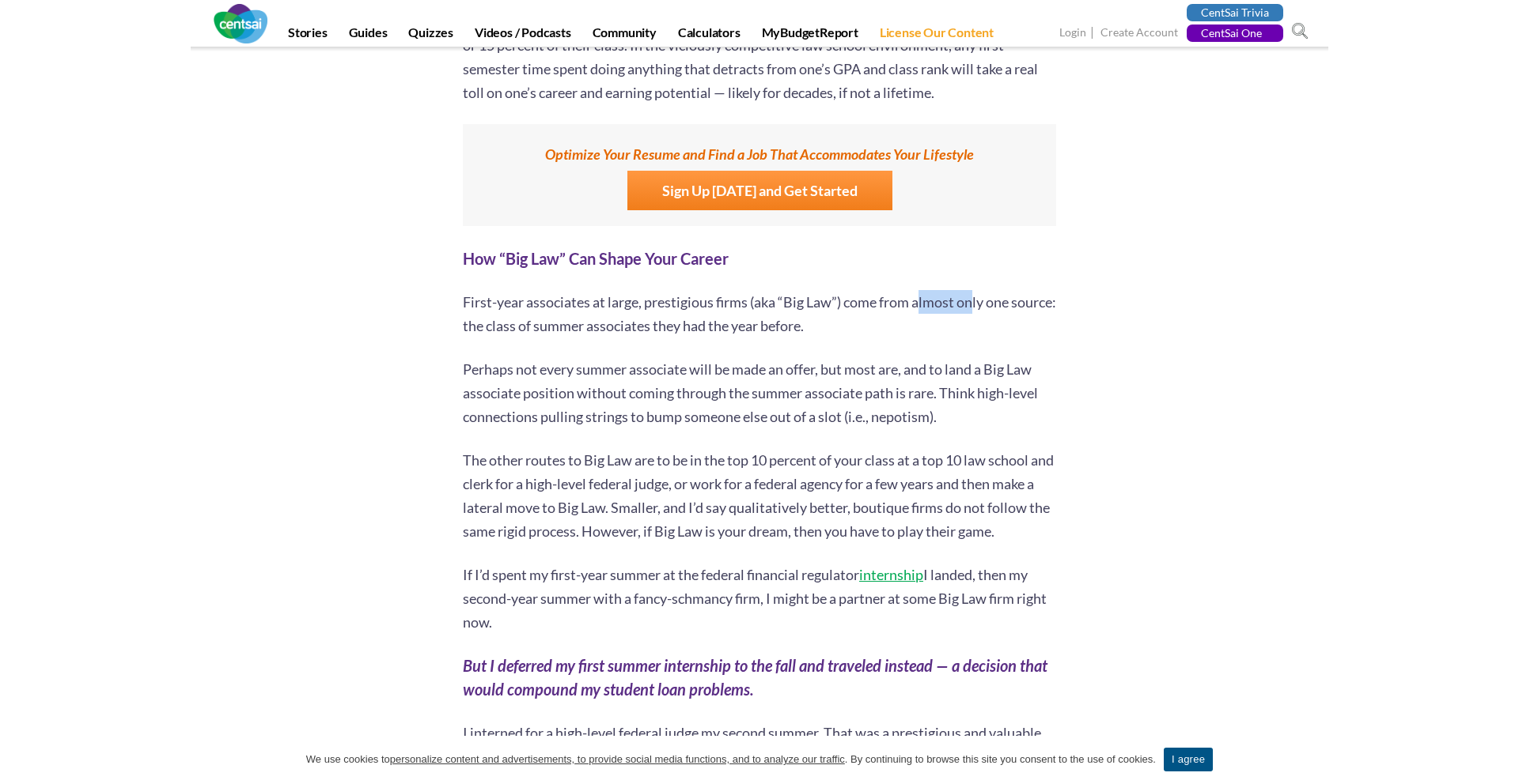
scroll to position [5729, 0]
drag, startPoint x: 818, startPoint y: 340, endPoint x: 940, endPoint y: 340, distance: 122.0
click at [903, 357] on p "Perhaps not every summer associate will be made an offer, but most are, and to …" at bounding box center [760, 392] width 593 height 71
drag, startPoint x: 940, startPoint y: 340, endPoint x: 989, endPoint y: 341, distance: 49.0
click at [988, 357] on p "Perhaps not every summer associate will be made an offer, but most are, and to …" at bounding box center [760, 392] width 593 height 71
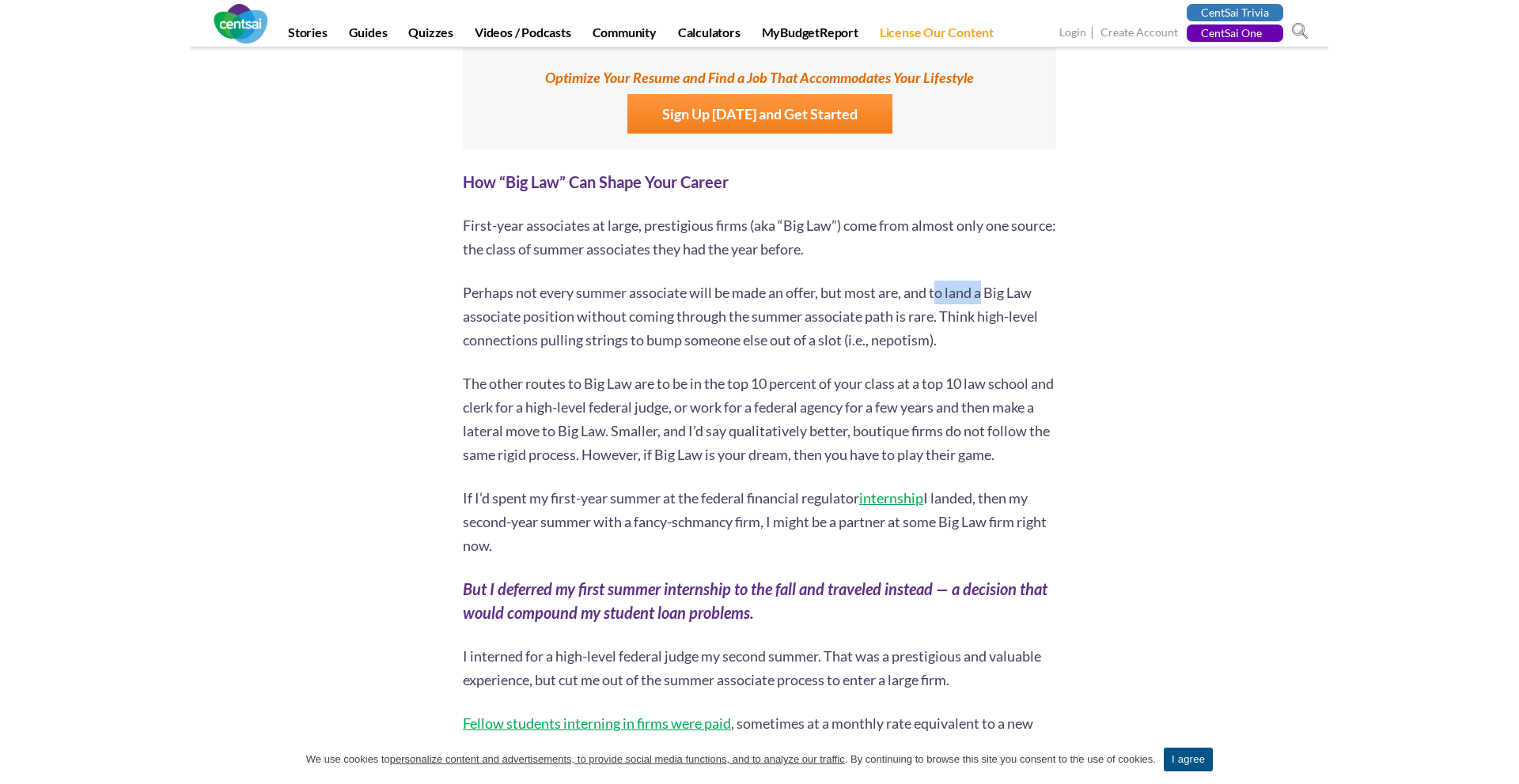
scroll to position [5810, 0]
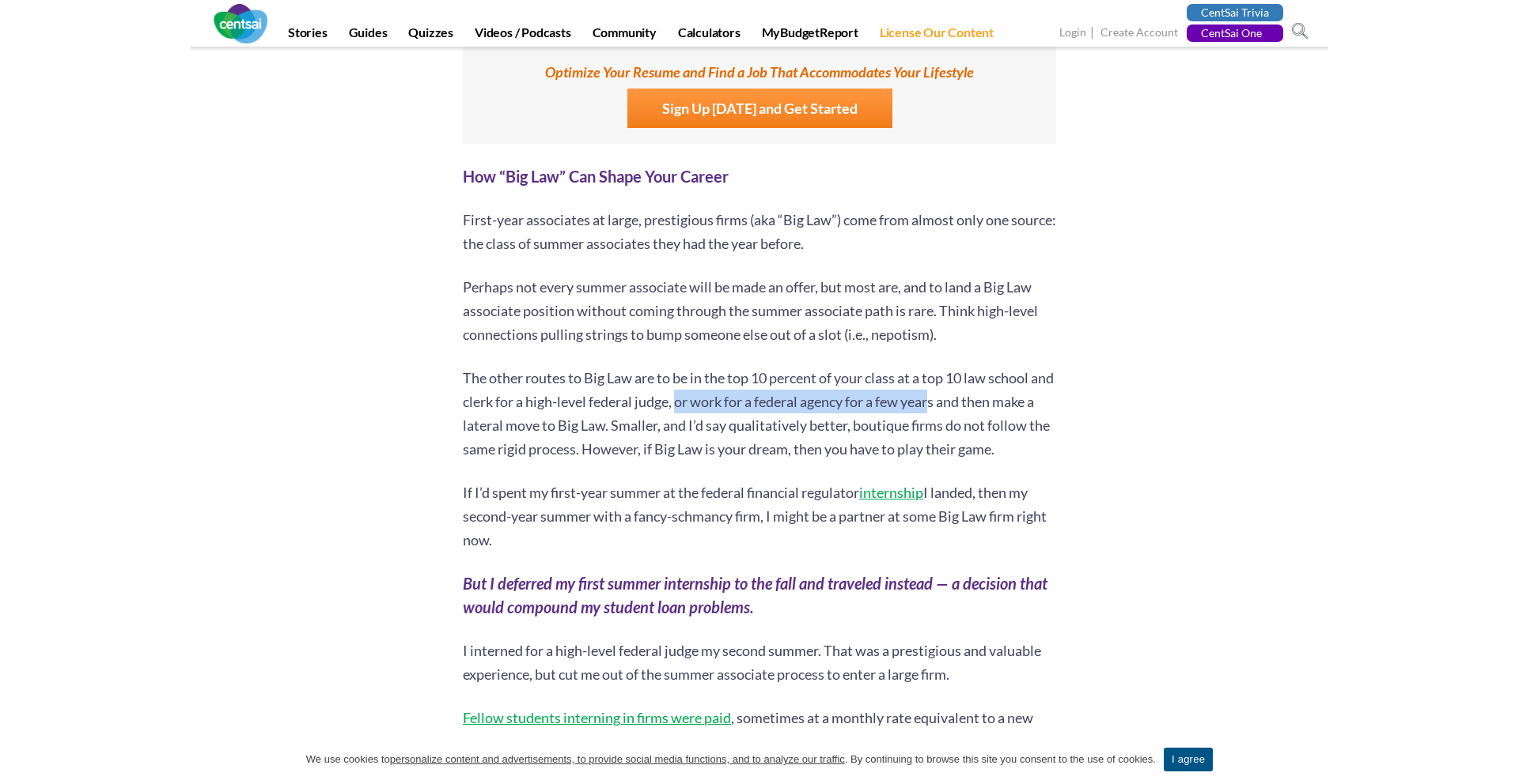
drag, startPoint x: 704, startPoint y: 378, endPoint x: 1026, endPoint y: 378, distance: 322.0
click at [1026, 378] on p "The other routes to Big Law are to be in the top 10 percent of your class at a …" at bounding box center [760, 414] width 593 height 95
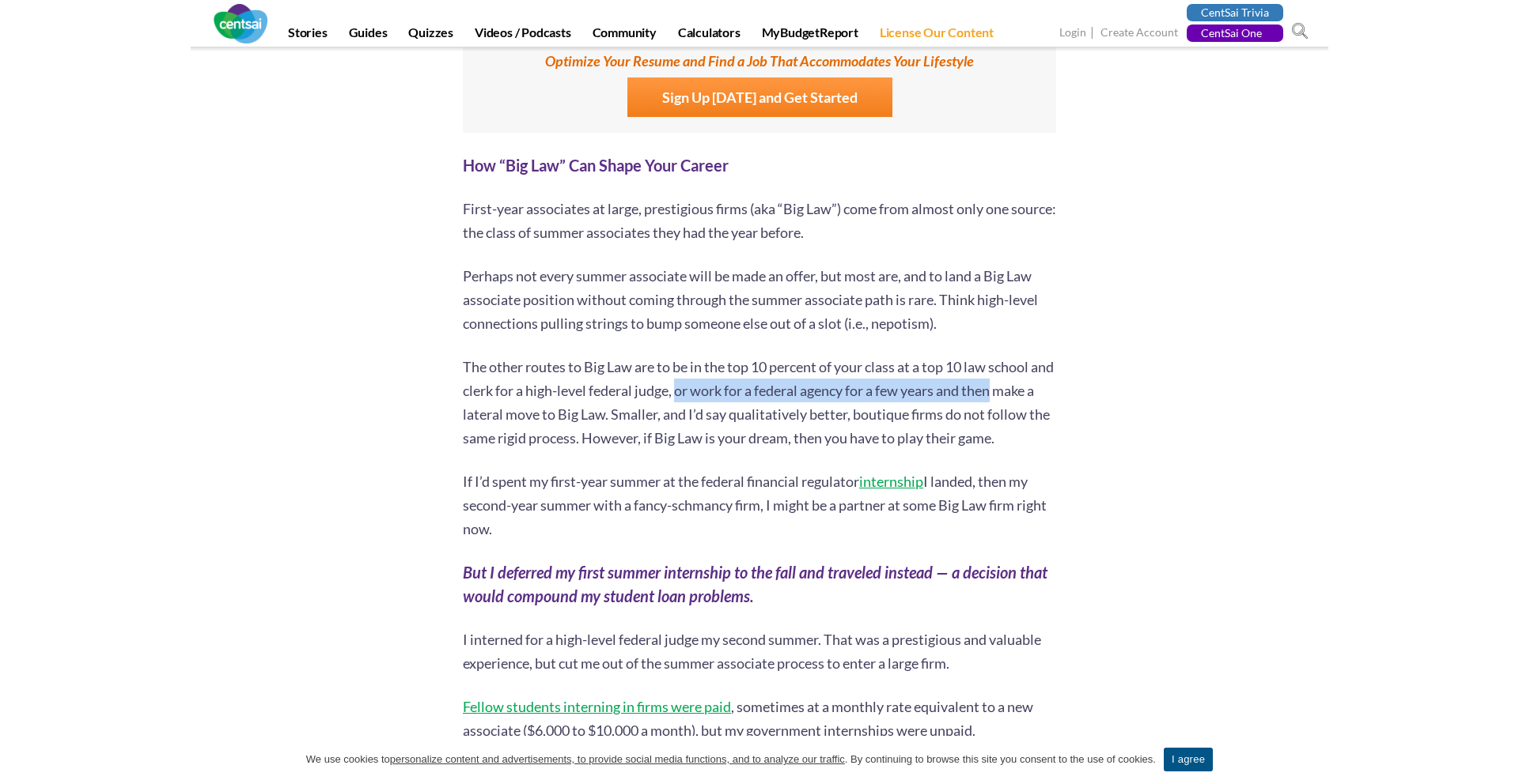
scroll to position [5824, 0]
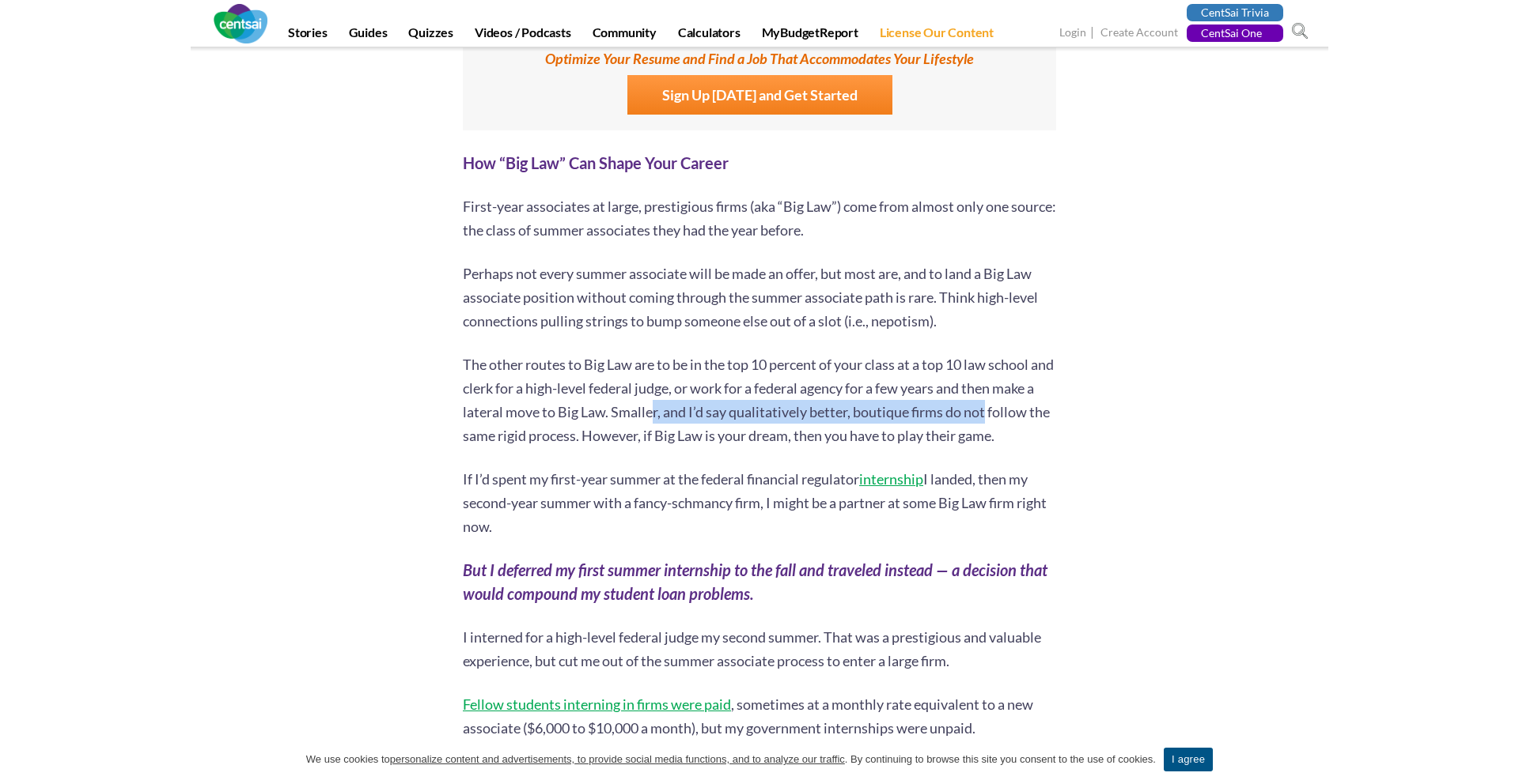
drag, startPoint x: 698, startPoint y: 390, endPoint x: 1035, endPoint y: 390, distance: 337.0
click at [1035, 390] on p "The other routes to Big Law are to be in the top 10 percent of your class at a …" at bounding box center [760, 400] width 593 height 95
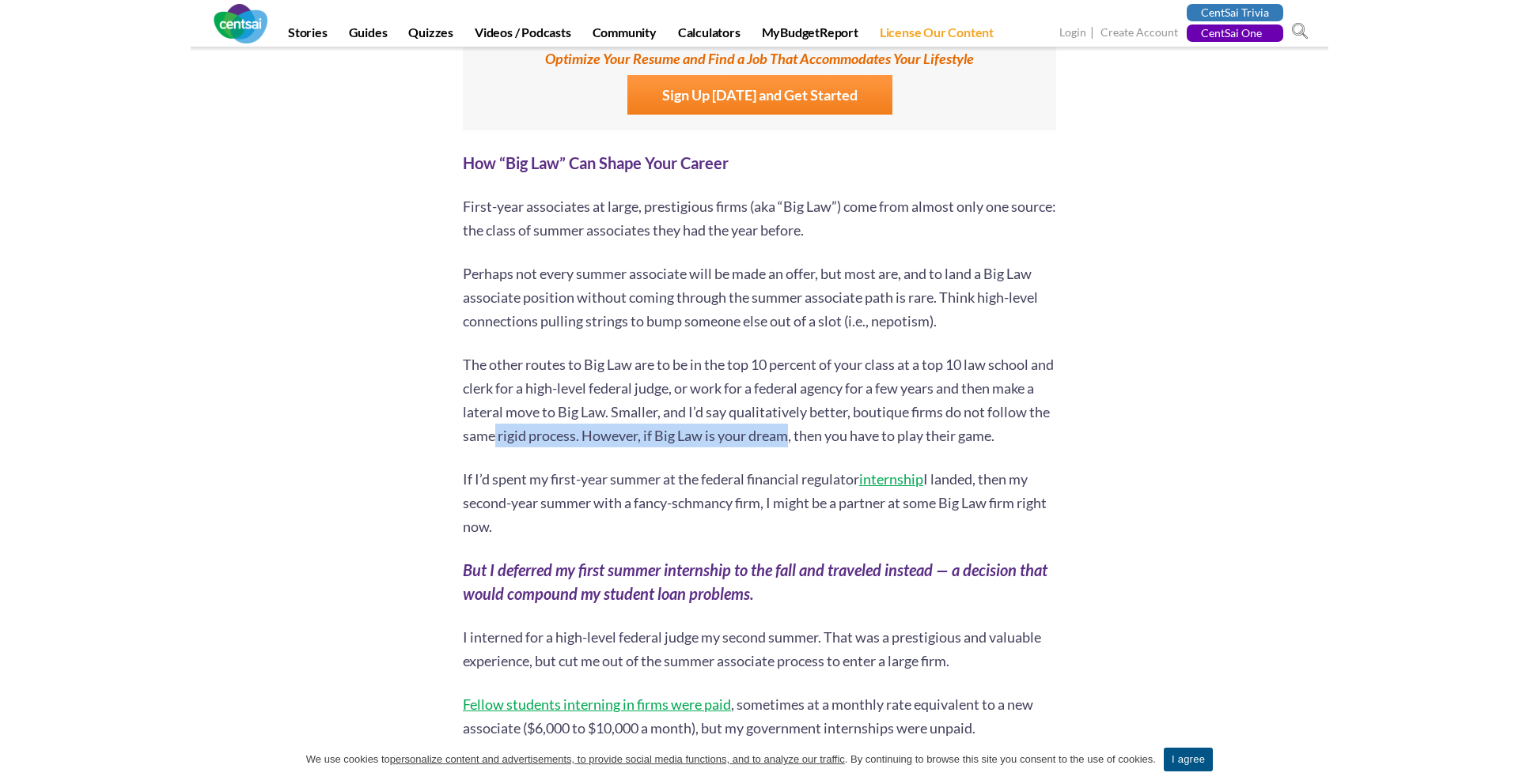
drag, startPoint x: 686, startPoint y: 417, endPoint x: 904, endPoint y: 417, distance: 218.0
click at [904, 417] on p "The other routes to Big Law are to be in the top 10 percent of your class at a …" at bounding box center [760, 400] width 593 height 95
drag, startPoint x: 904, startPoint y: 417, endPoint x: 1182, endPoint y: 417, distance: 278.0
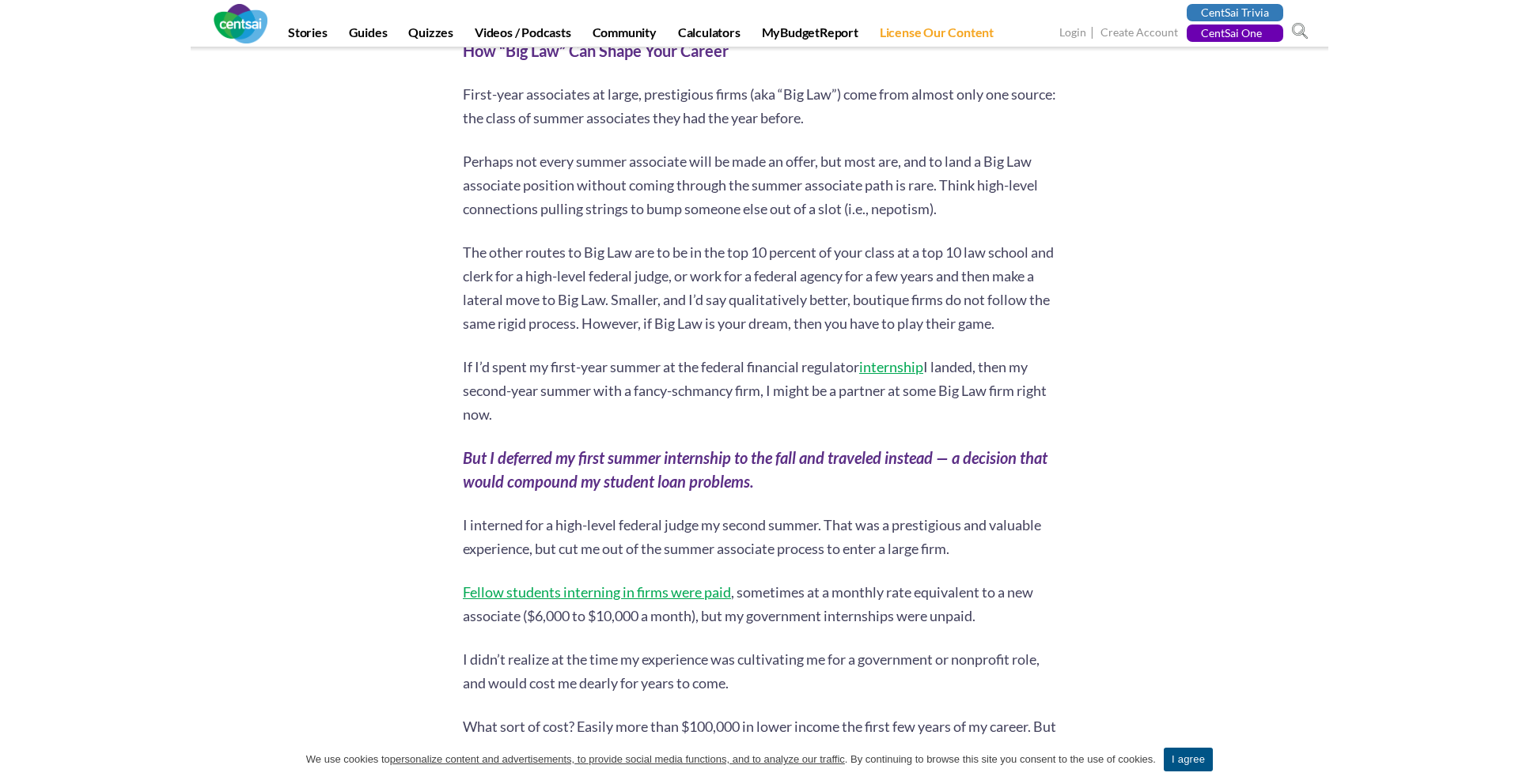
scroll to position [5939, 0]
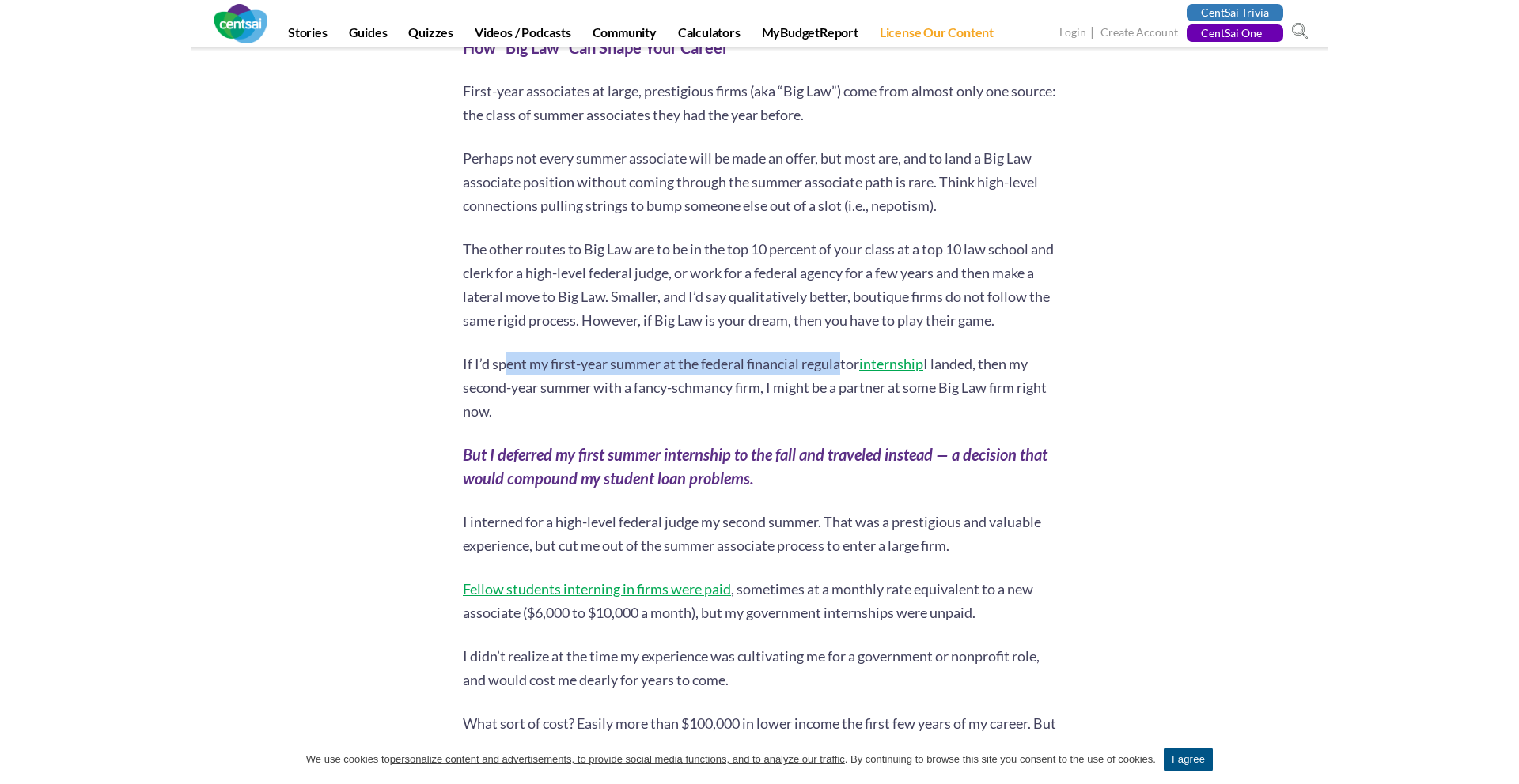
drag, startPoint x: 764, startPoint y: 361, endPoint x: 911, endPoint y: 361, distance: 147.0
click at [911, 361] on p "If I’d spent my first-year summer at the federal financial regulator internship…" at bounding box center [760, 387] width 593 height 71
click at [989, 353] on p "If I’d spent my first-year summer at the federal financial regulator internship…" at bounding box center [760, 387] width 593 height 71
drag, startPoint x: 547, startPoint y: 366, endPoint x: 769, endPoint y: 366, distance: 222.0
click at [769, 366] on p "If I’d spent my first-year summer at the federal financial regulator internship…" at bounding box center [760, 387] width 593 height 71
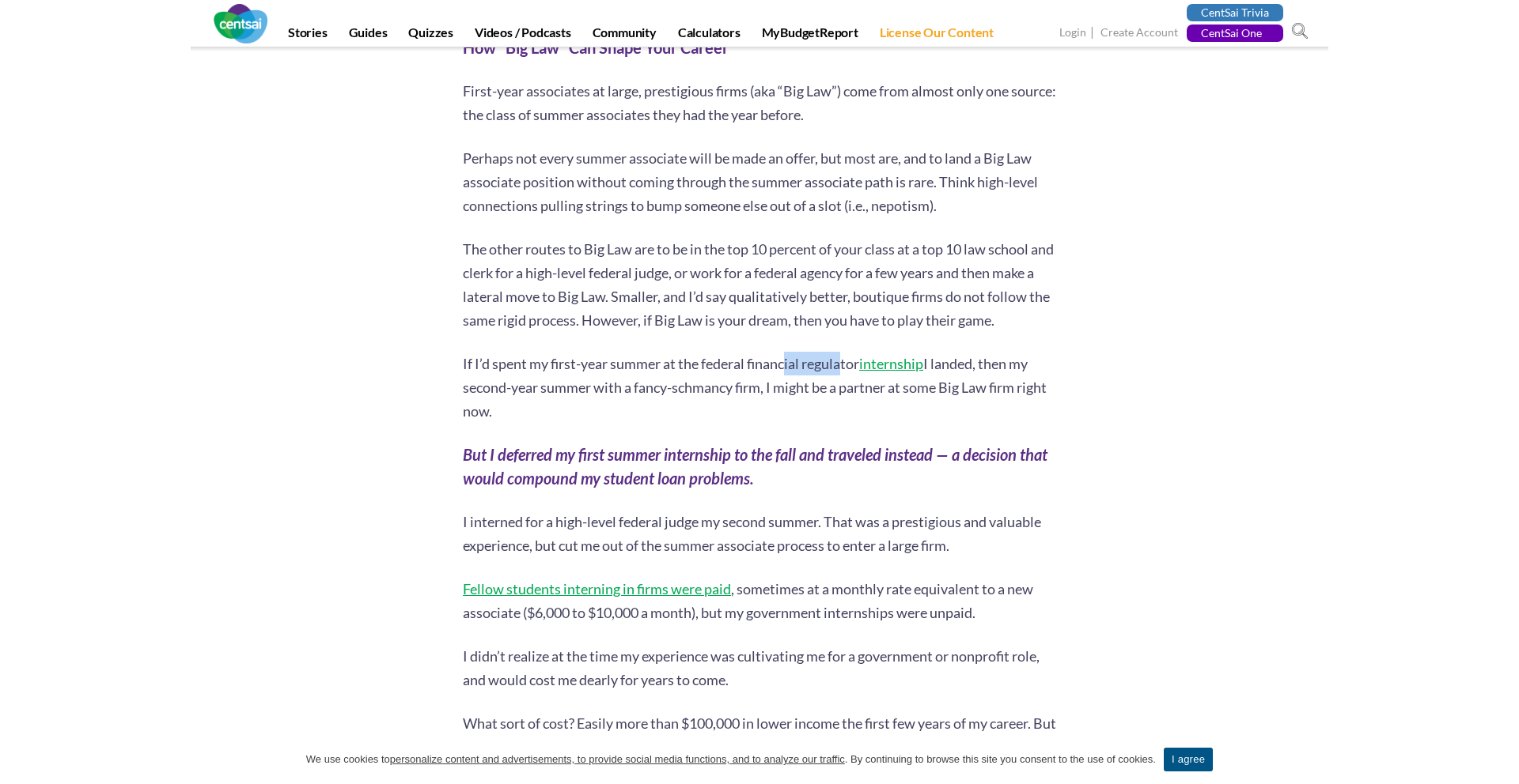
drag, startPoint x: 787, startPoint y: 364, endPoint x: 847, endPoint y: 364, distance: 60.0
click at [847, 364] on p "If I’d spent my first-year summer at the federal financial regulator internship…" at bounding box center [760, 387] width 593 height 71
drag, startPoint x: 949, startPoint y: 360, endPoint x: 1031, endPoint y: 360, distance: 82.0
click at [1030, 360] on p "If I’d spent my first-year summer at the federal financial regulator internship…" at bounding box center [760, 387] width 593 height 71
drag, startPoint x: 594, startPoint y: 381, endPoint x: 854, endPoint y: 388, distance: 260.1
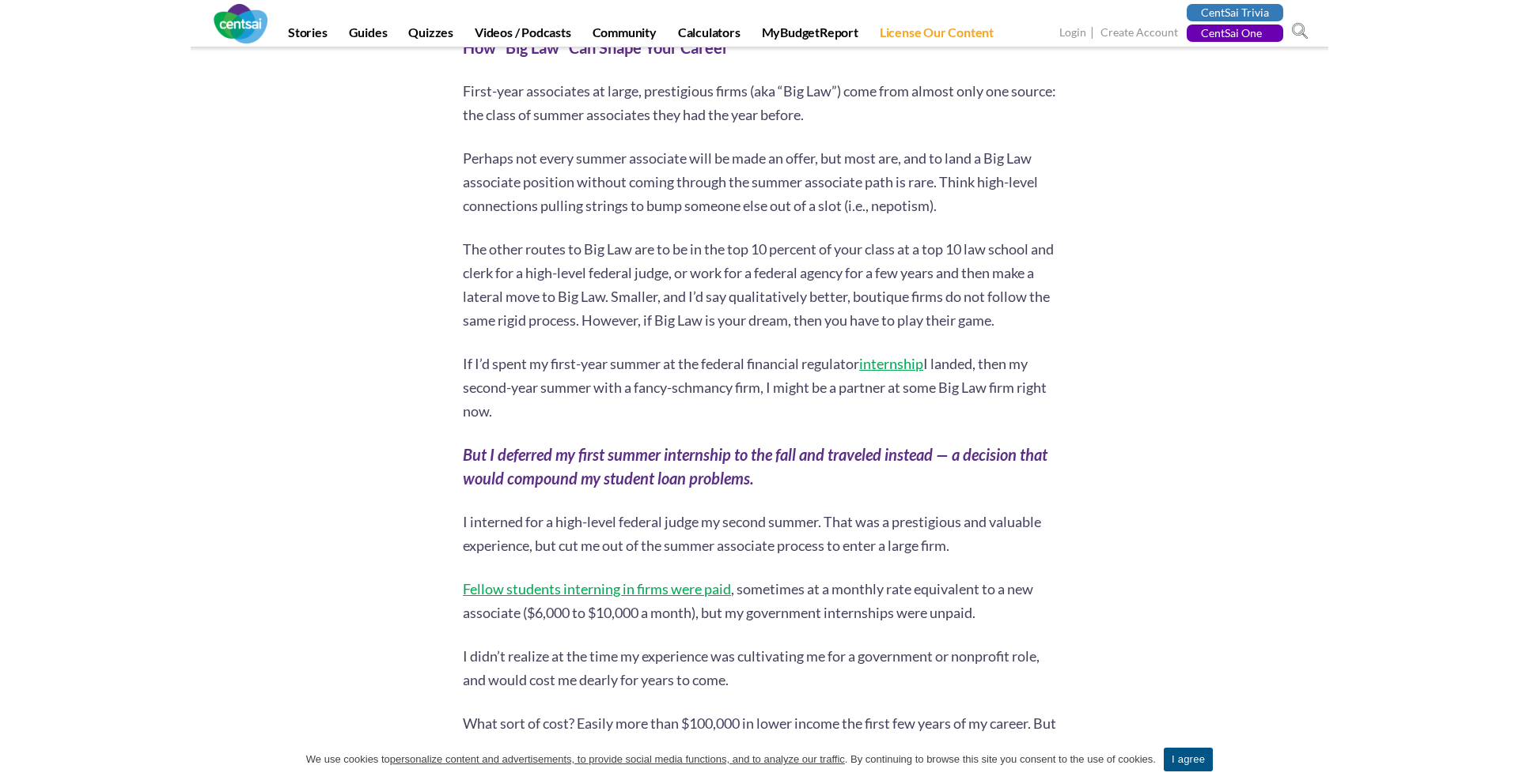
click at [854, 388] on p "If I’d spent my first-year summer at the federal financial regulator internship…" at bounding box center [760, 387] width 593 height 71
drag, startPoint x: 818, startPoint y: 388, endPoint x: 1124, endPoint y: 388, distance: 306.0
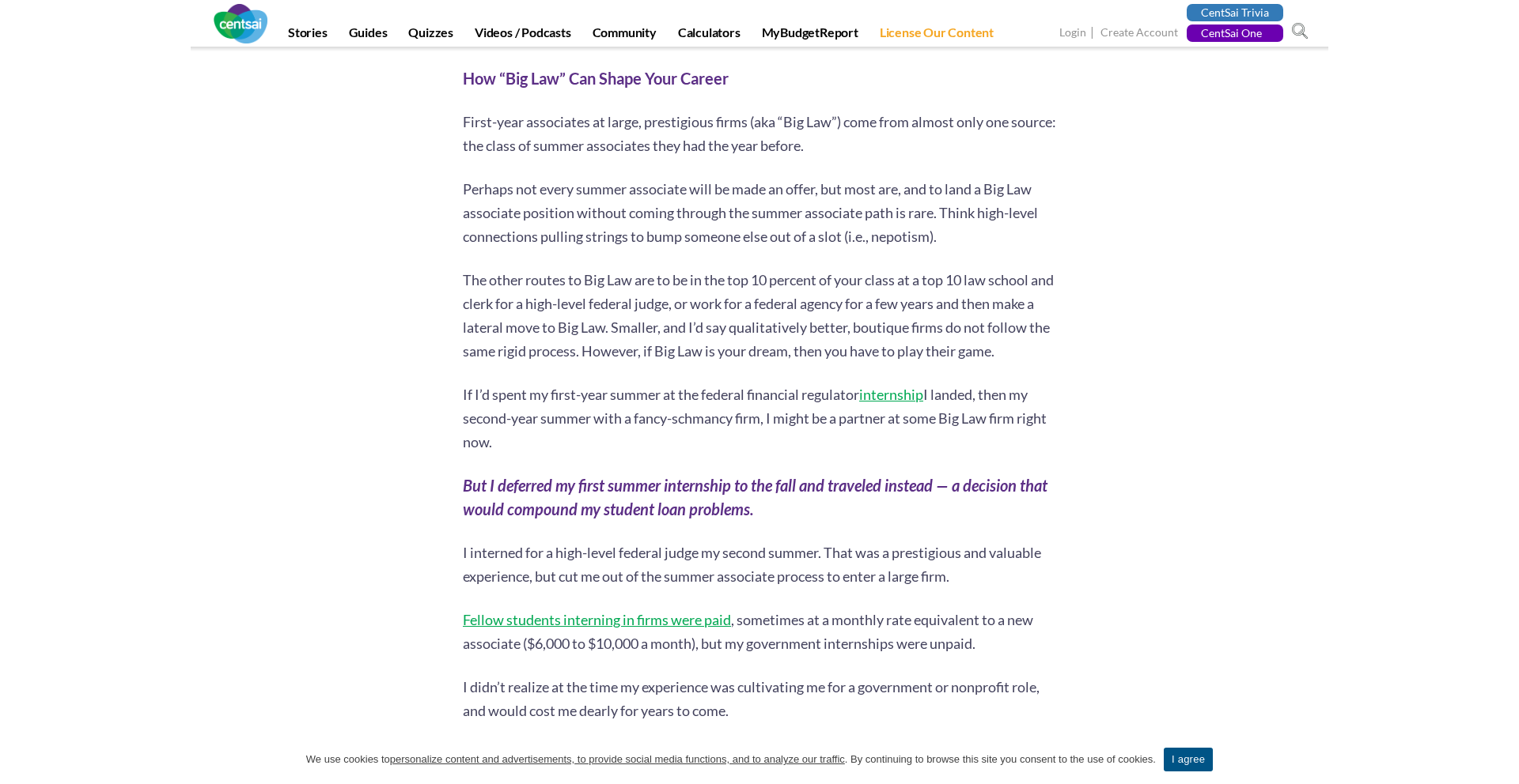
scroll to position [5907, 0]
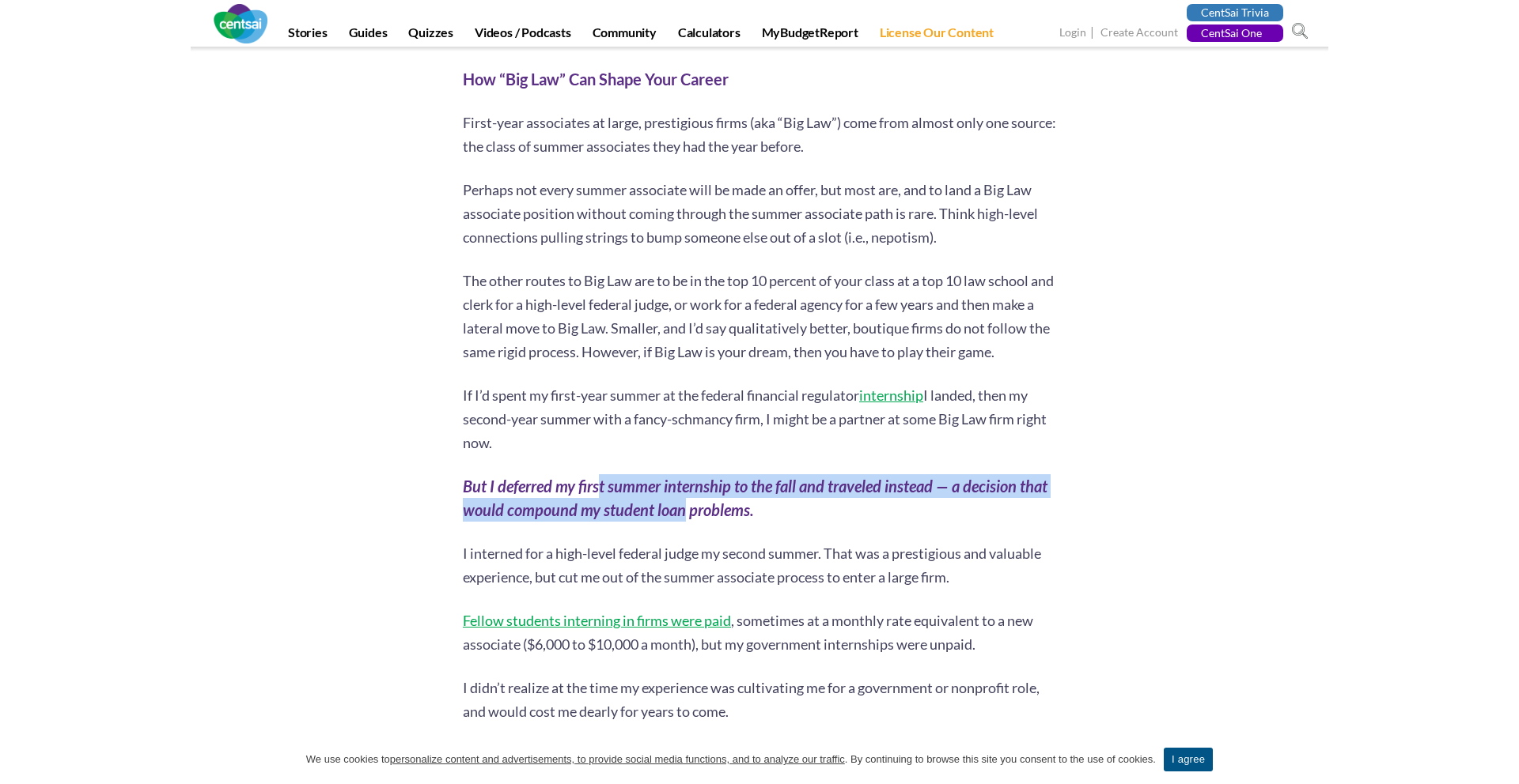
drag, startPoint x: 637, startPoint y: 498, endPoint x: 700, endPoint y: 517, distance: 65.8
click at [700, 517] on strong "But I deferred my first summer internship to the fall and traveled instead — a …" at bounding box center [755, 497] width 584 height 43
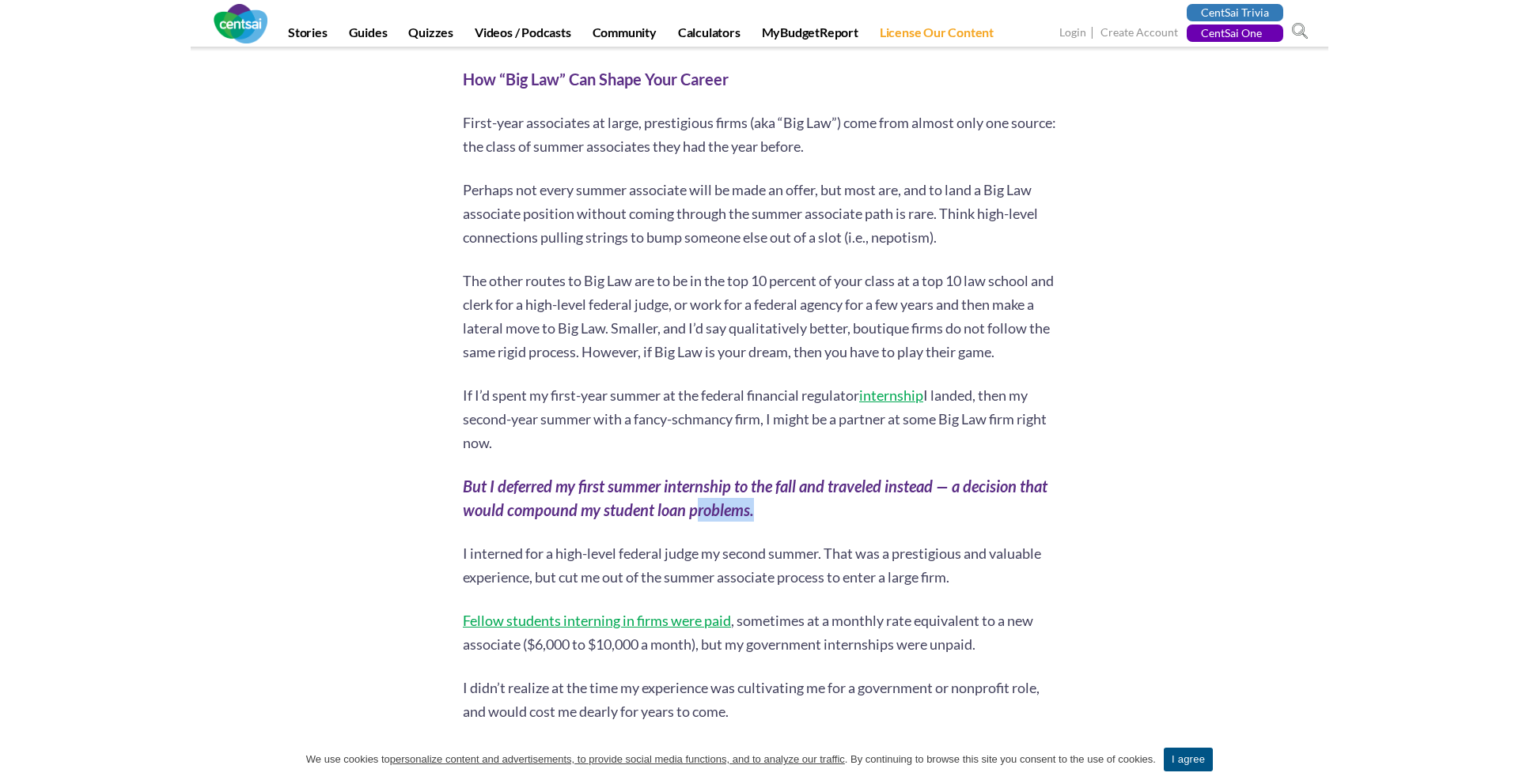
drag, startPoint x: 694, startPoint y: 498, endPoint x: 899, endPoint y: 519, distance: 206.1
click at [899, 519] on p "But I deferred my first summer internship to the fall and traveled instead — a …" at bounding box center [760, 498] width 593 height 47
drag, startPoint x: 675, startPoint y: 513, endPoint x: 887, endPoint y: 513, distance: 212.0
click at [887, 513] on p "But I deferred my first summer internship to the fall and traveled instead — a …" at bounding box center [760, 498] width 593 height 47
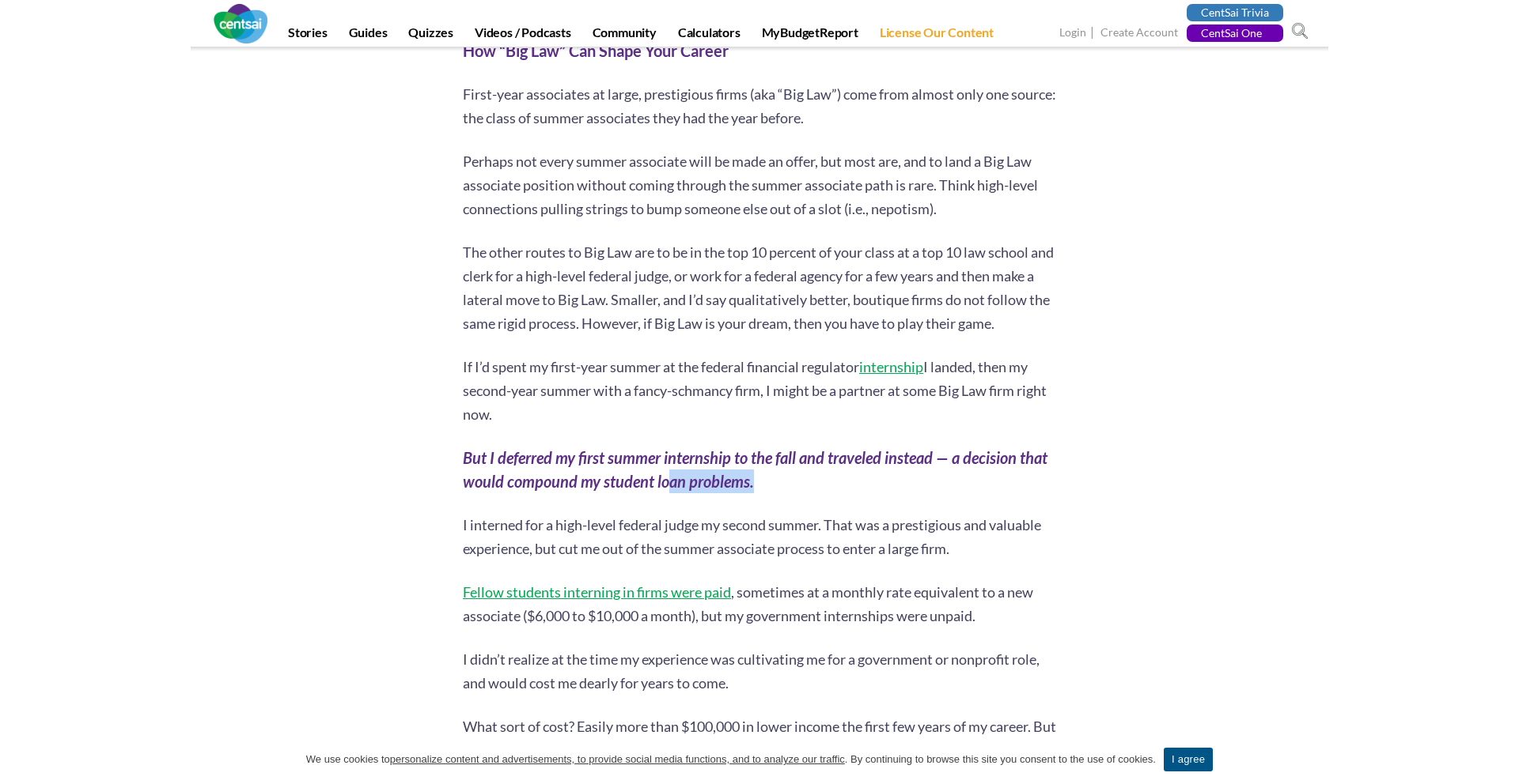
scroll to position [5938, 0]
click at [877, 528] on p "I interned for a high-level federal judge my second summer. That was a prestigi…" at bounding box center [760, 535] width 593 height 47
drag, startPoint x: 867, startPoint y: 545, endPoint x: 915, endPoint y: 547, distance: 48.0
click at [890, 547] on p "I interned for a high-level federal judge my second summer. That was a prestigi…" at bounding box center [760, 535] width 593 height 47
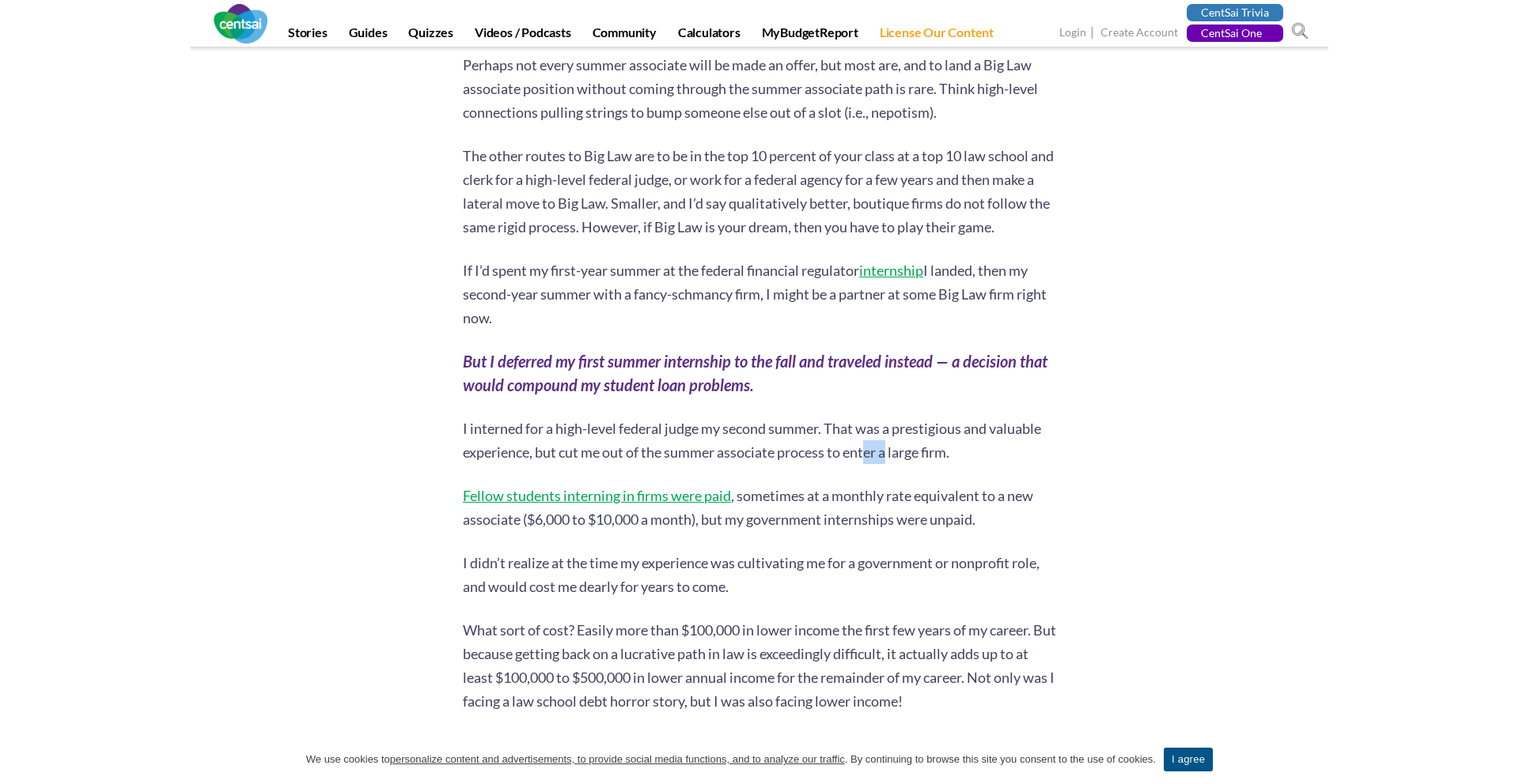
scroll to position [6037, 0]
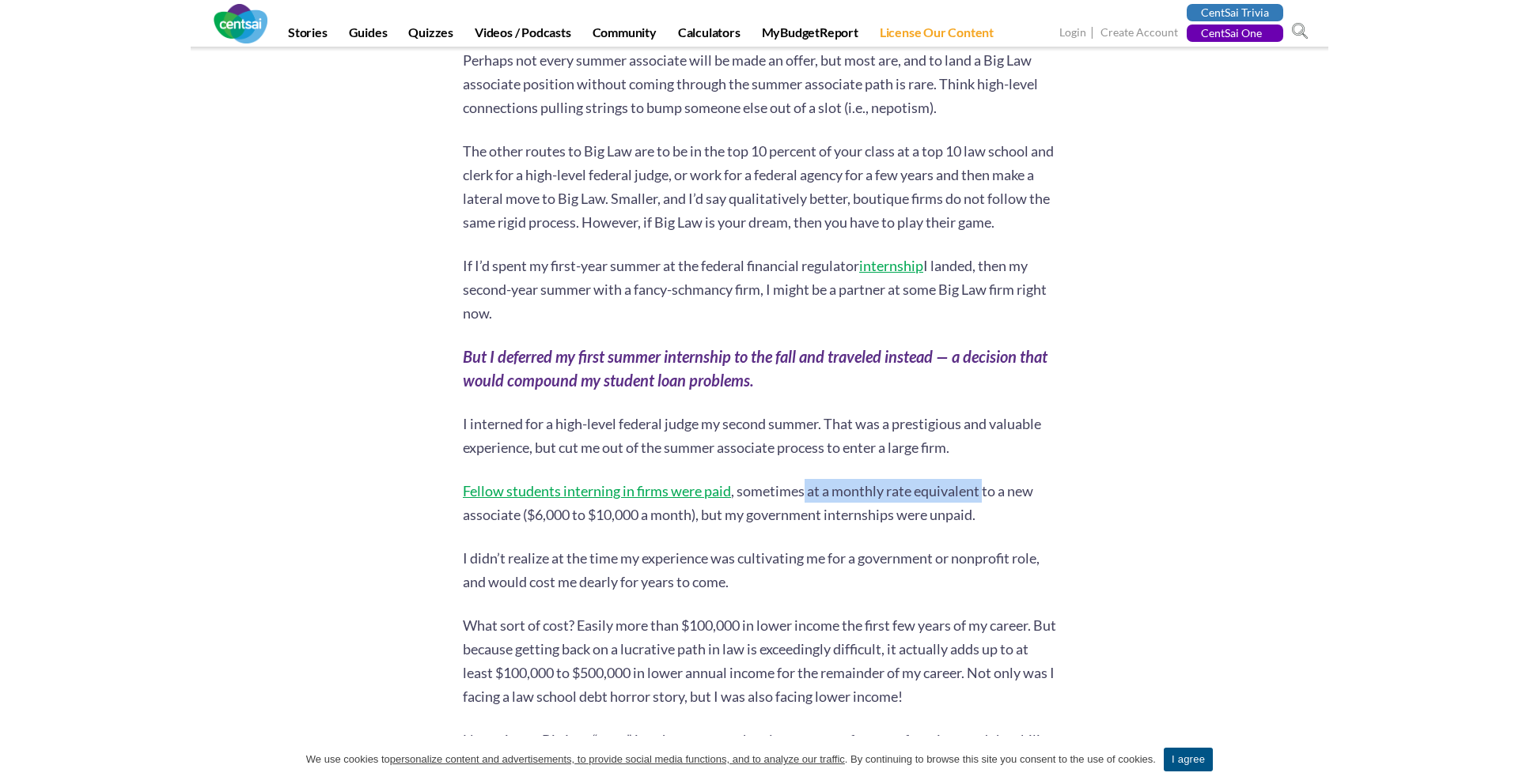
drag, startPoint x: 808, startPoint y: 496, endPoint x: 986, endPoint y: 496, distance: 178.0
click at [986, 496] on p "Fellow students interning in firms were paid , sometimes at a monthly rate equi…" at bounding box center [760, 502] width 593 height 47
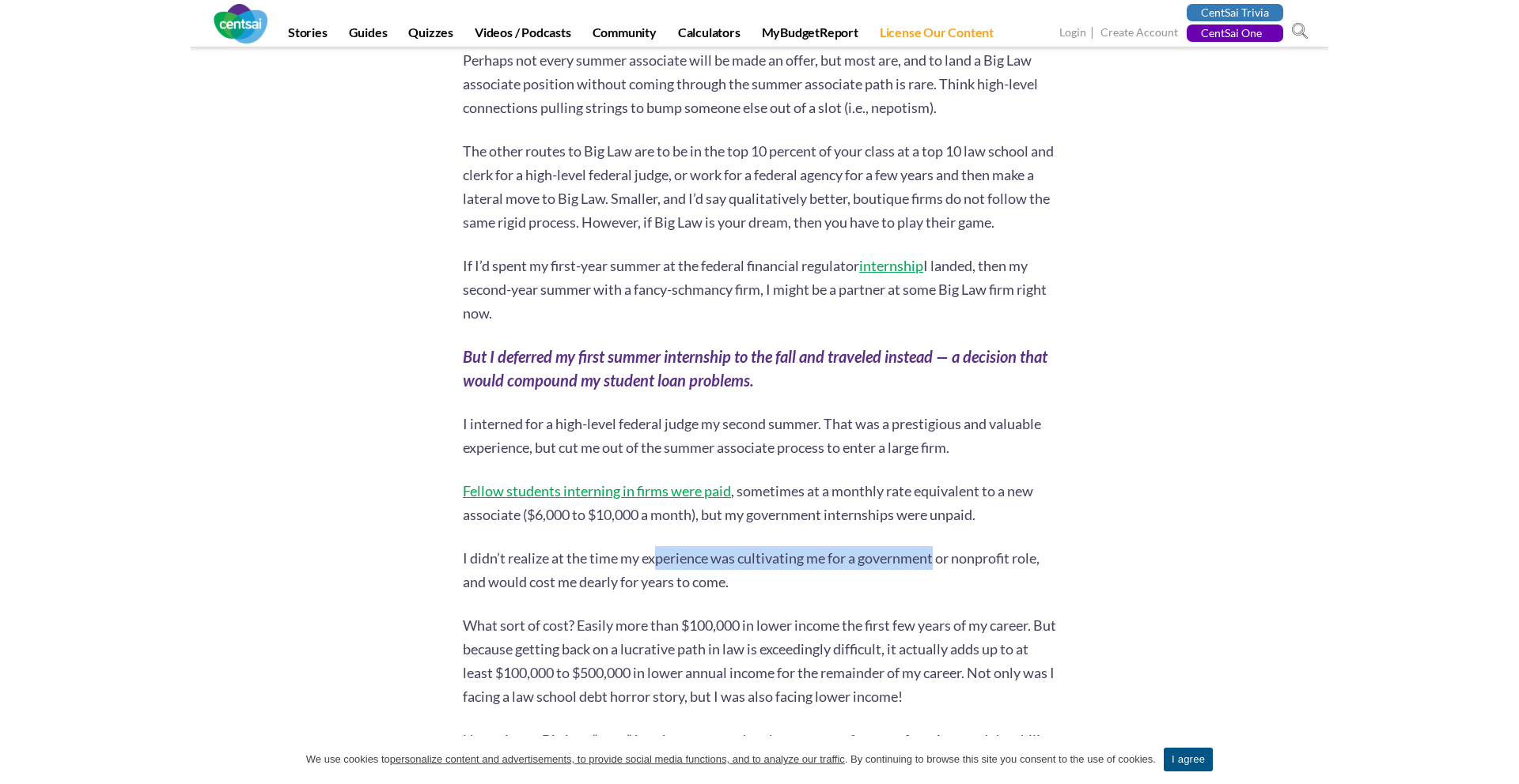
drag, startPoint x: 657, startPoint y: 558, endPoint x: 1010, endPoint y: 557, distance: 353.0
click at [1010, 557] on p "I didn’t realize at the time my experience was cultivating me for a government …" at bounding box center [760, 570] width 593 height 47
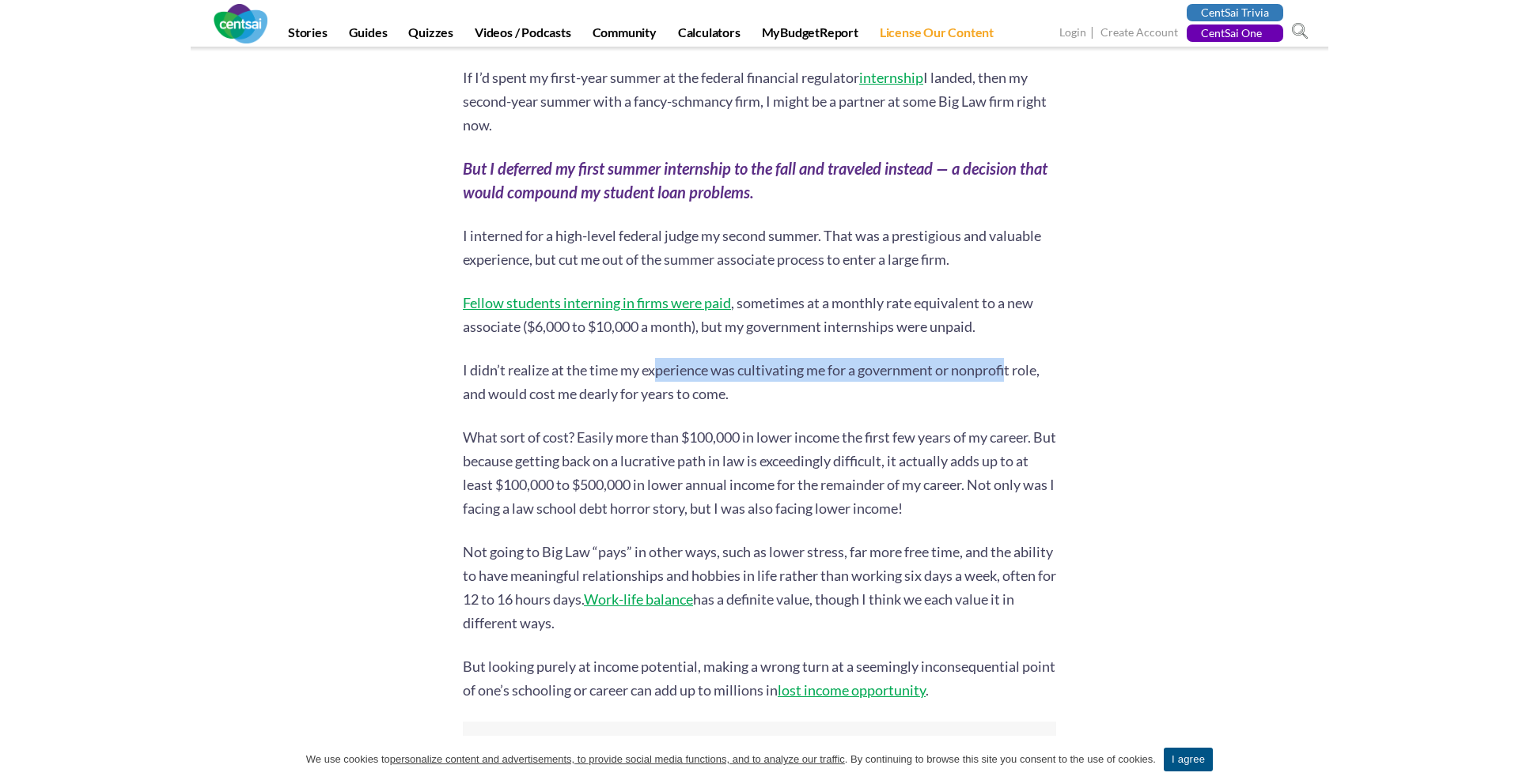
scroll to position [6230, 0]
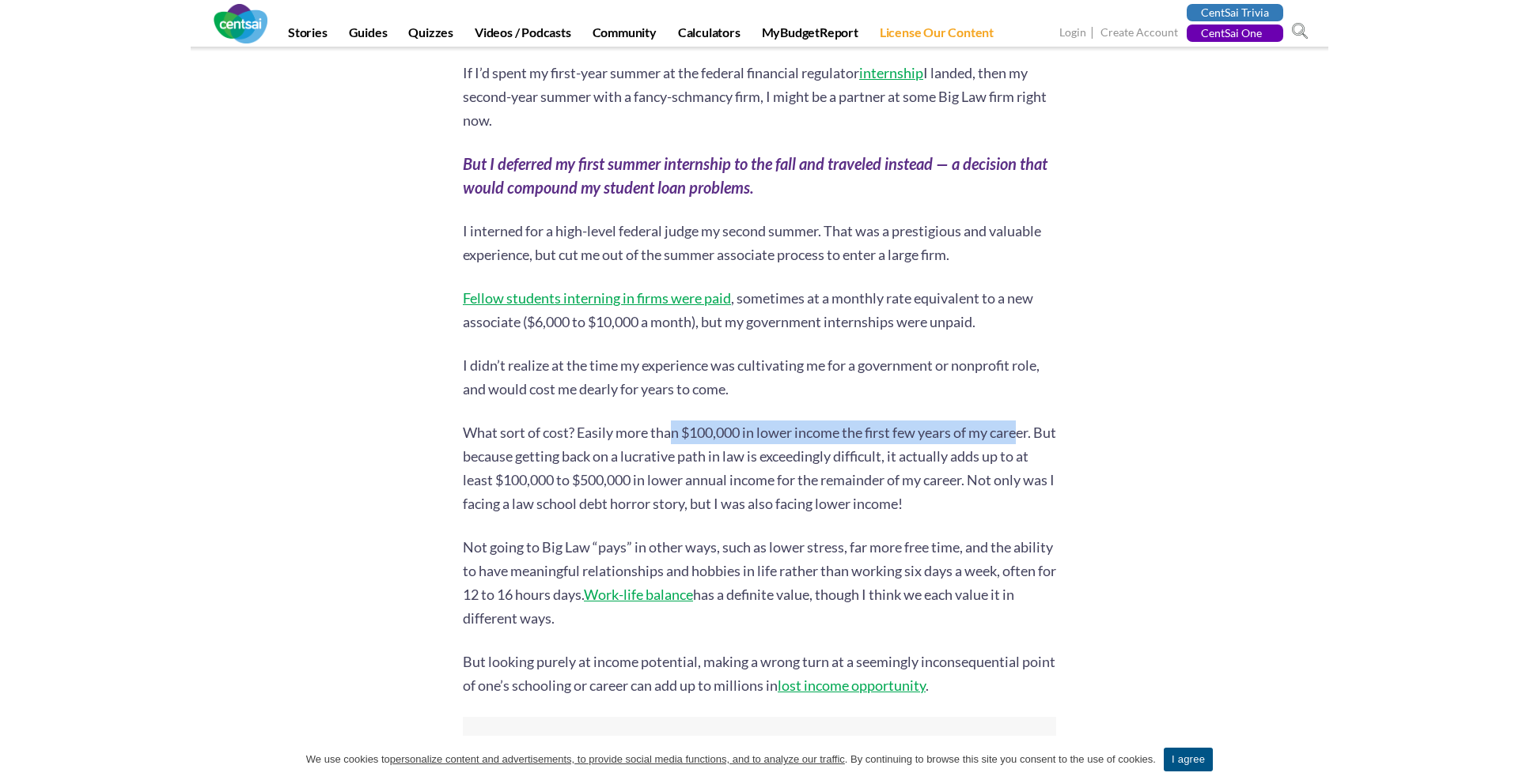
drag, startPoint x: 674, startPoint y: 429, endPoint x: 1030, endPoint y: 429, distance: 356.0
click at [1030, 429] on p "What sort of cost? Easily more than $100,000 in lower income the first few year…" at bounding box center [760, 468] width 593 height 95
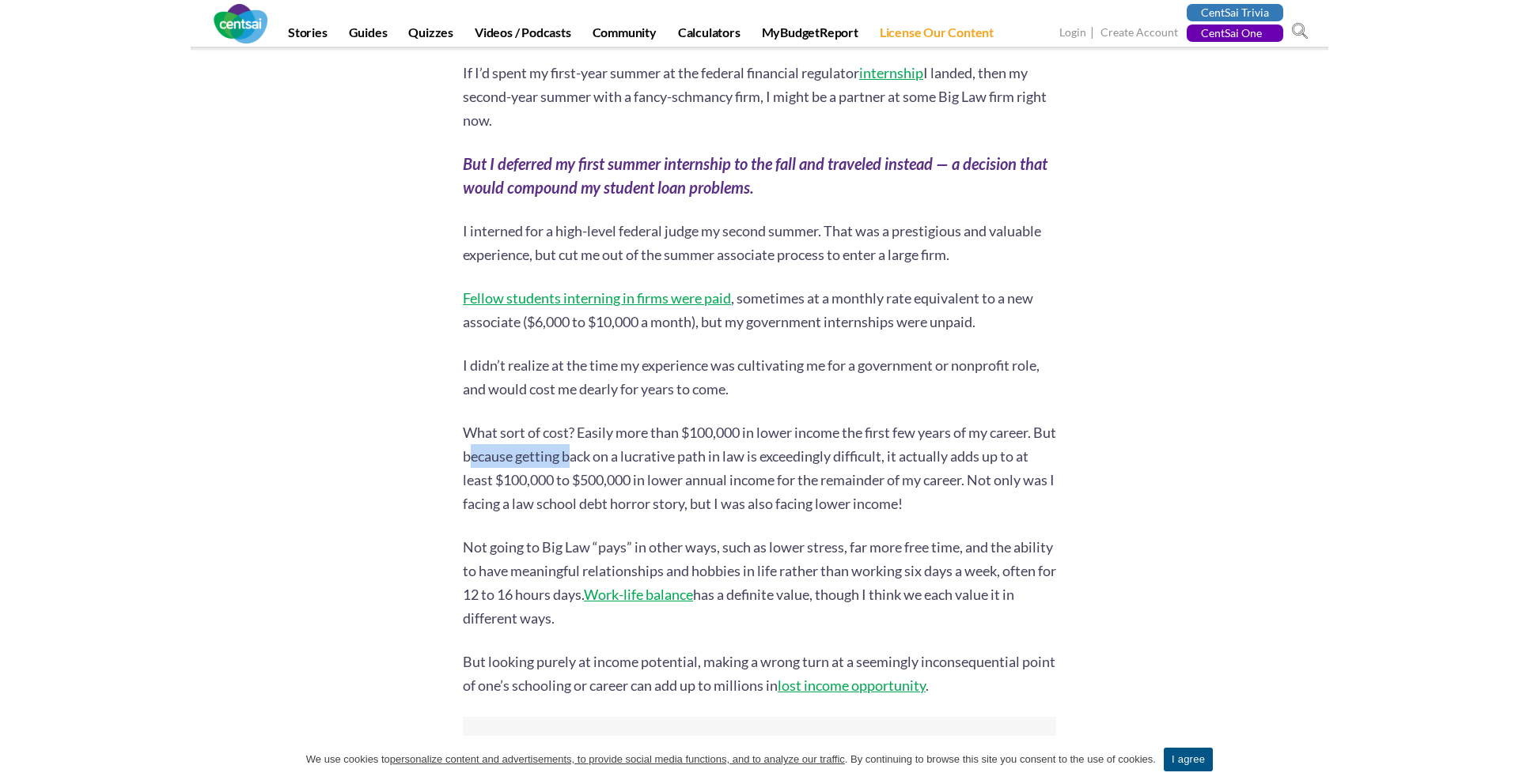
drag, startPoint x: 493, startPoint y: 448, endPoint x: 829, endPoint y: 446, distance: 336.0
click at [823, 447] on p "What sort of cost? Easily more than $100,000 in lower income the first few year…" at bounding box center [760, 468] width 593 height 95
drag, startPoint x: 952, startPoint y: 453, endPoint x: 1025, endPoint y: 453, distance: 73.0
click at [1009, 453] on p "What sort of cost? Easily more than $100,000 in lower income the first few year…" at bounding box center [760, 468] width 593 height 95
drag, startPoint x: 537, startPoint y: 483, endPoint x: 698, endPoint y: 483, distance: 161.0
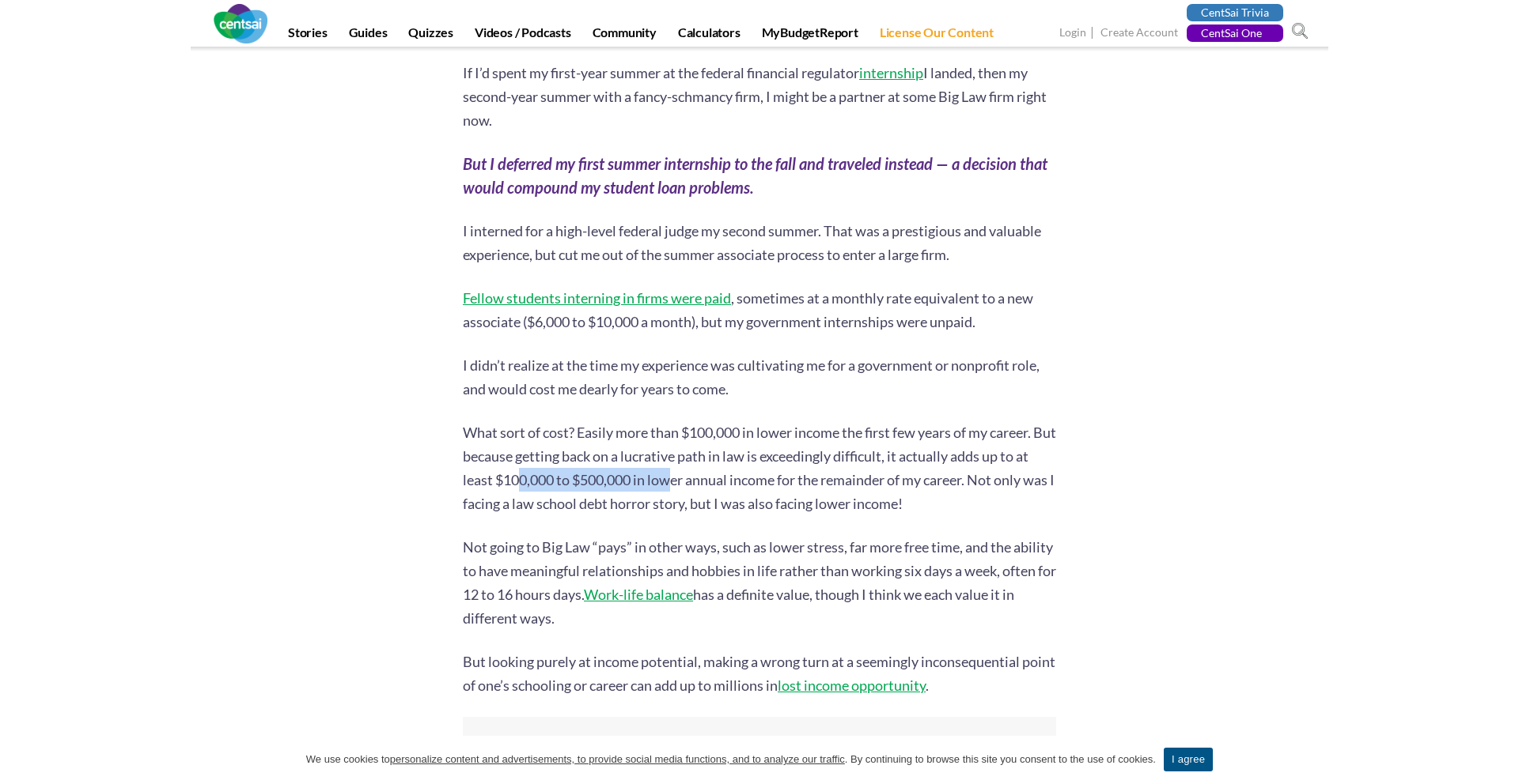
click at [686, 483] on p "What sort of cost? Easily more than $100,000 in lower income the first few year…" at bounding box center [760, 468] width 593 height 95
drag, startPoint x: 698, startPoint y: 483, endPoint x: 936, endPoint y: 483, distance: 238.0
click at [936, 483] on p "What sort of cost? Easily more than $100,000 in lower income the first few year…" at bounding box center [760, 468] width 593 height 95
drag, startPoint x: 989, startPoint y: 488, endPoint x: 1146, endPoint y: 488, distance: 157.0
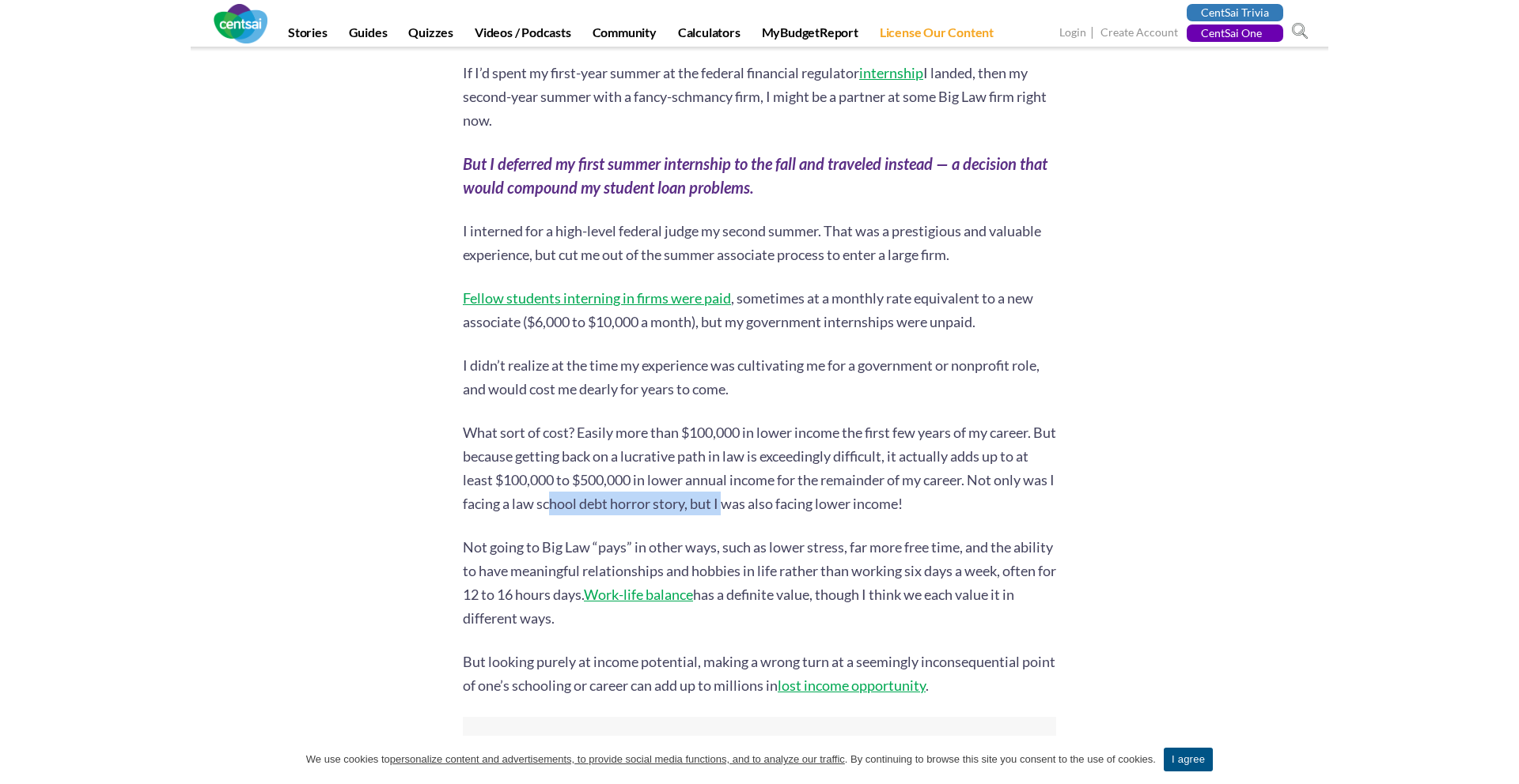
drag, startPoint x: 584, startPoint y: 507, endPoint x: 874, endPoint y: 507, distance: 290.0
click at [874, 507] on p "What sort of cost? Easily more than $100,000 in lower income the first few year…" at bounding box center [760, 468] width 593 height 95
drag, startPoint x: 874, startPoint y: 507, endPoint x: 915, endPoint y: 507, distance: 41.0
click at [903, 507] on p "What sort of cost? Easily more than $100,000 in lower income the first few year…" at bounding box center [760, 468] width 593 height 95
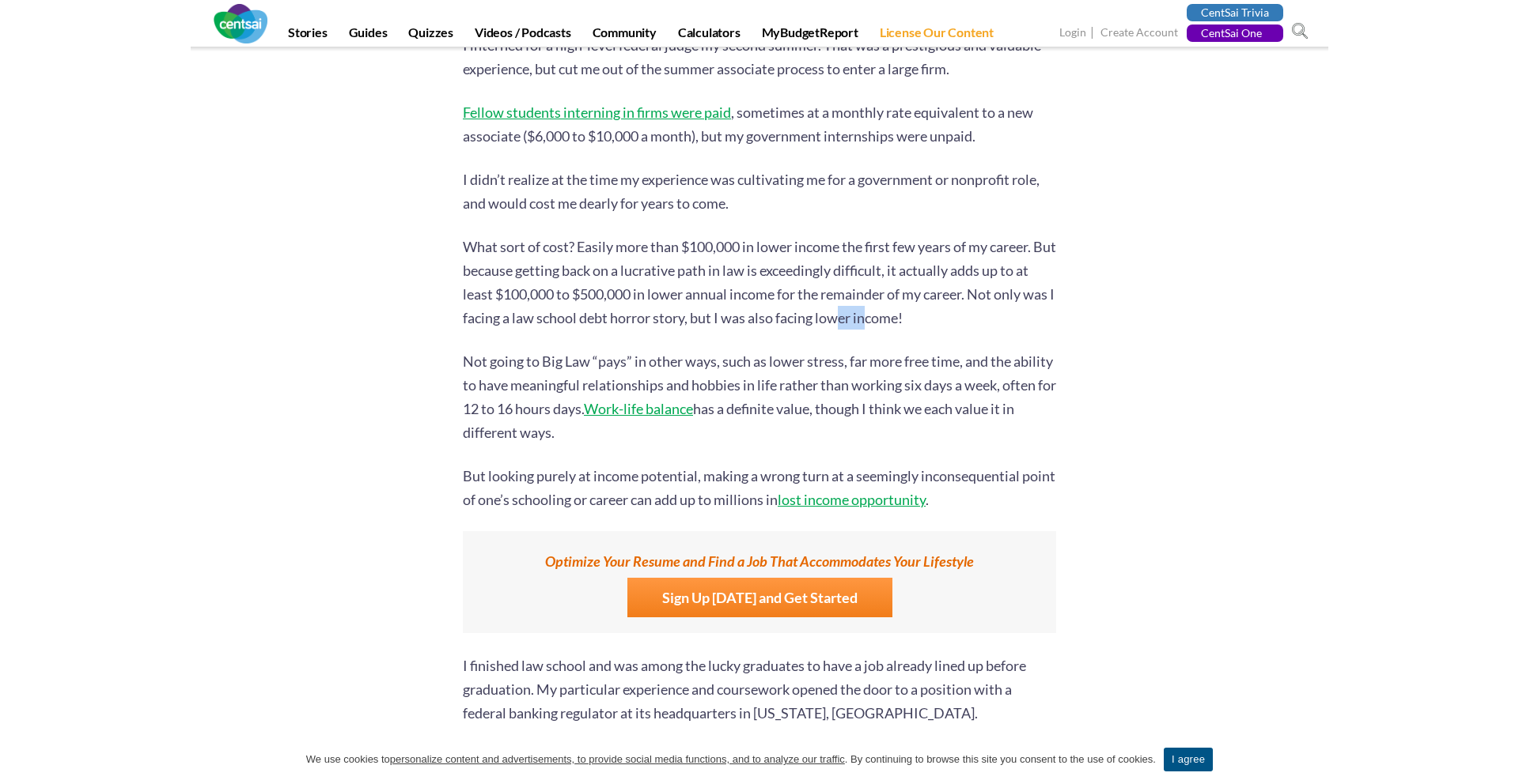
scroll to position [6433, 0]
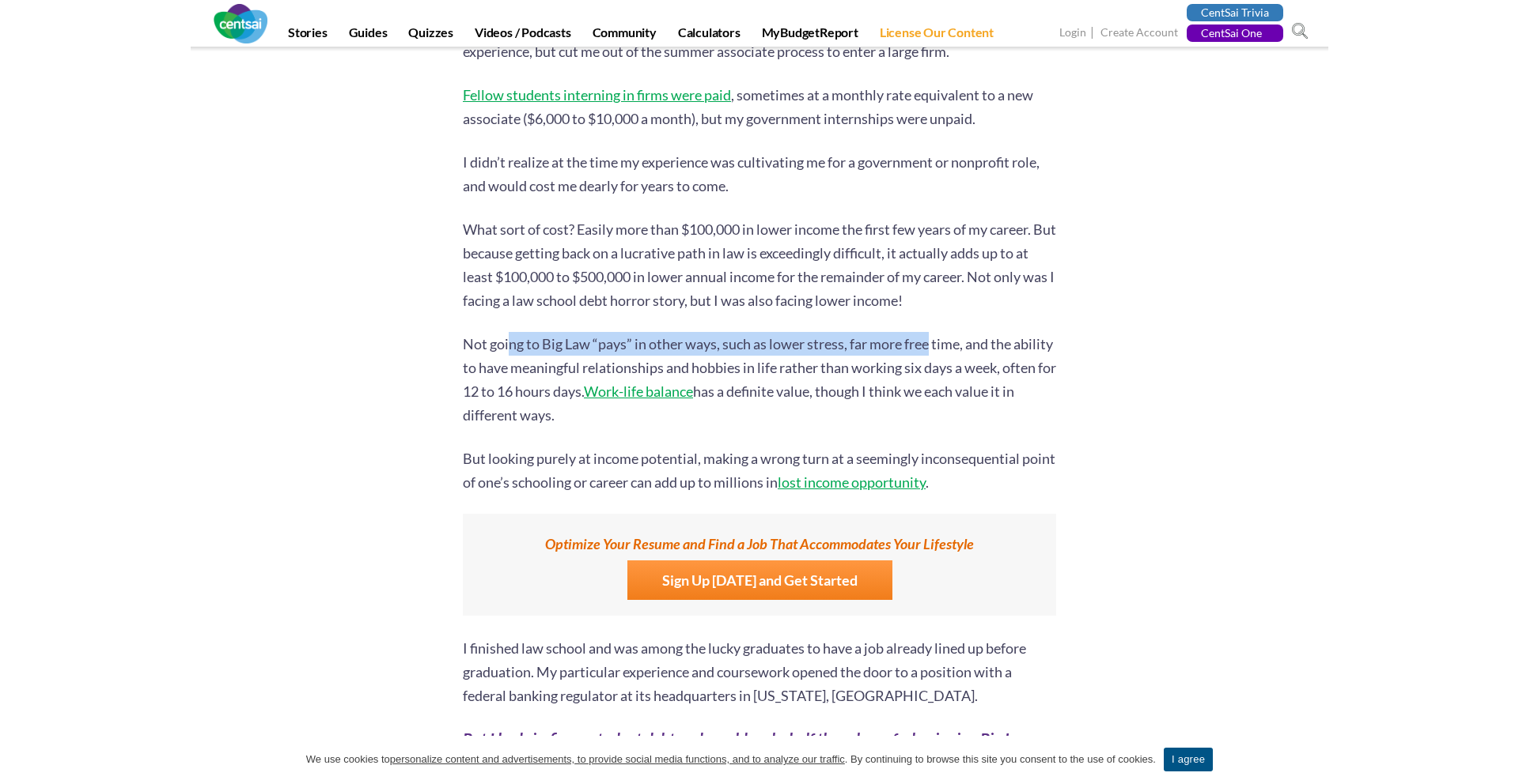
drag, startPoint x: 747, startPoint y: 343, endPoint x: 933, endPoint y: 343, distance: 186.0
click at [933, 343] on p "Not going to Big Law “pays” in other ways, such as lower stress, far more free …" at bounding box center [760, 379] width 593 height 95
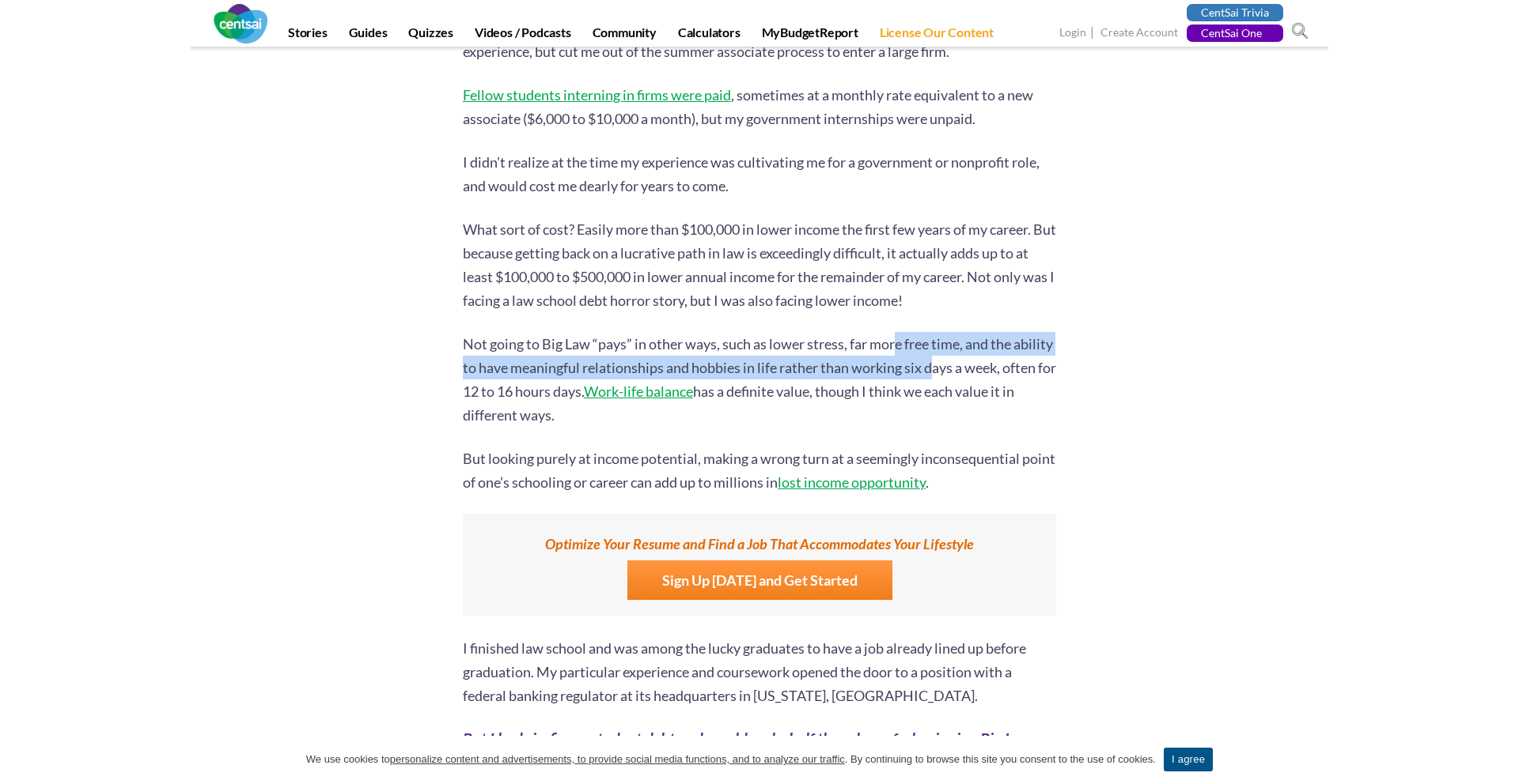
drag, startPoint x: 896, startPoint y: 349, endPoint x: 986, endPoint y: 356, distance: 90.3
click at [986, 356] on p "Not going to Big Law “pays” in other ways, such as lower stress, far more free …" at bounding box center [760, 379] width 593 height 95
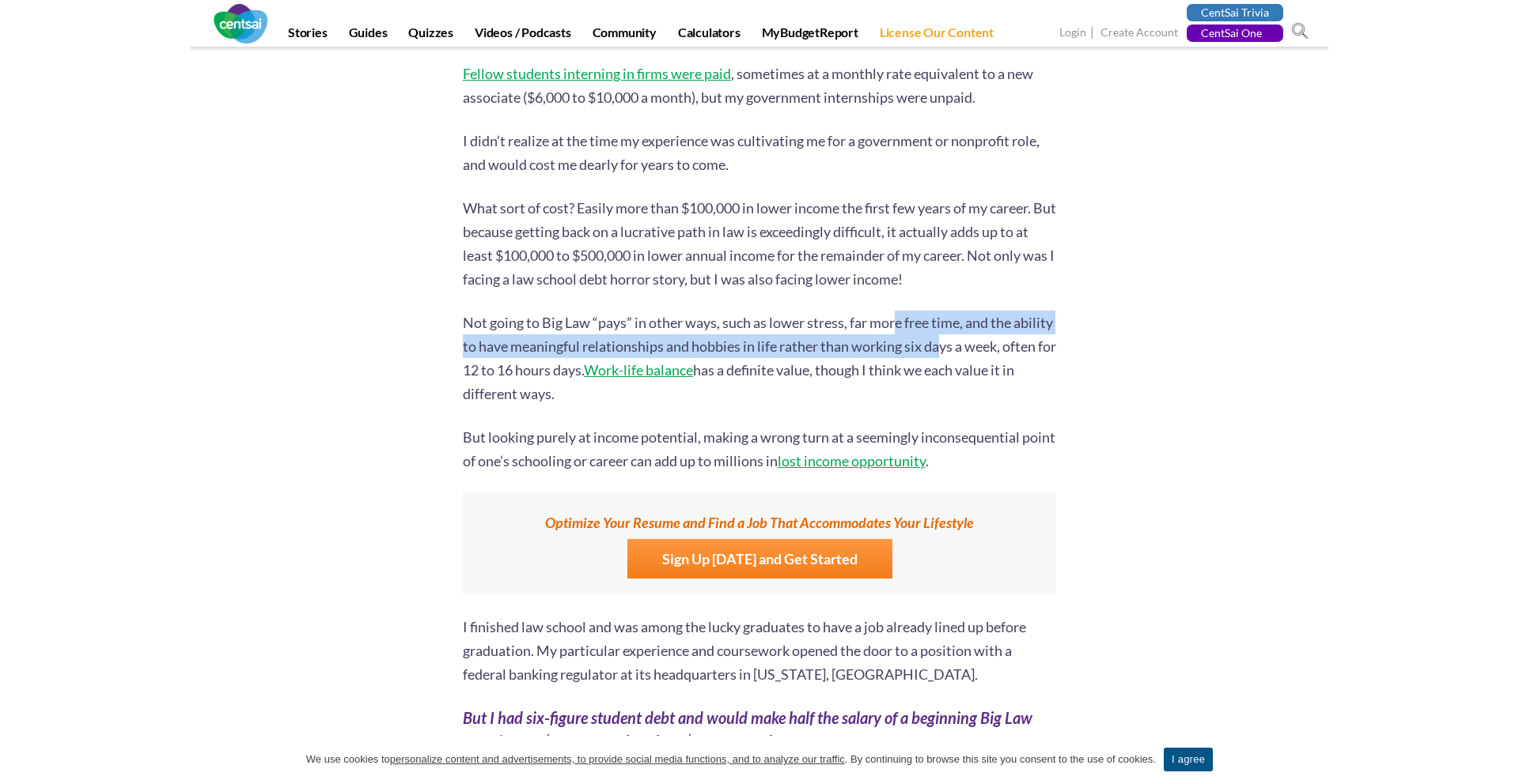
scroll to position [6455, 0]
click at [986, 356] on p "Not going to Big Law “pays” in other ways, such as lower stress, far more free …" at bounding box center [760, 357] width 593 height 95
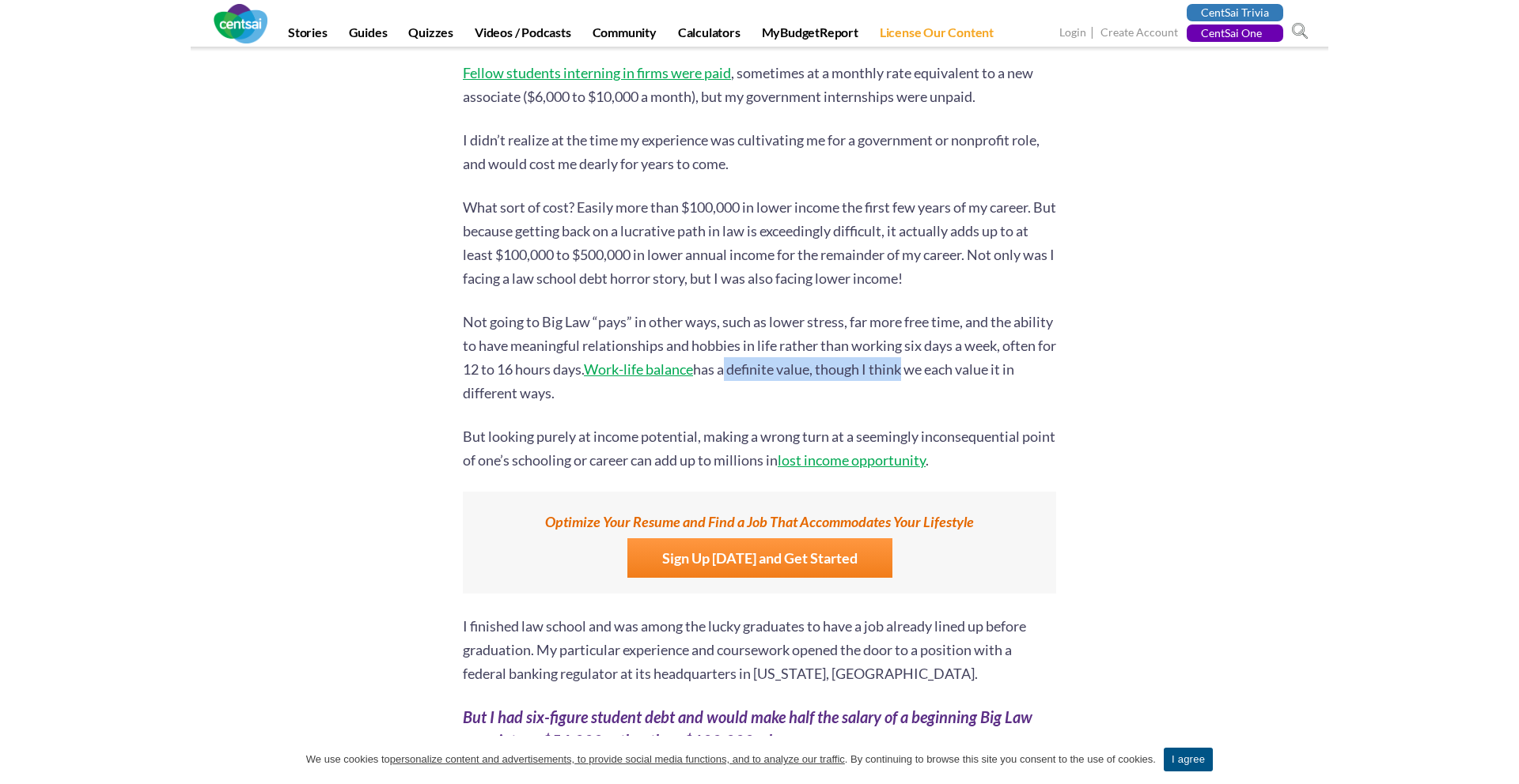
drag, startPoint x: 787, startPoint y: 375, endPoint x: 1013, endPoint y: 375, distance: 226.0
click at [1009, 375] on p "Not going to Big Law “pays” in other ways, such as lower stress, far more free …" at bounding box center [760, 357] width 593 height 95
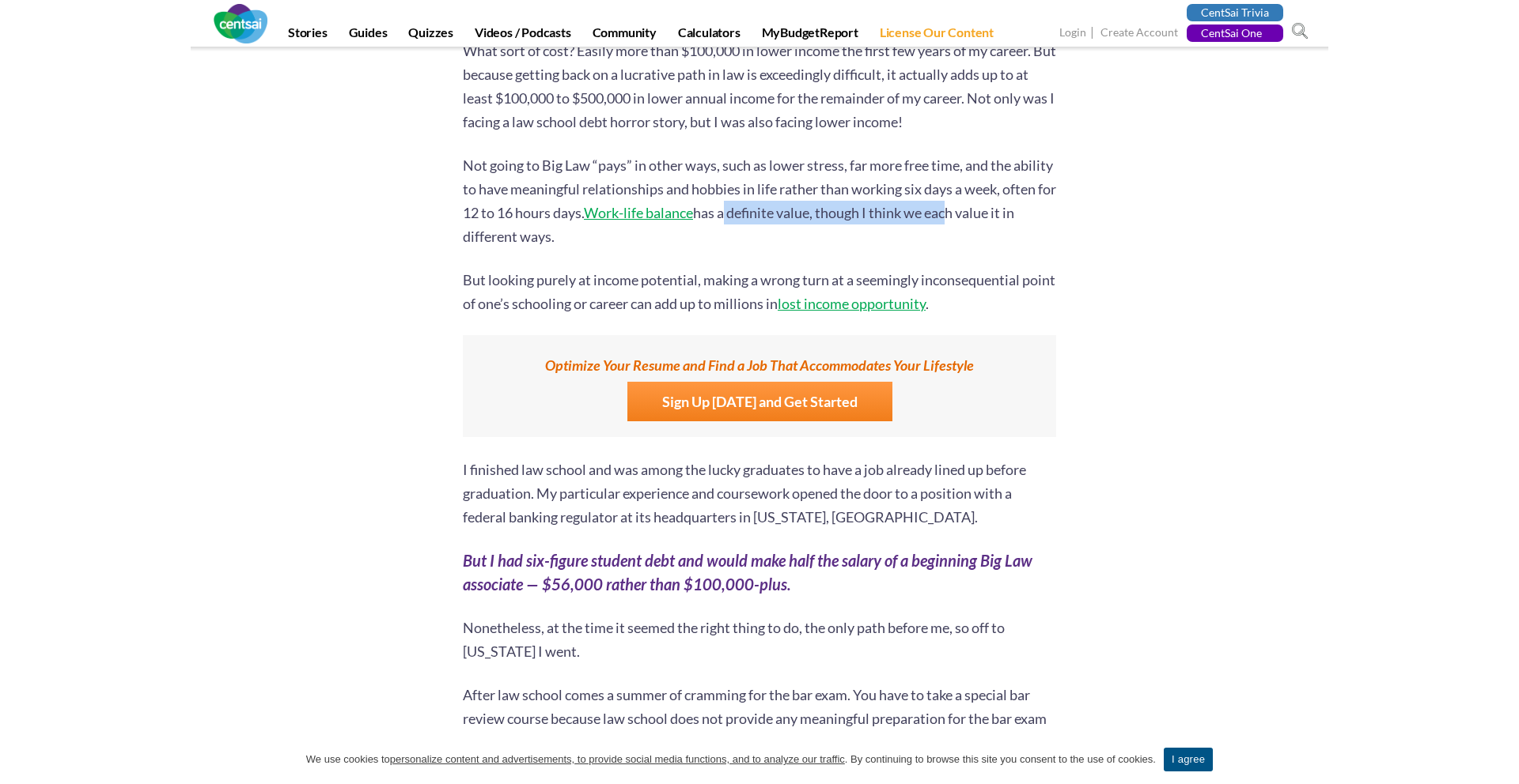
scroll to position [6617, 0]
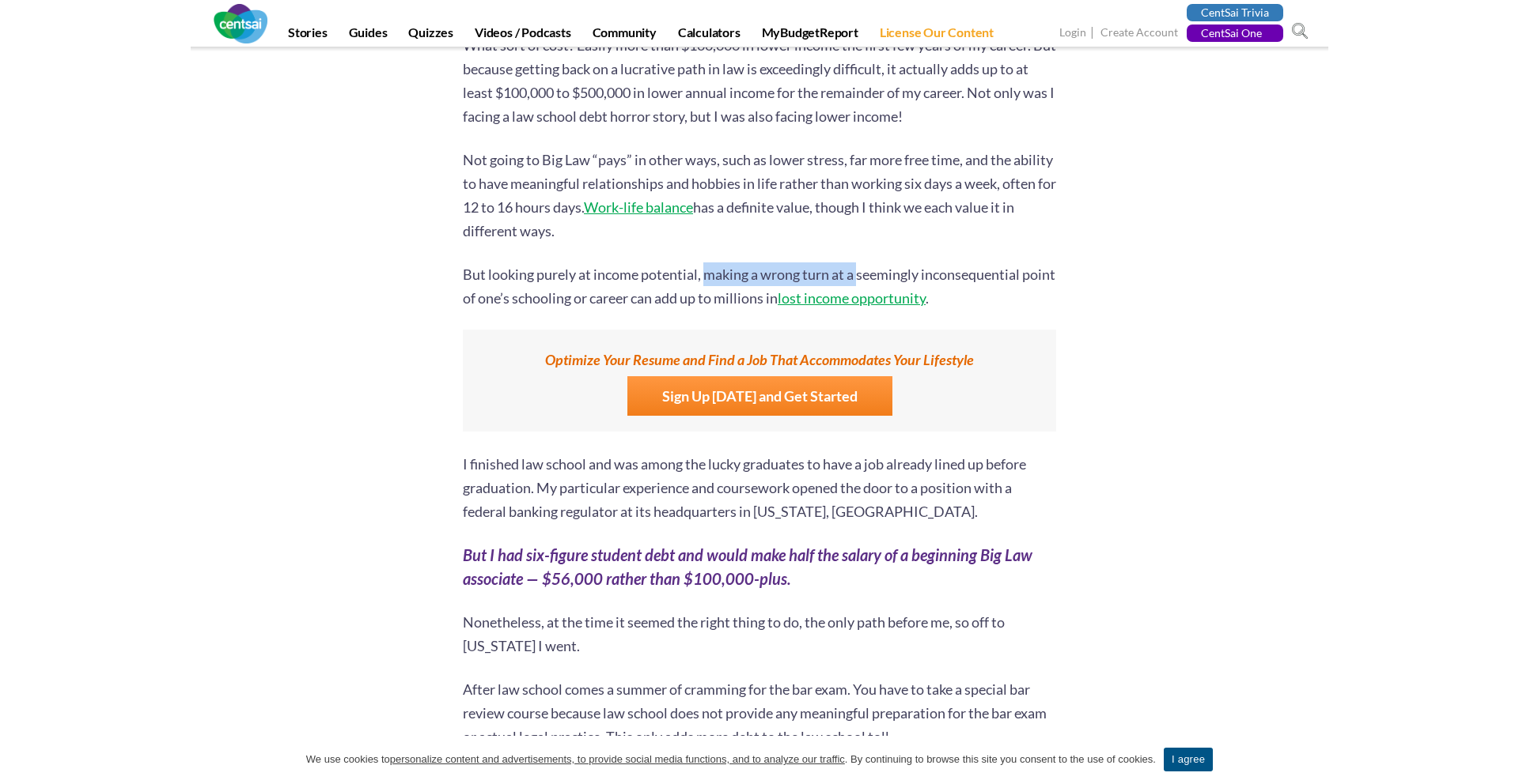
drag, startPoint x: 710, startPoint y: 277, endPoint x: 1029, endPoint y: 277, distance: 319.0
click at [1029, 277] on p "But looking purely at income potential, making a wrong turn at a seemingly inco…" at bounding box center [760, 286] width 593 height 47
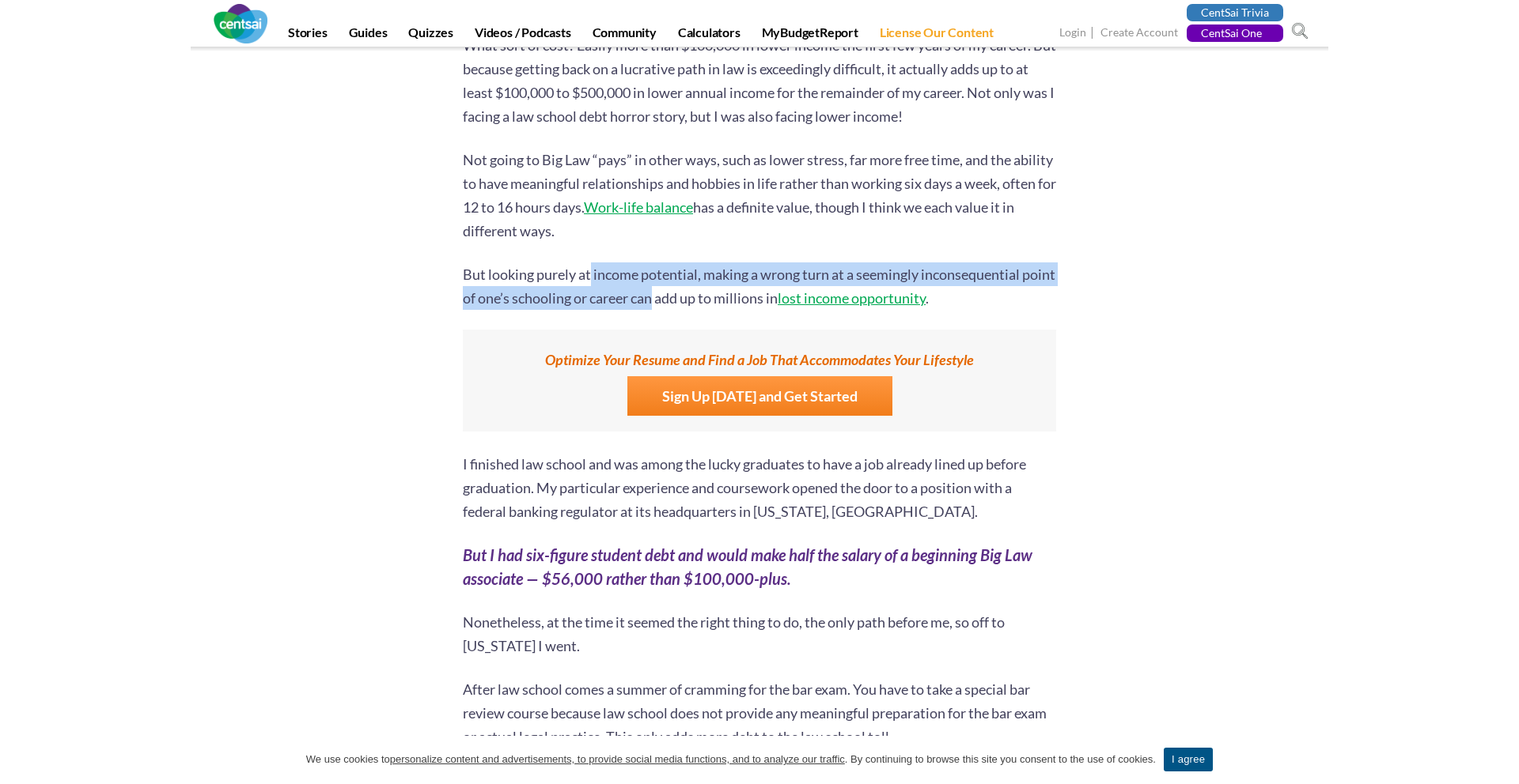
drag, startPoint x: 590, startPoint y: 272, endPoint x: 690, endPoint y: 294, distance: 102.4
click at [690, 294] on p "But looking purely at income potential, making a wrong turn at a seemingly inco…" at bounding box center [760, 286] width 593 height 47
drag, startPoint x: 690, startPoint y: 294, endPoint x: 599, endPoint y: 272, distance: 93.6
click at [600, 272] on p "But looking purely at income potential, making a wrong turn at a seemingly inco…" at bounding box center [760, 286] width 593 height 47
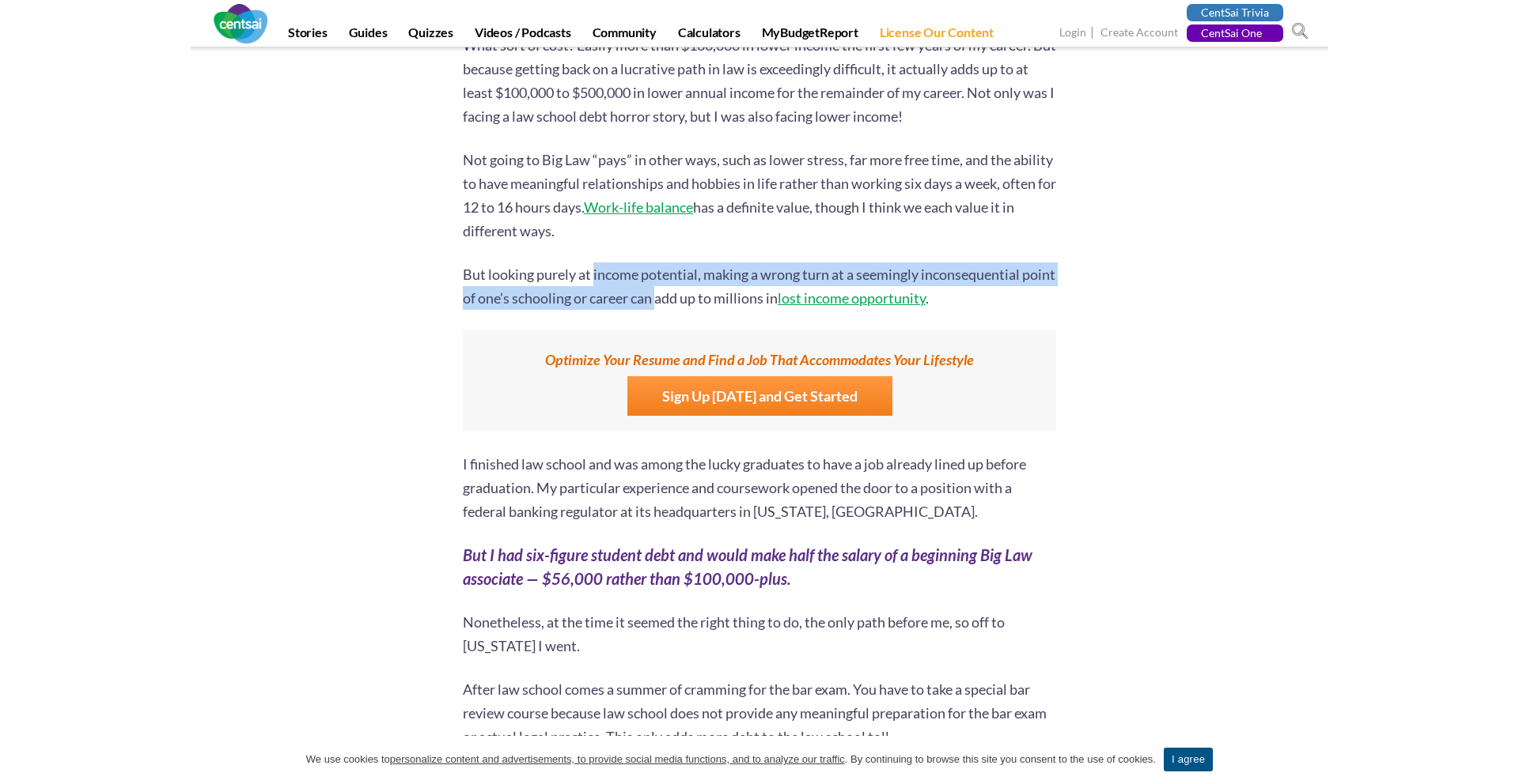
click at [599, 272] on p "But looking purely at income potential, making a wrong turn at a seemingly inco…" at bounding box center [760, 286] width 593 height 47
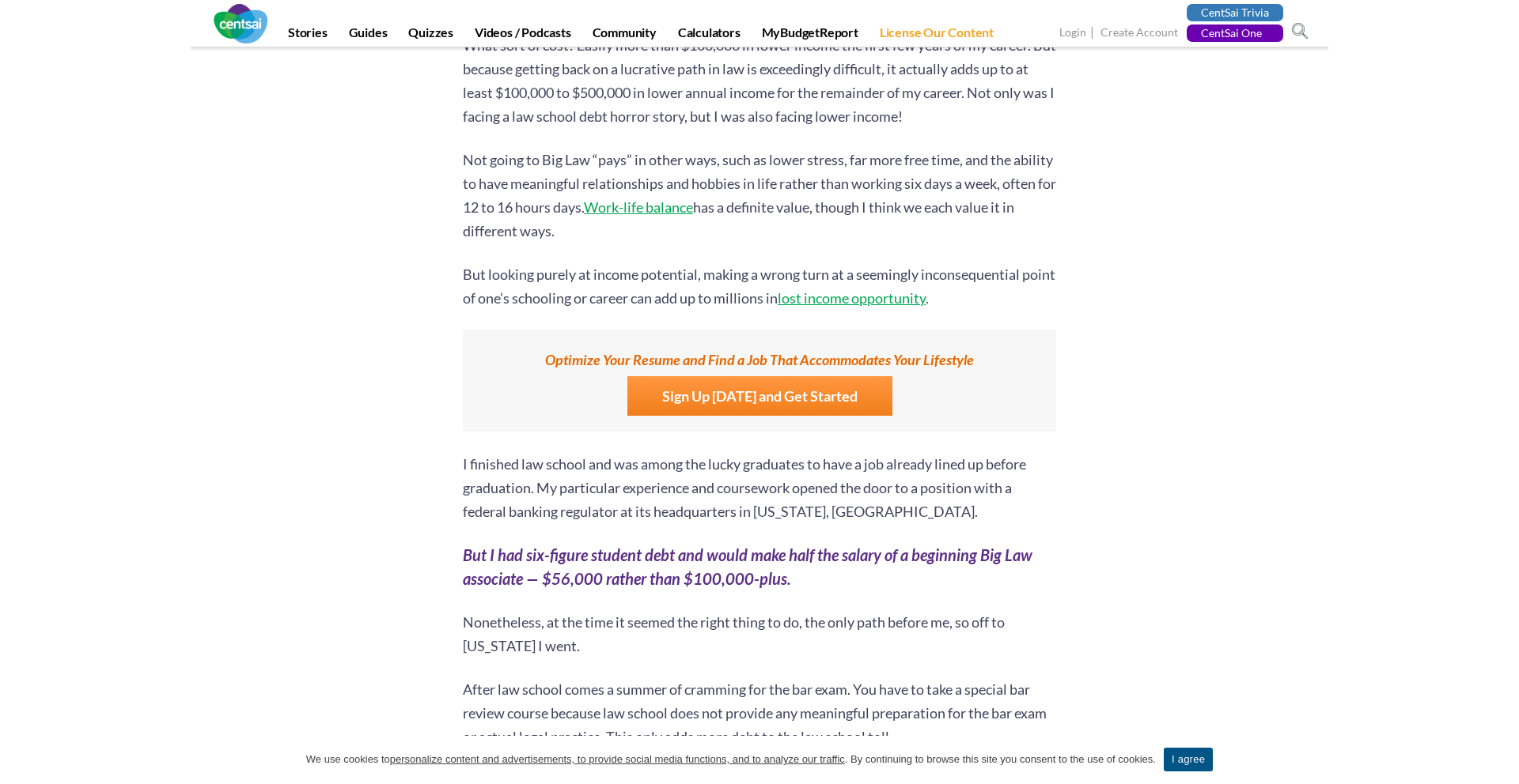
drag, startPoint x: 560, startPoint y: 277, endPoint x: 657, endPoint y: 309, distance: 102.1
click at [612, 300] on p "But looking purely at income potential, making a wrong turn at a seemingly inco…" at bounding box center [760, 286] width 593 height 47
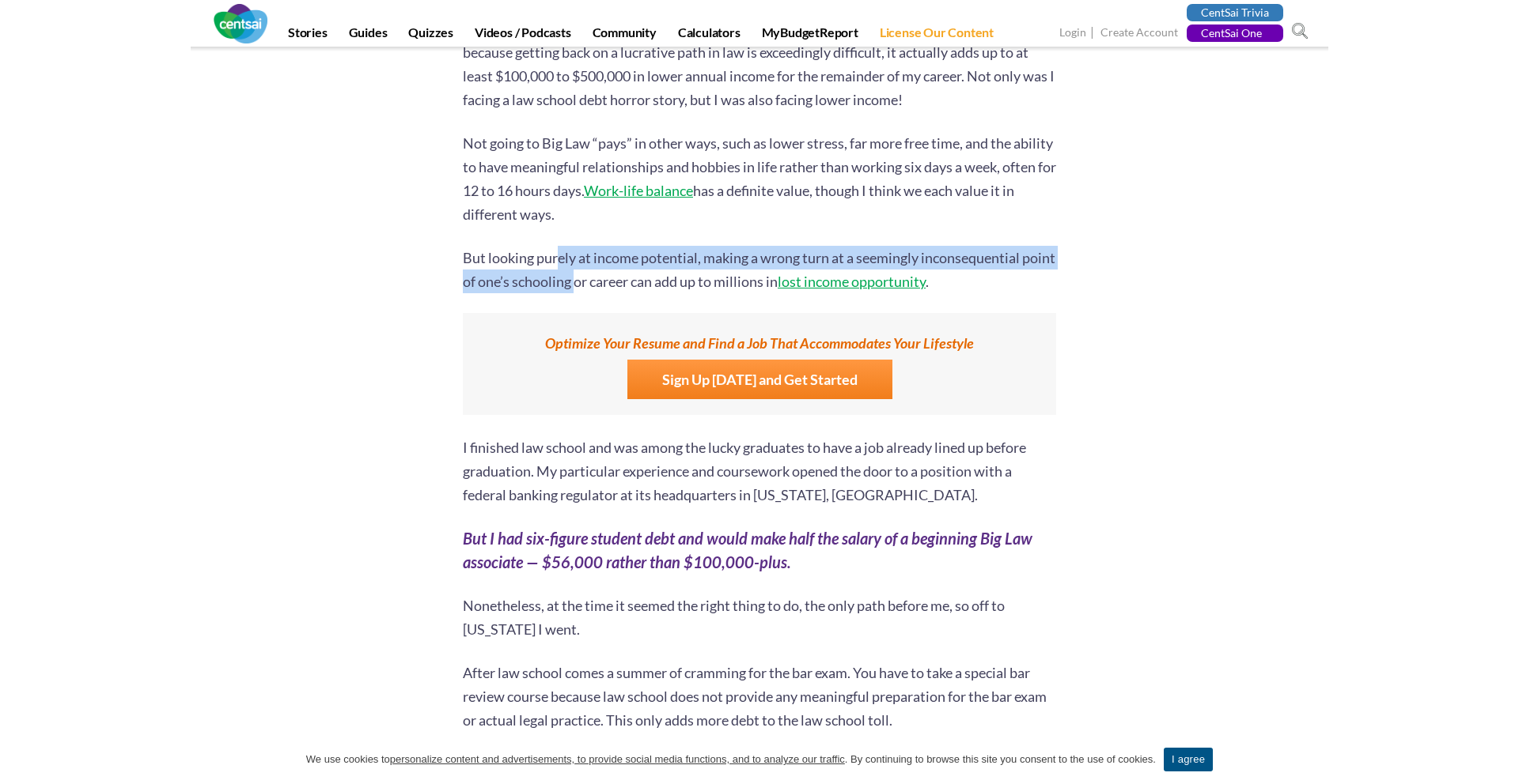
scroll to position [6642, 0]
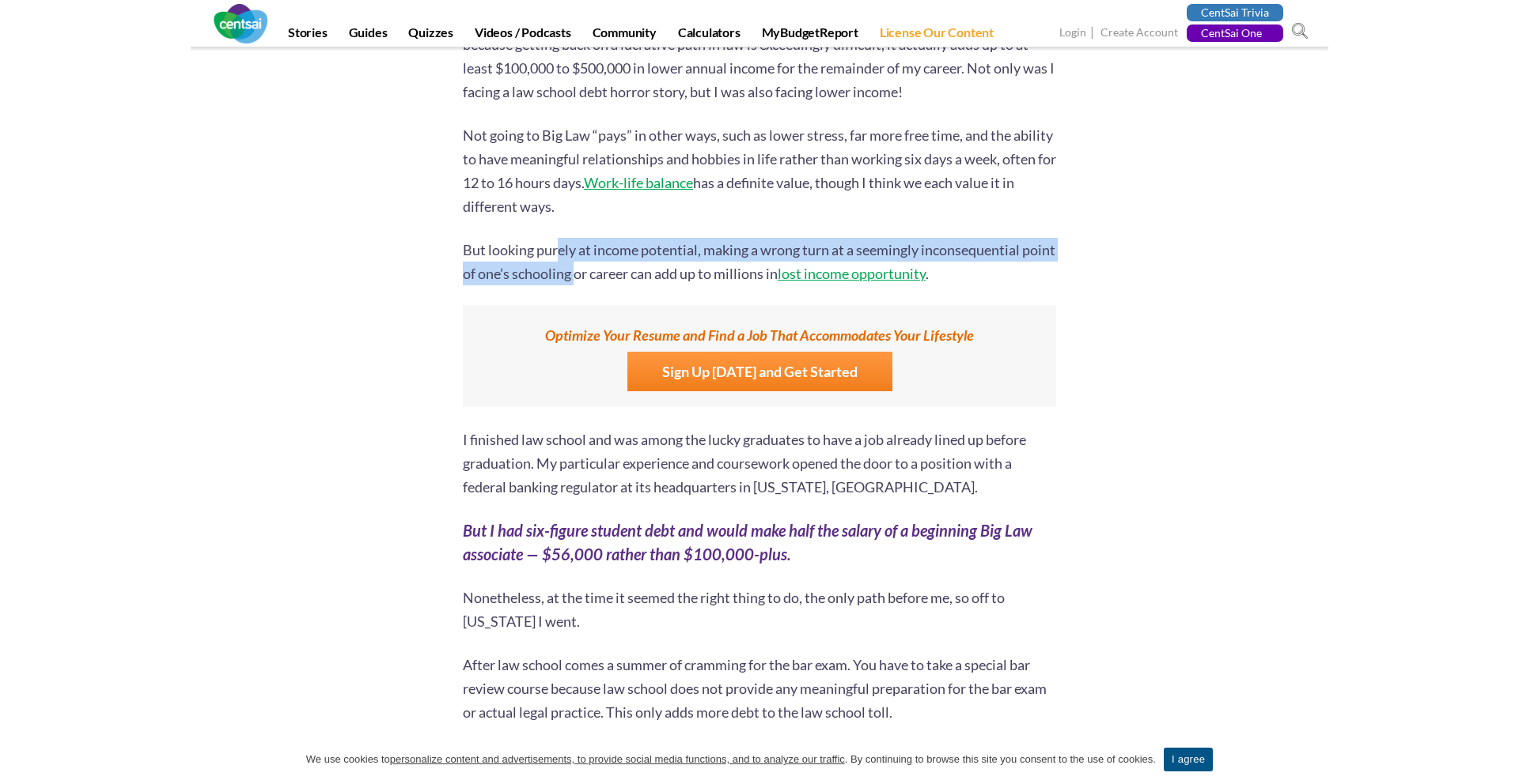
click at [596, 244] on p "But looking purely at income potential, making a wrong turn at a seemingly inco…" at bounding box center [760, 261] width 593 height 47
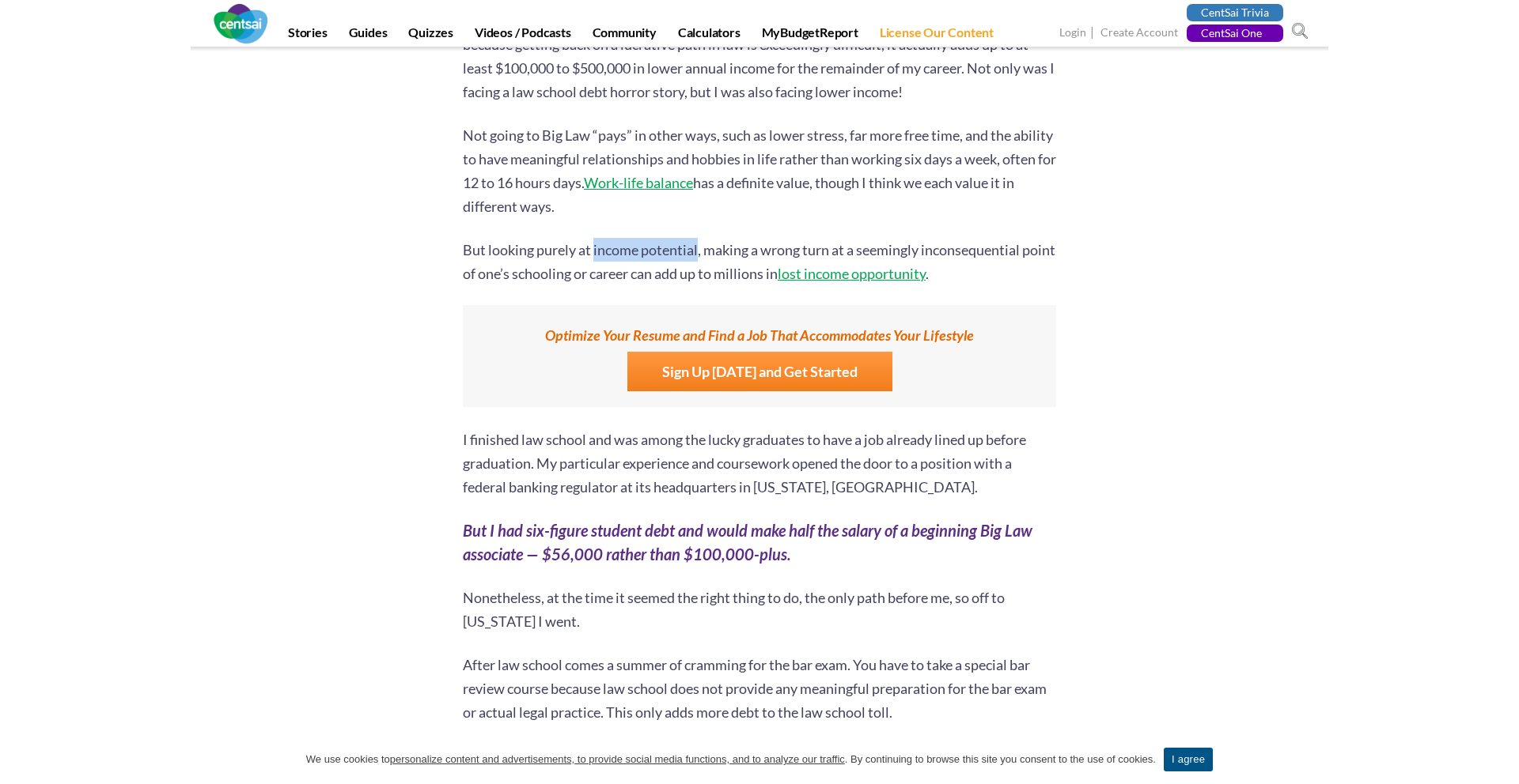
drag, startPoint x: 596, startPoint y: 244, endPoint x: 653, endPoint y: 247, distance: 57.1
click at [653, 247] on p "But looking purely at income potential, making a wrong turn at a seemingly inco…" at bounding box center [760, 261] width 593 height 47
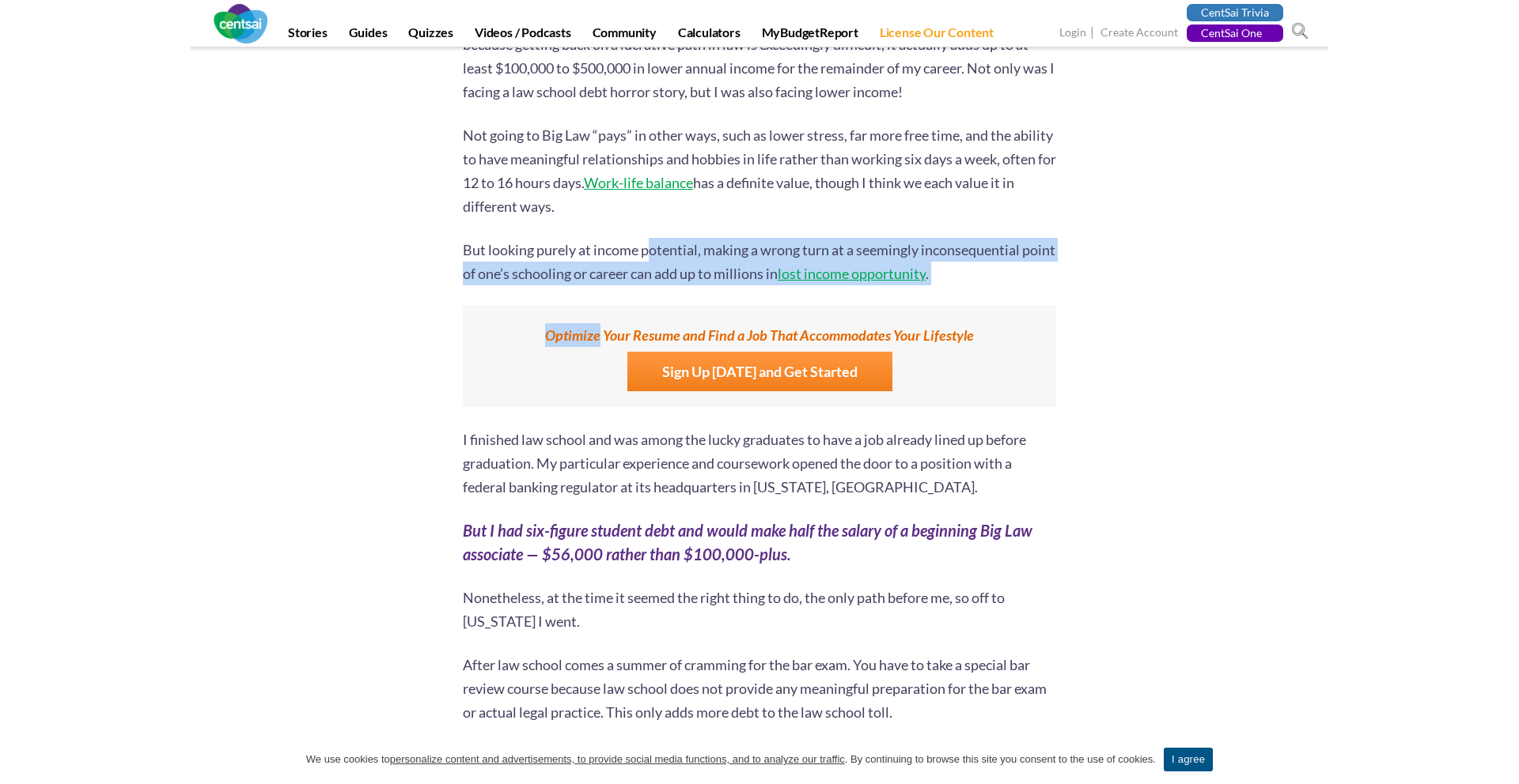
drag, startPoint x: 653, startPoint y: 247, endPoint x: 732, endPoint y: 317, distance: 105.6
click at [730, 261] on p "But looking purely at income potential, making a wrong turn at a seemingly inco…" at bounding box center [760, 261] width 593 height 47
drag, startPoint x: 571, startPoint y: 255, endPoint x: 731, endPoint y: 303, distance: 167.0
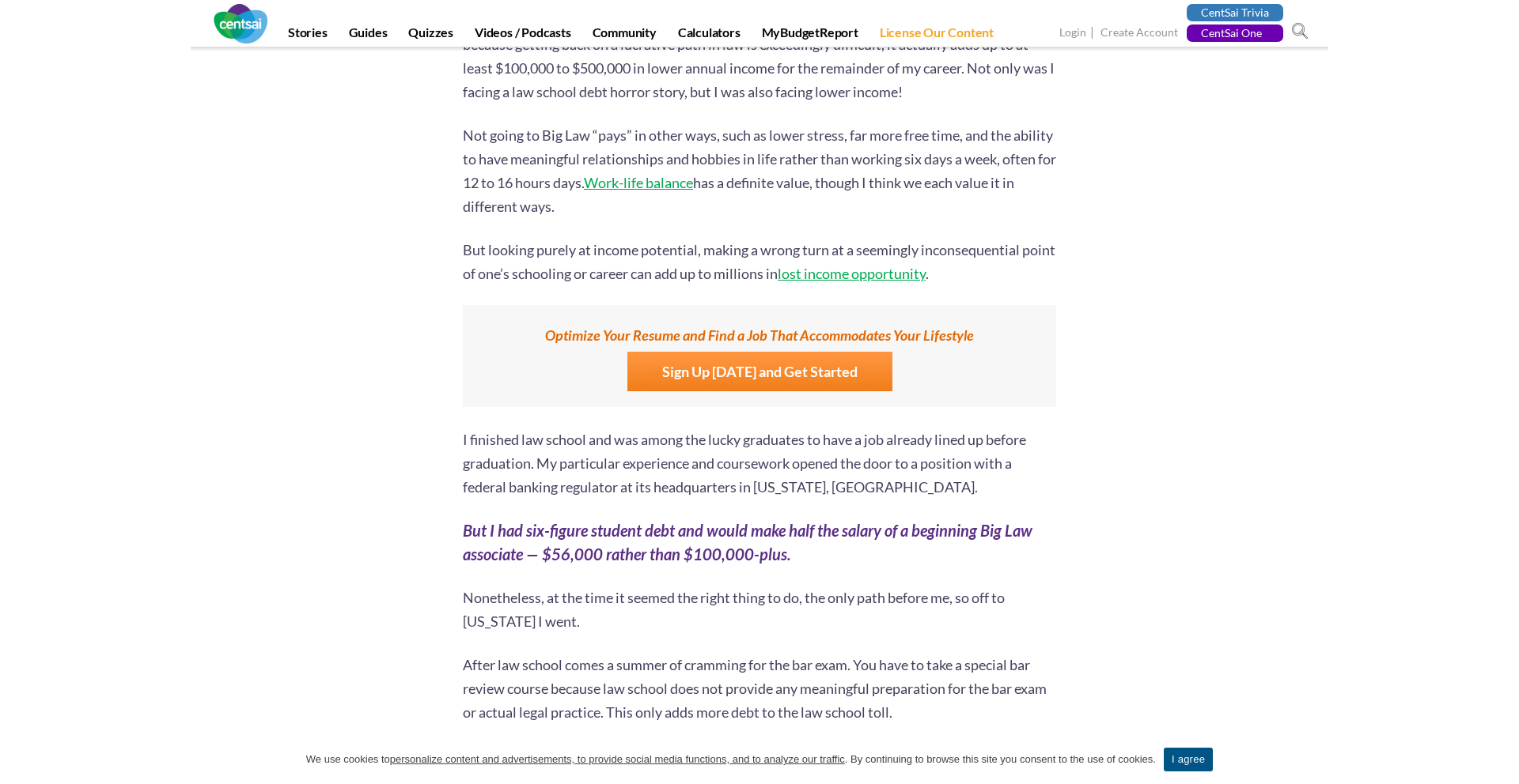
click at [701, 264] on p "But looking purely at income potential, making a wrong turn at a seemingly inco…" at bounding box center [760, 261] width 593 height 47
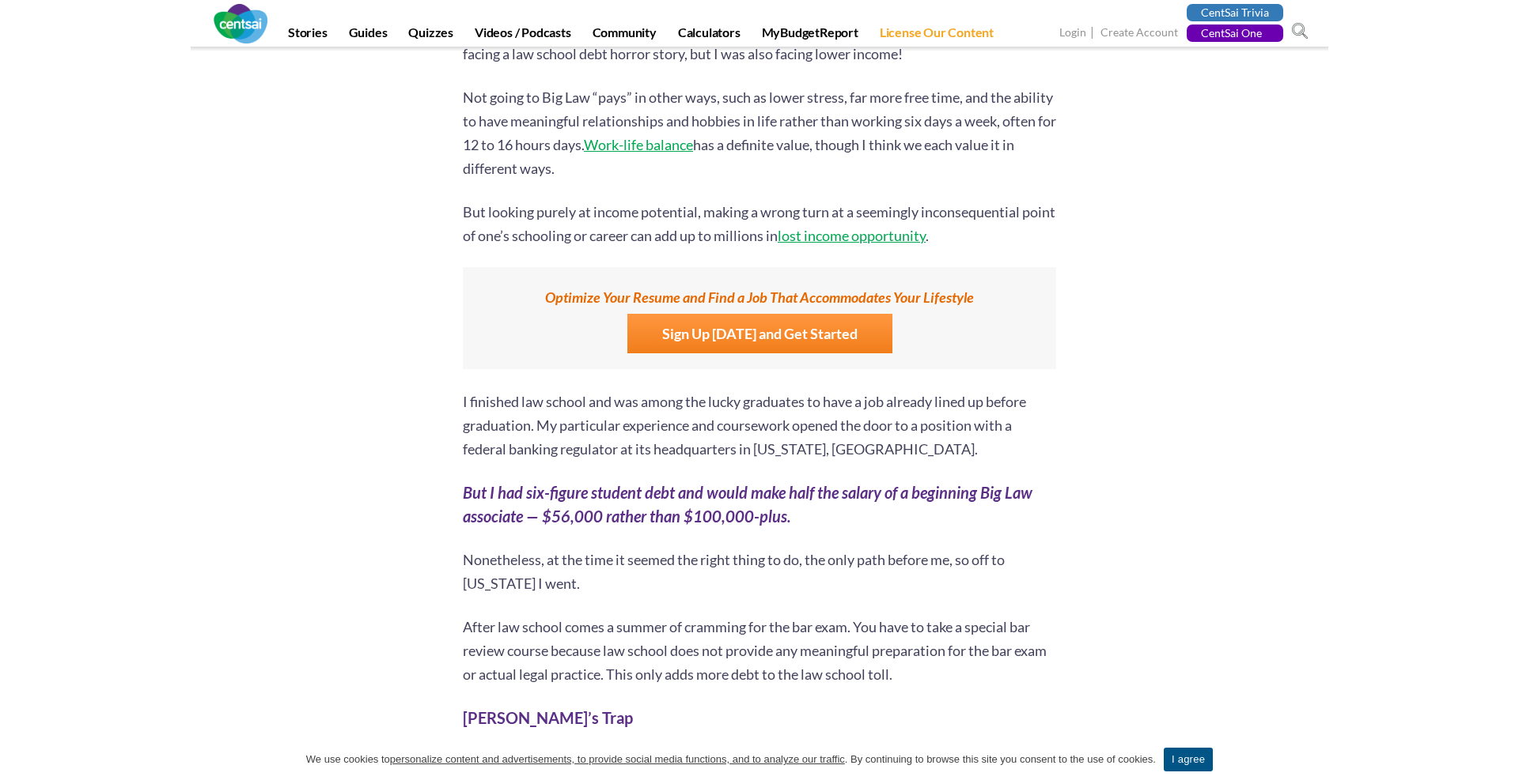
scroll to position [6697, 0]
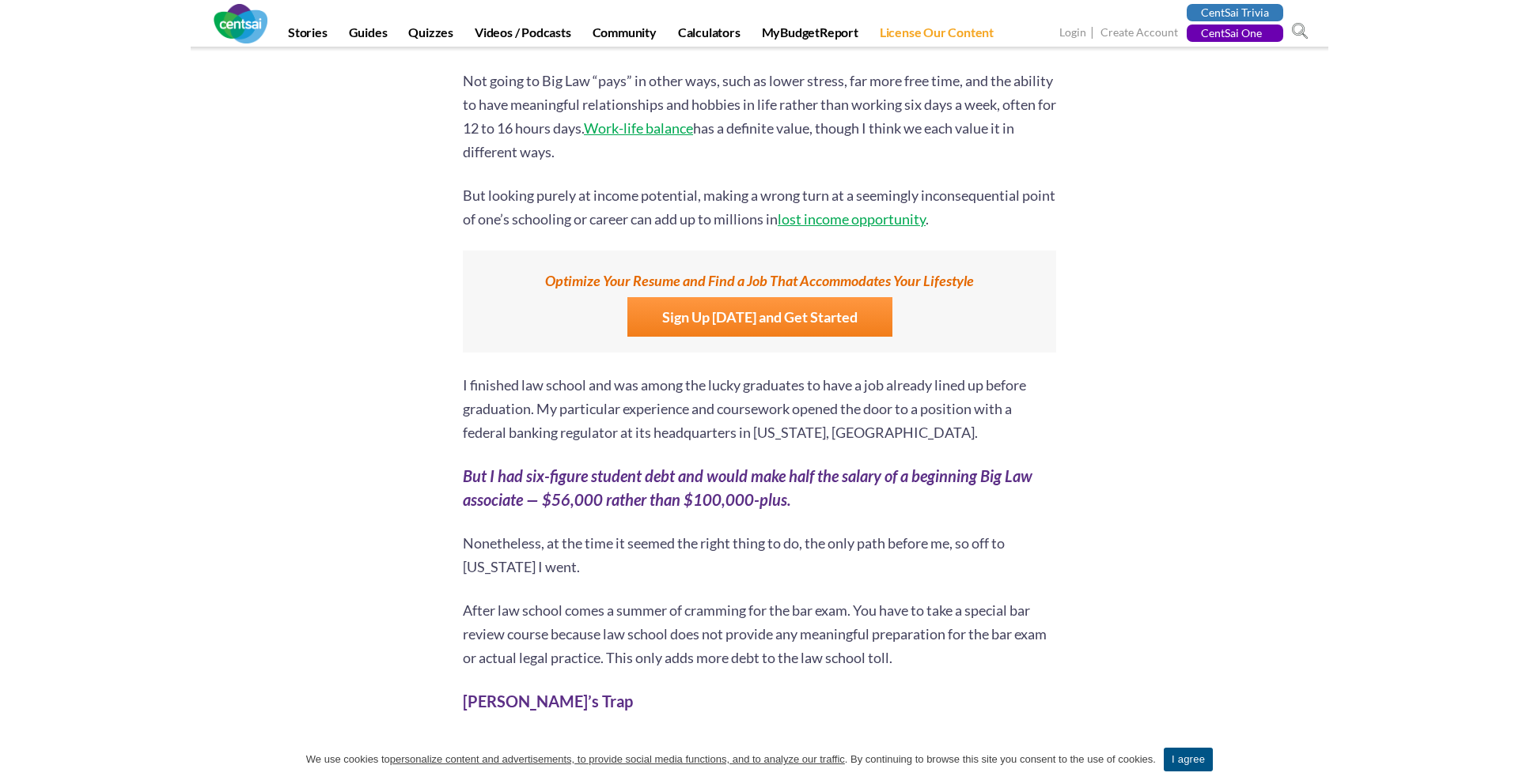
drag, startPoint x: 619, startPoint y: 198, endPoint x: 649, endPoint y: 207, distance: 31.3
click at [645, 207] on p "But looking purely at income potential, making a wrong turn at a seemingly inco…" at bounding box center [760, 206] width 593 height 47
click at [626, 193] on p "But looking purely at income potential, making a wrong turn at a seemingly inco…" at bounding box center [760, 206] width 593 height 47
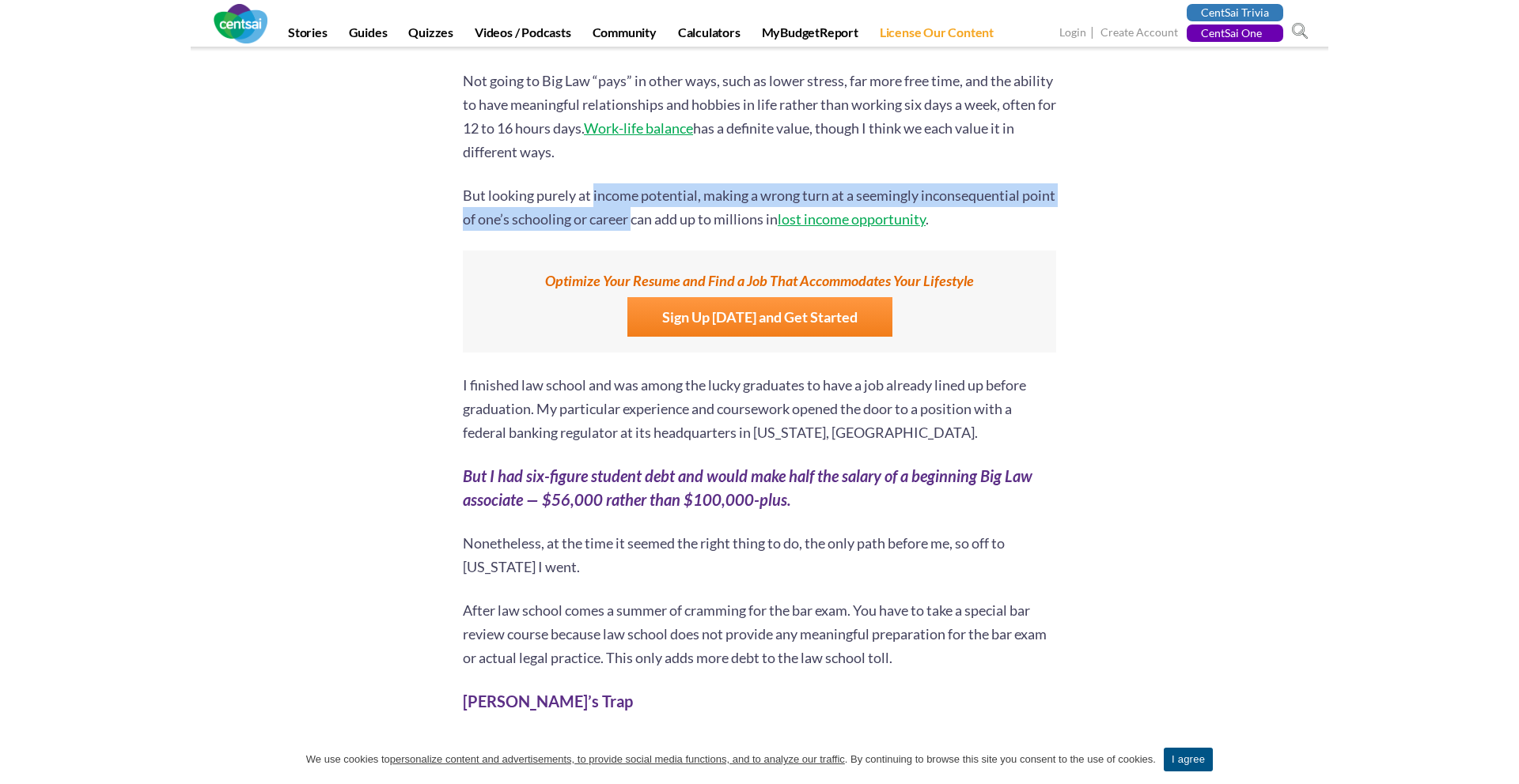
drag, startPoint x: 625, startPoint y: 193, endPoint x: 674, endPoint y: 218, distance: 55.0
click at [674, 218] on p "But looking purely at income potential, making a wrong turn at a seemingly inco…" at bounding box center [760, 206] width 593 height 47
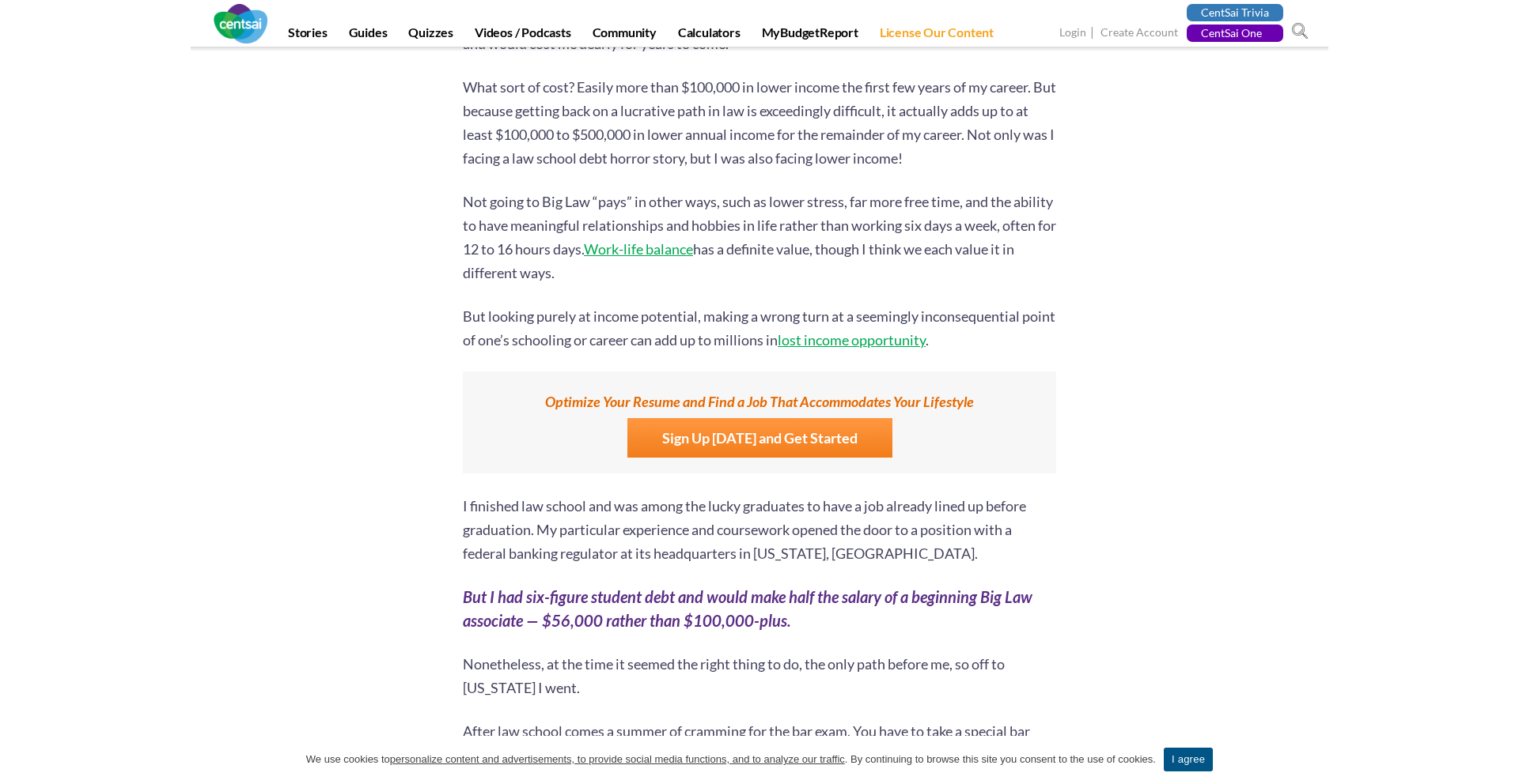
scroll to position [6572, 0]
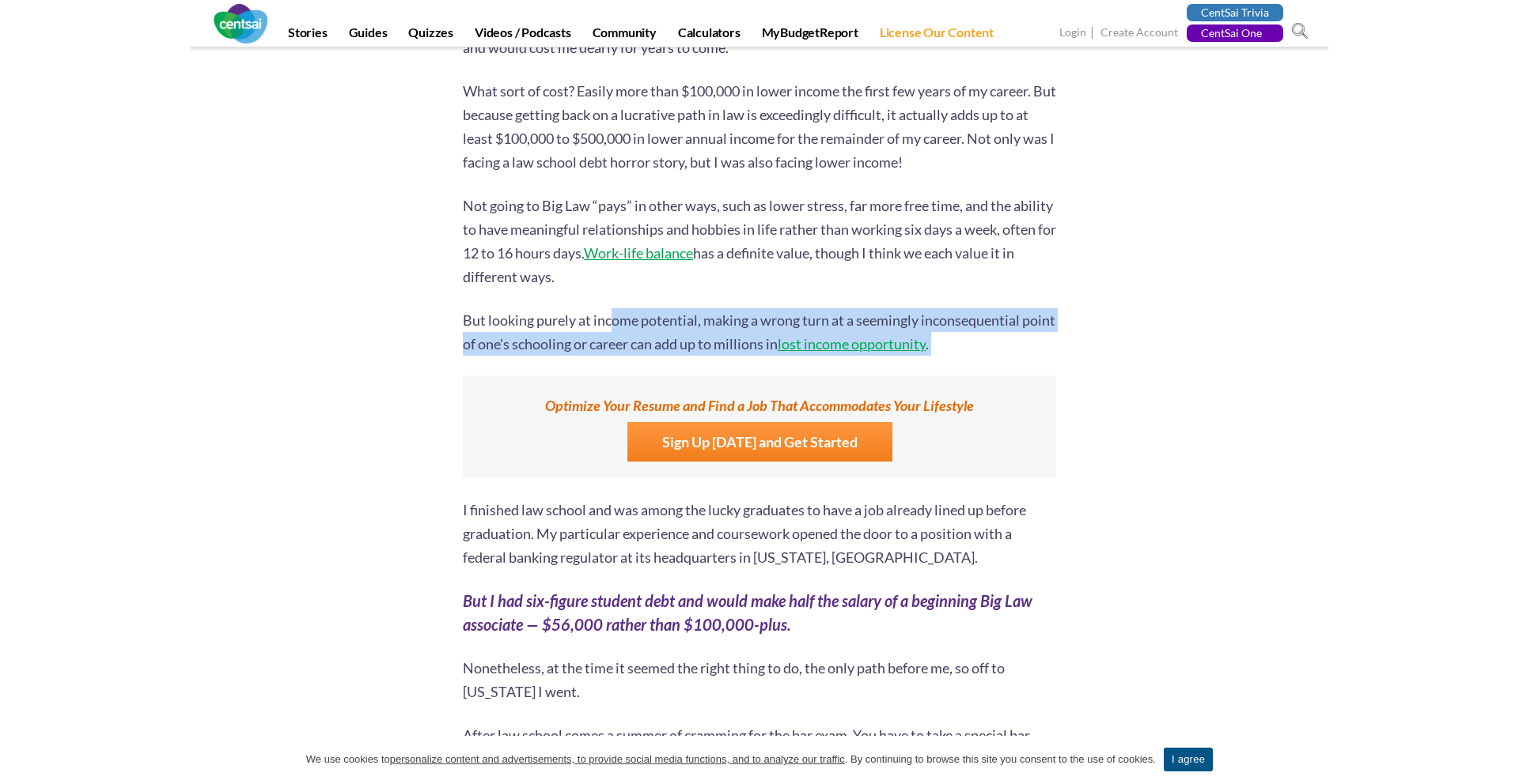
drag, startPoint x: 698, startPoint y: 364, endPoint x: 725, endPoint y: 370, distance: 27.7
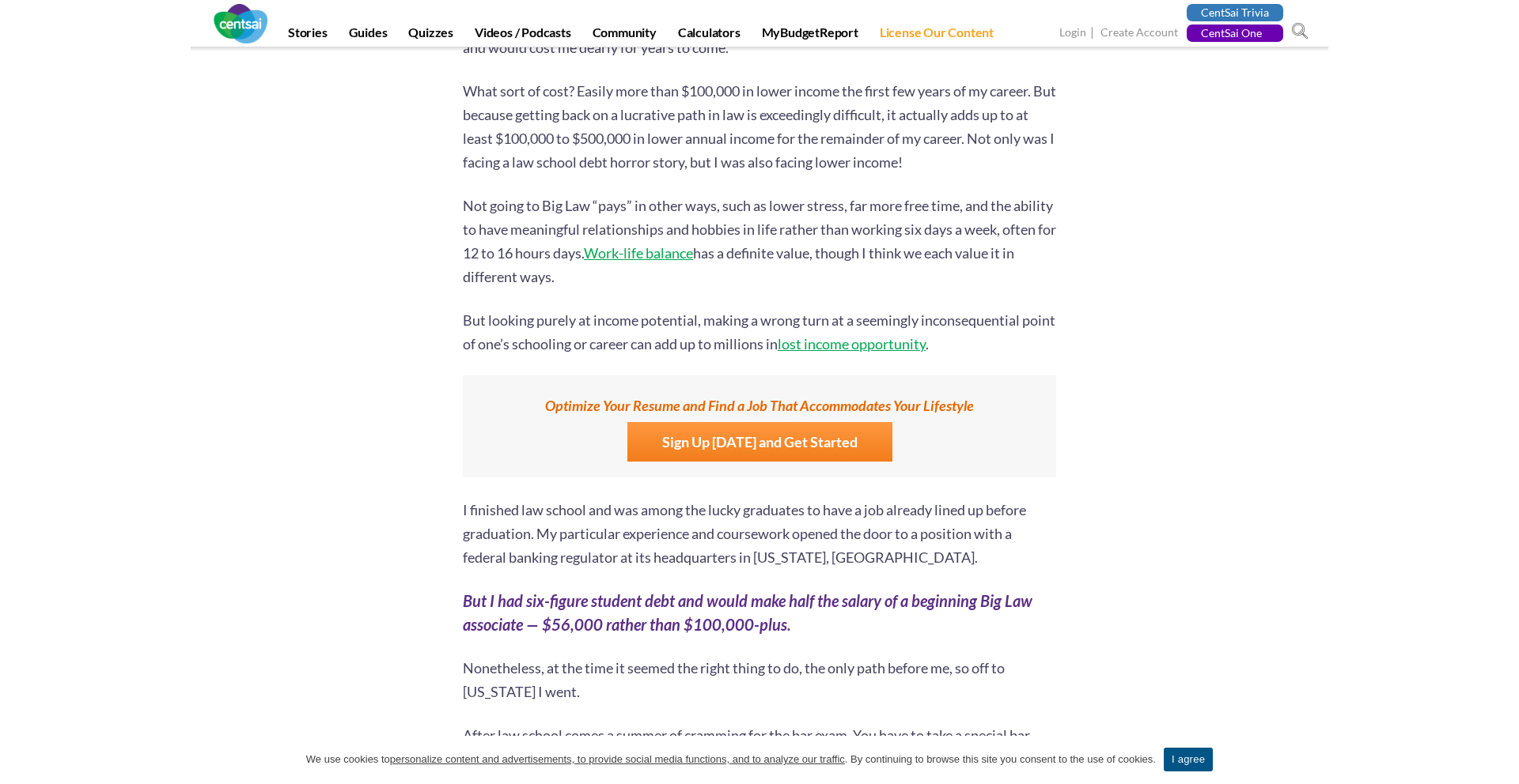
click at [722, 345] on p "But looking purely at income potential, making a wrong turn at a seemingly inco…" at bounding box center [760, 332] width 593 height 47
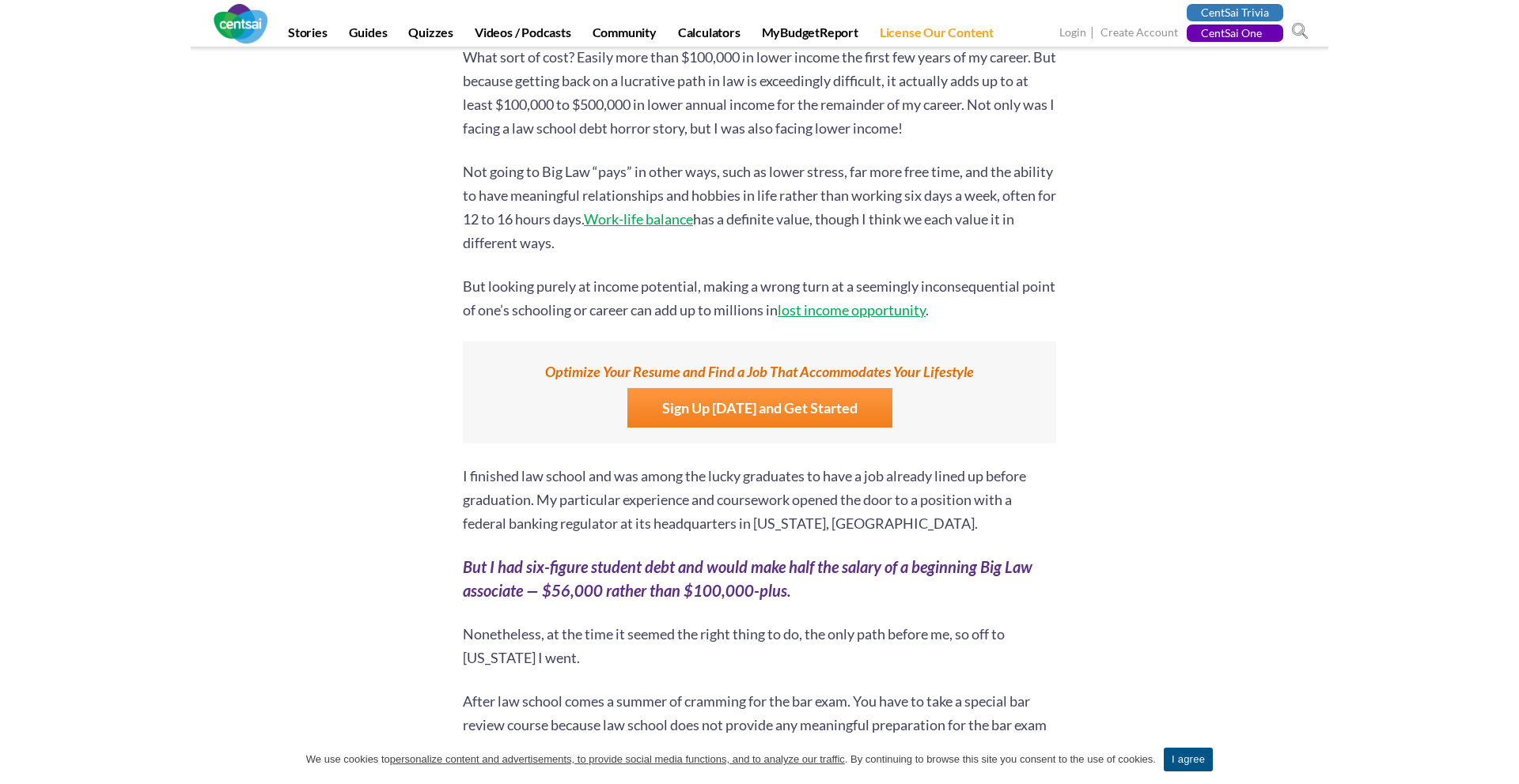
scroll to position [6611, 0]
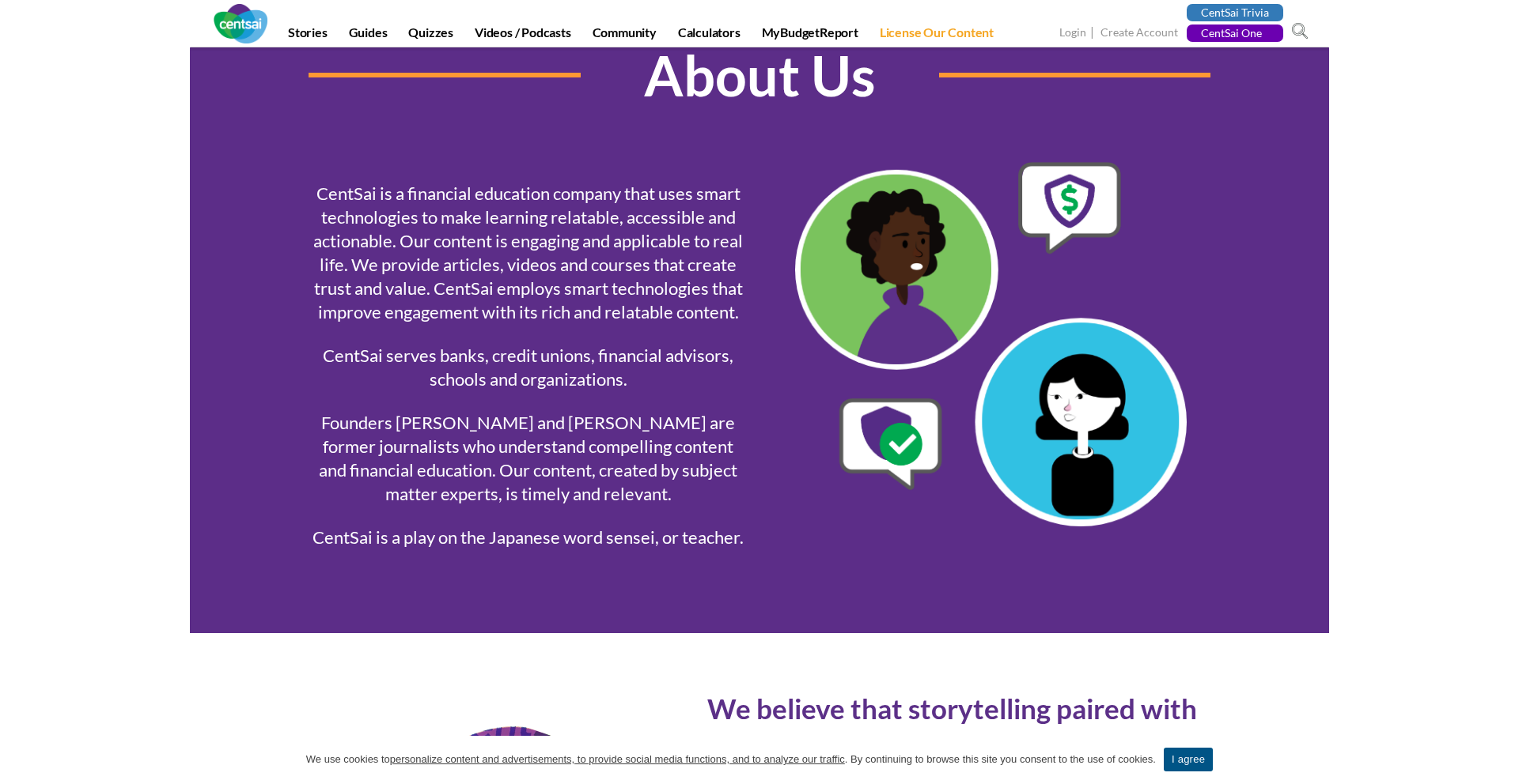
scroll to position [65, 0]
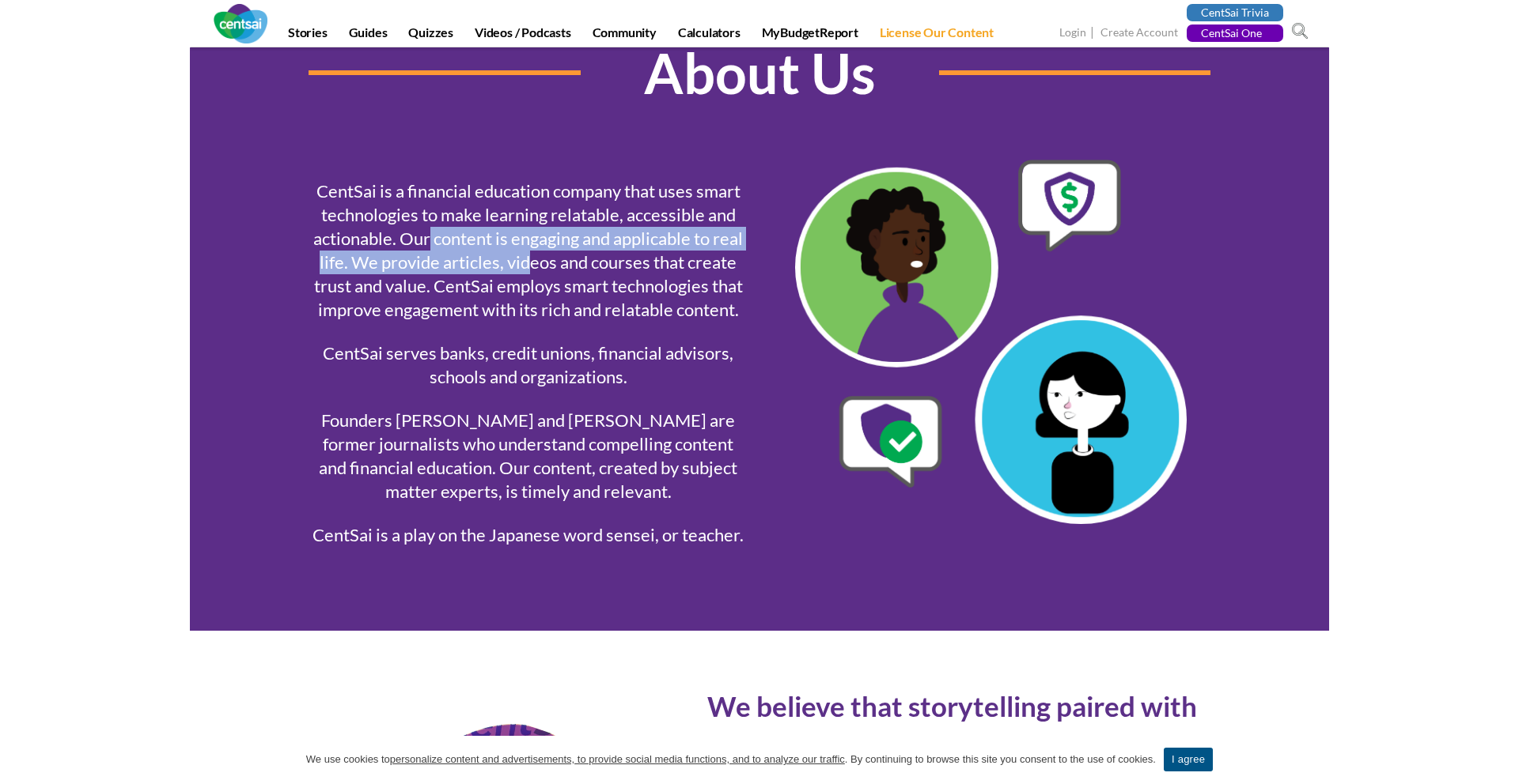
drag, startPoint x: 428, startPoint y: 228, endPoint x: 619, endPoint y: 266, distance: 194.7
click at [619, 266] on p "CentSai is a financial education company that uses smart technologies to make l…" at bounding box center [528, 250] width 439 height 142
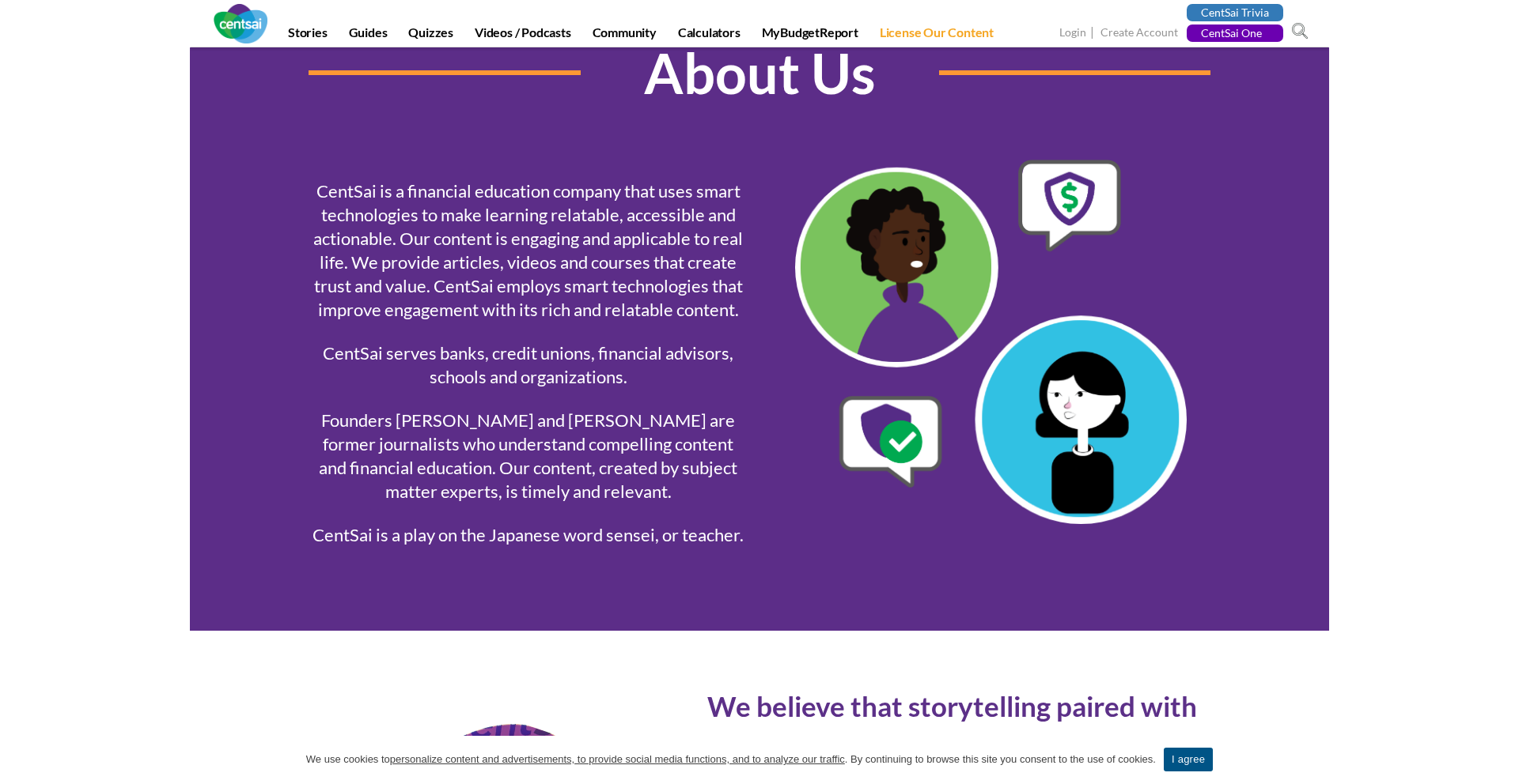
drag, startPoint x: 619, startPoint y: 266, endPoint x: 768, endPoint y: 364, distance: 178.3
click at [768, 364] on div "About Us CentSai is a financial education company that uses smart technologies …" at bounding box center [760, 294] width 926 height 522
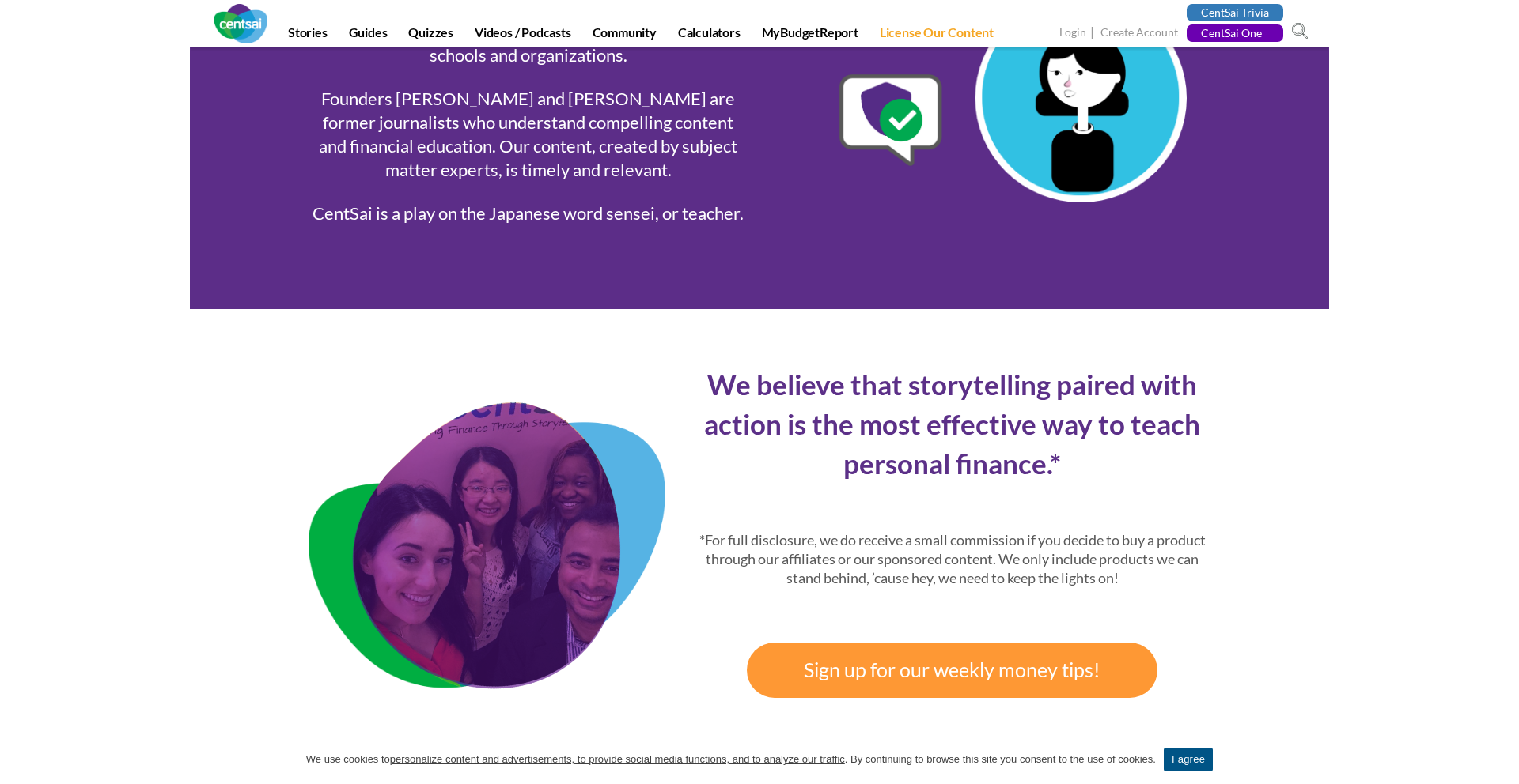
scroll to position [388, 0]
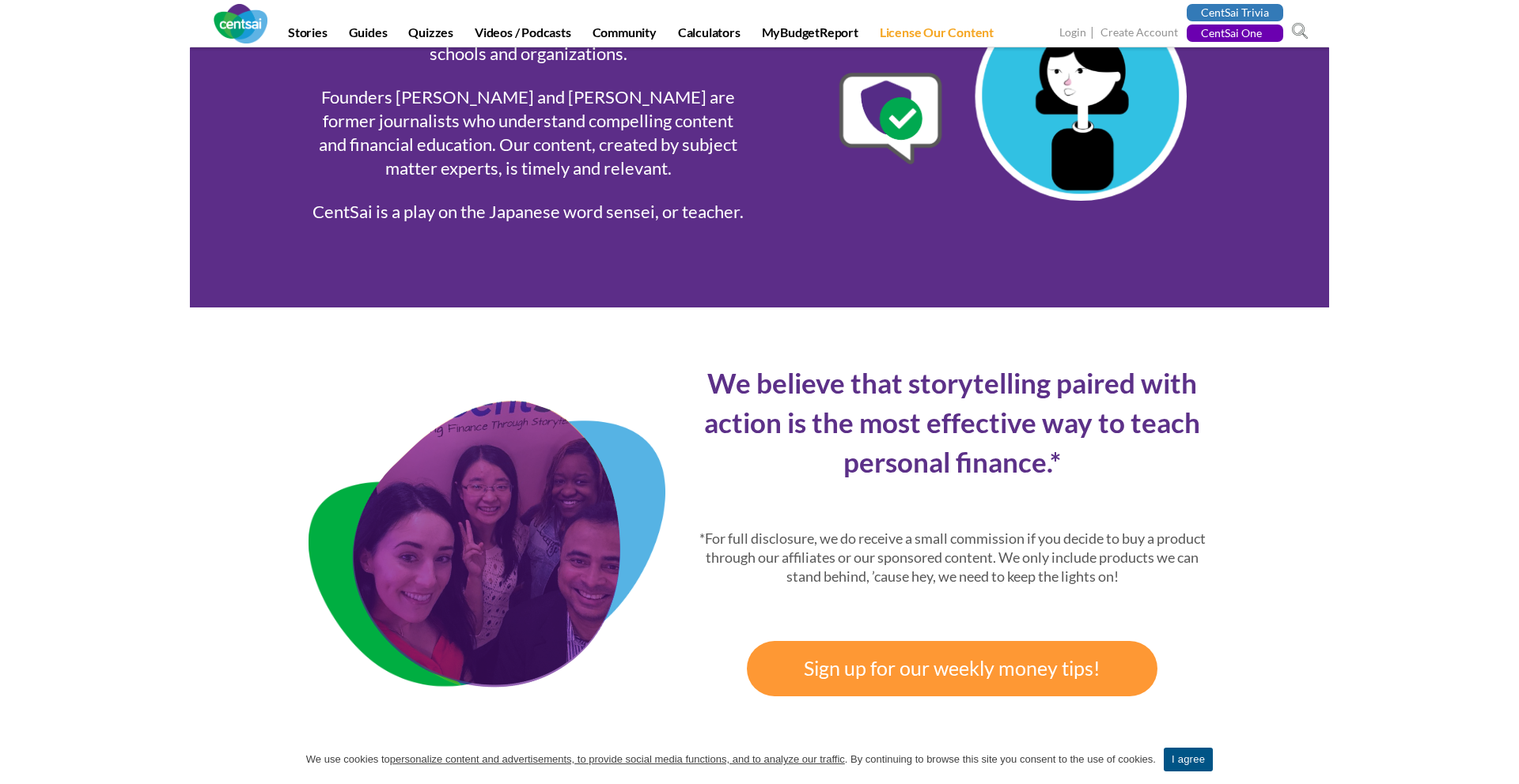
click at [612, 125] on p "Founders Arindam Nag and Doria Lavanigno are former journalists who understand …" at bounding box center [528, 133] width 439 height 95
drag, startPoint x: 626, startPoint y: 128, endPoint x: 692, endPoint y: 202, distance: 99.2
click at [666, 190] on div "CentSai is a financial education company that uses smart technologies to make l…" at bounding box center [528, 34] width 463 height 395
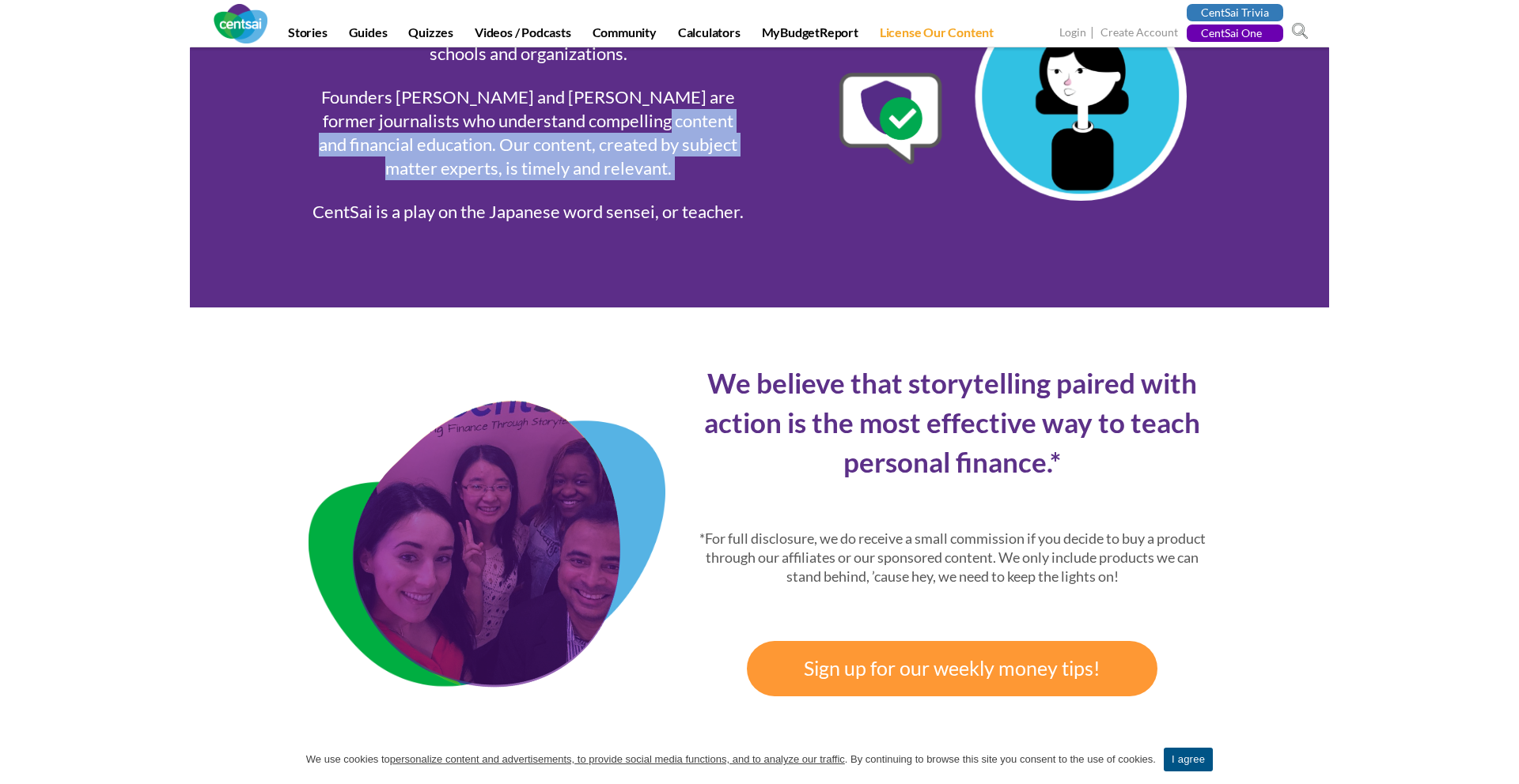
click at [692, 202] on p "CentSai is a play on the Japanese word sensei, or teacher." at bounding box center [528, 212] width 439 height 24
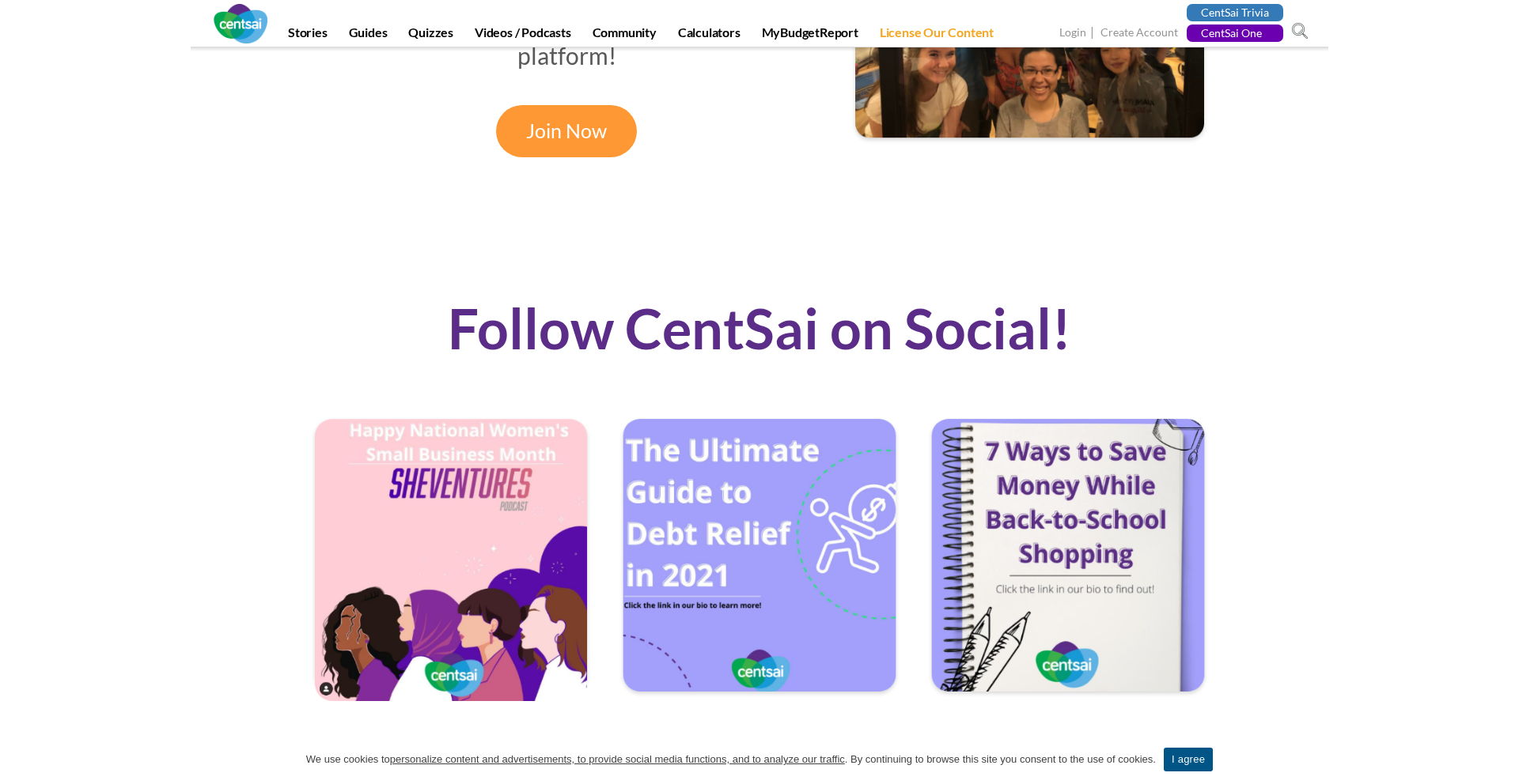
scroll to position [1763, 0]
